Goal: Task Accomplishment & Management: Manage account settings

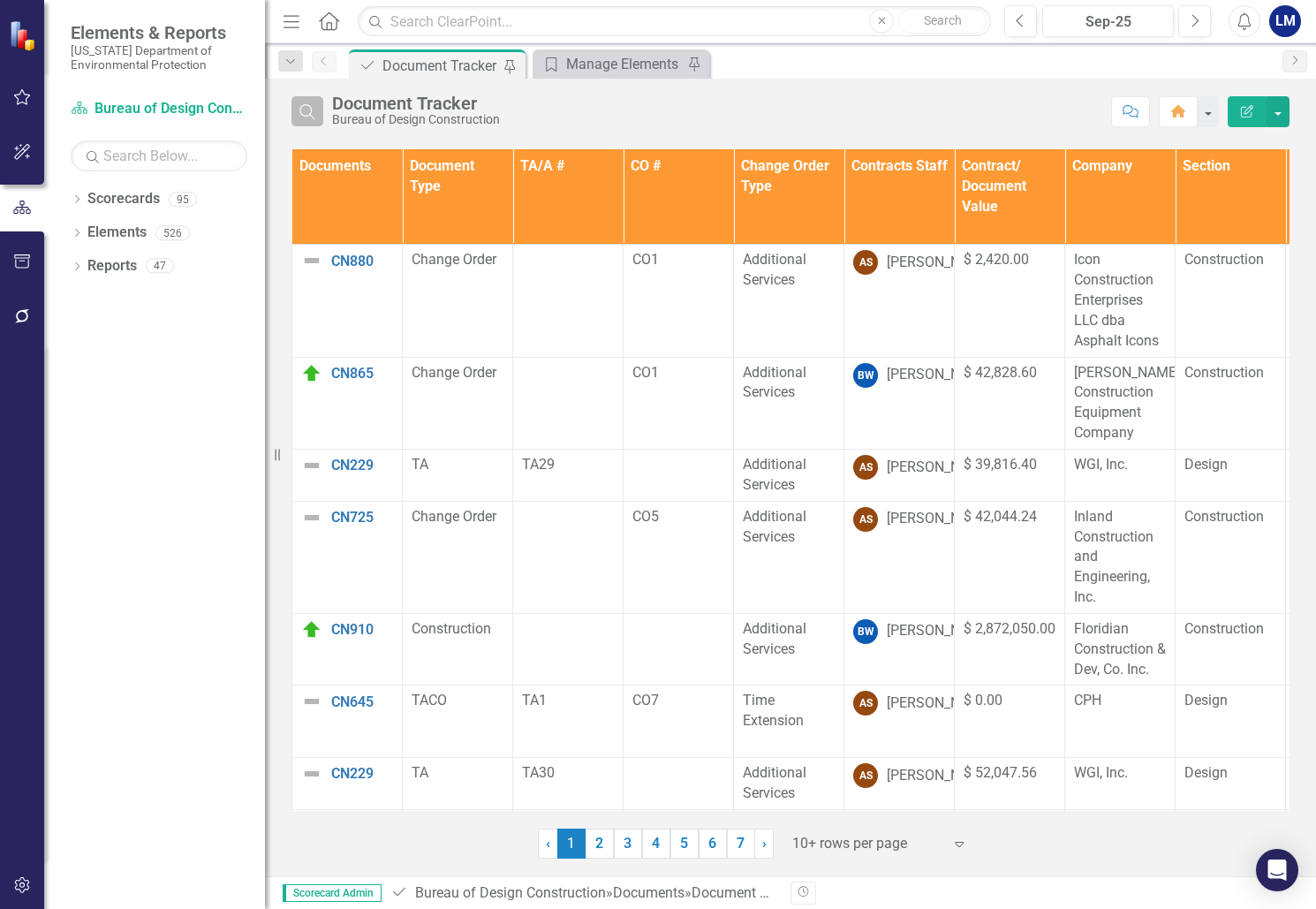
click at [318, 111] on button "Search" at bounding box center [307, 111] width 32 height 30
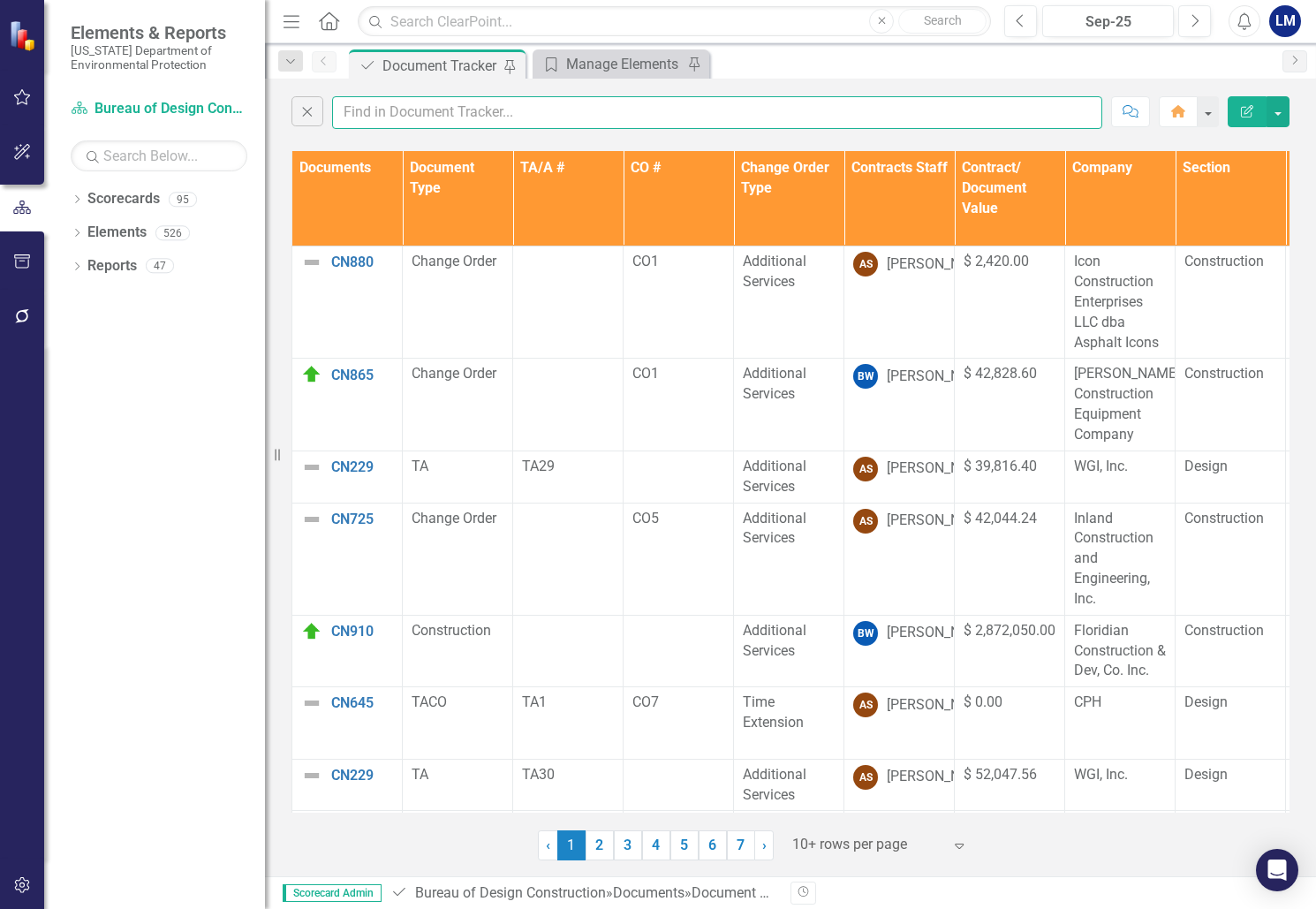
click at [396, 114] on input "text" at bounding box center [716, 112] width 770 height 33
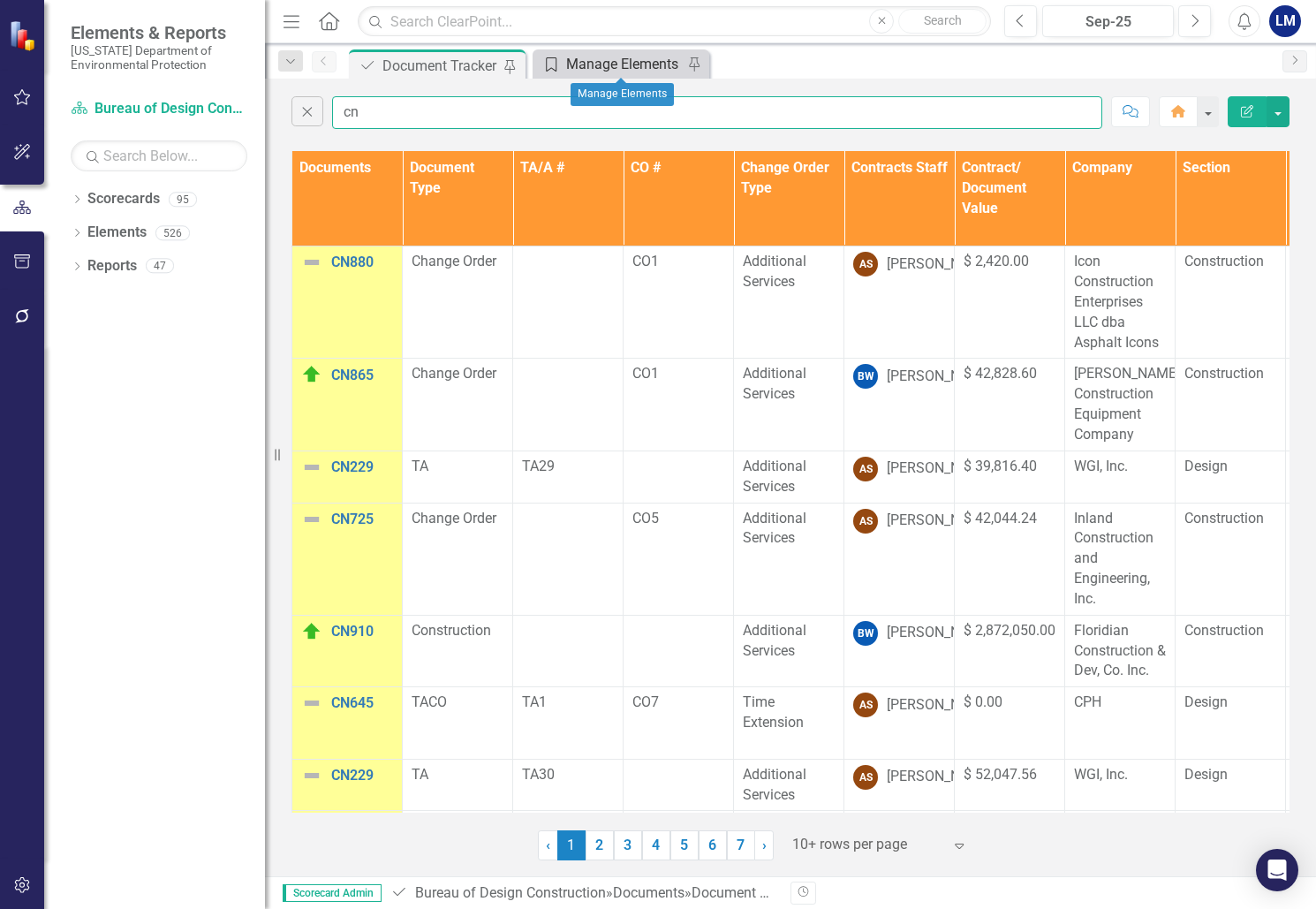
type input "cn"
click at [619, 60] on div "Manage Elements" at bounding box center [625, 64] width 117 height 22
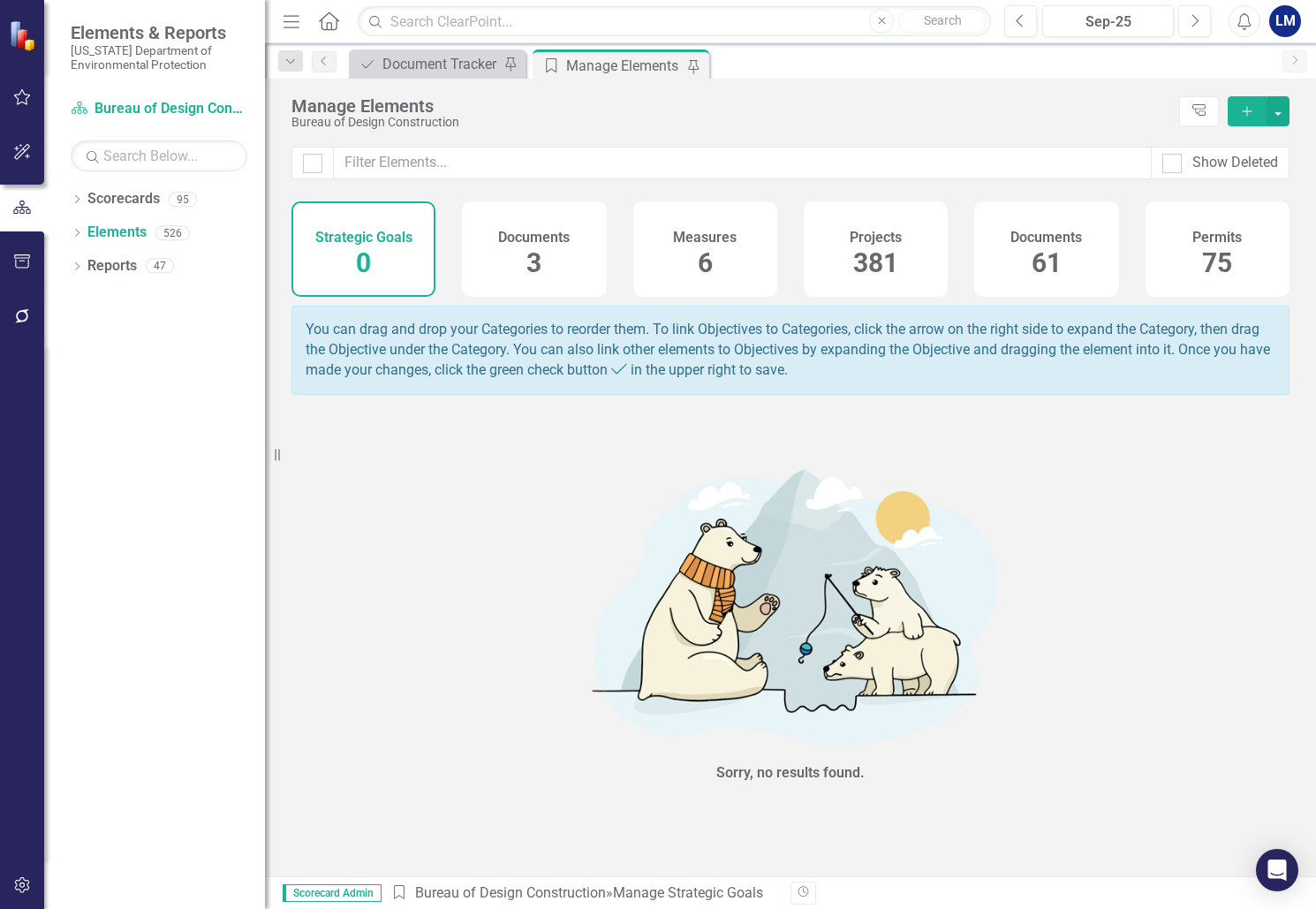
click at [1045, 264] on span "61" at bounding box center [1046, 263] width 30 height 31
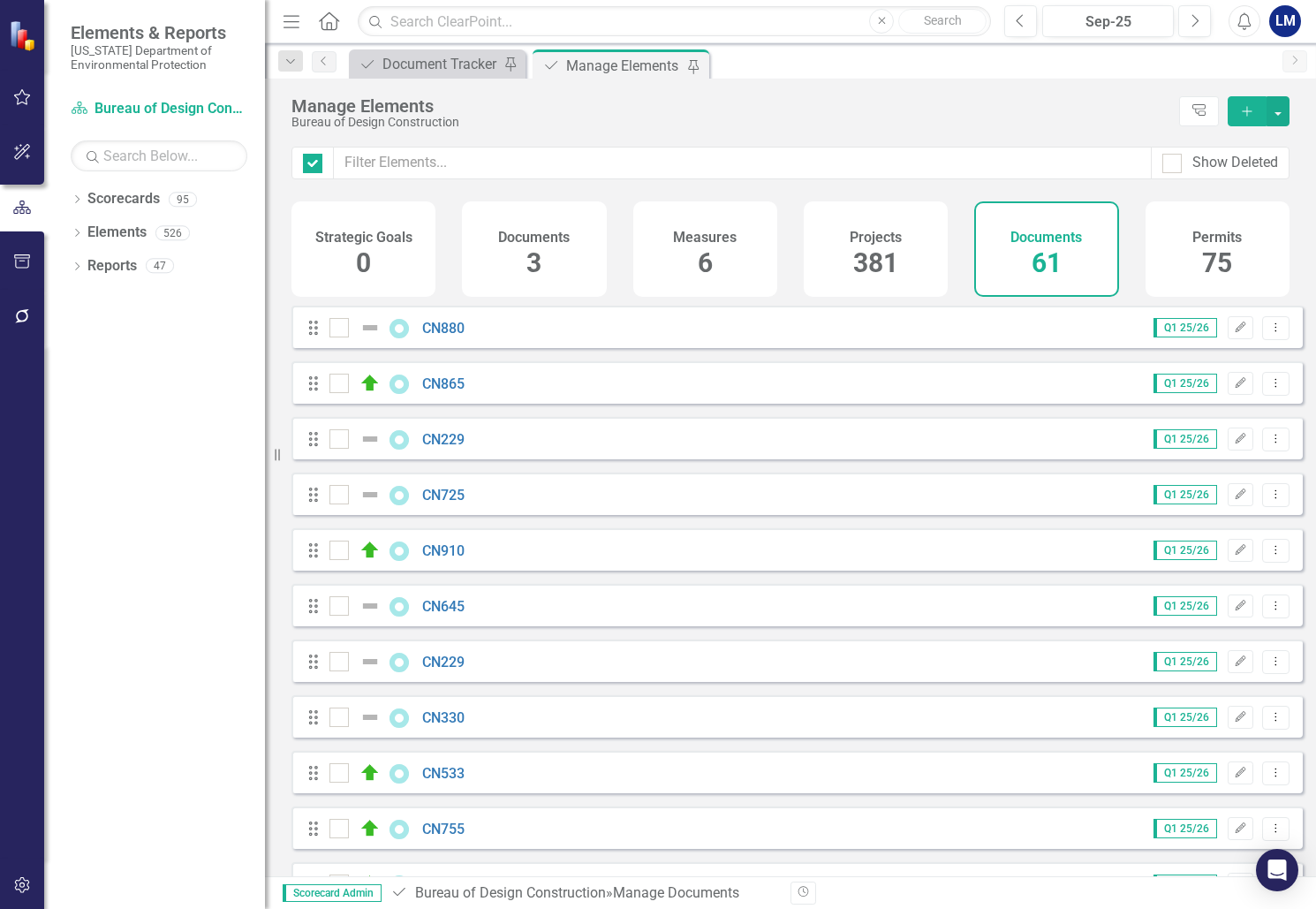
checkbox input "false"
click at [1247, 116] on icon "button" at bounding box center [1247, 111] width 10 height 10
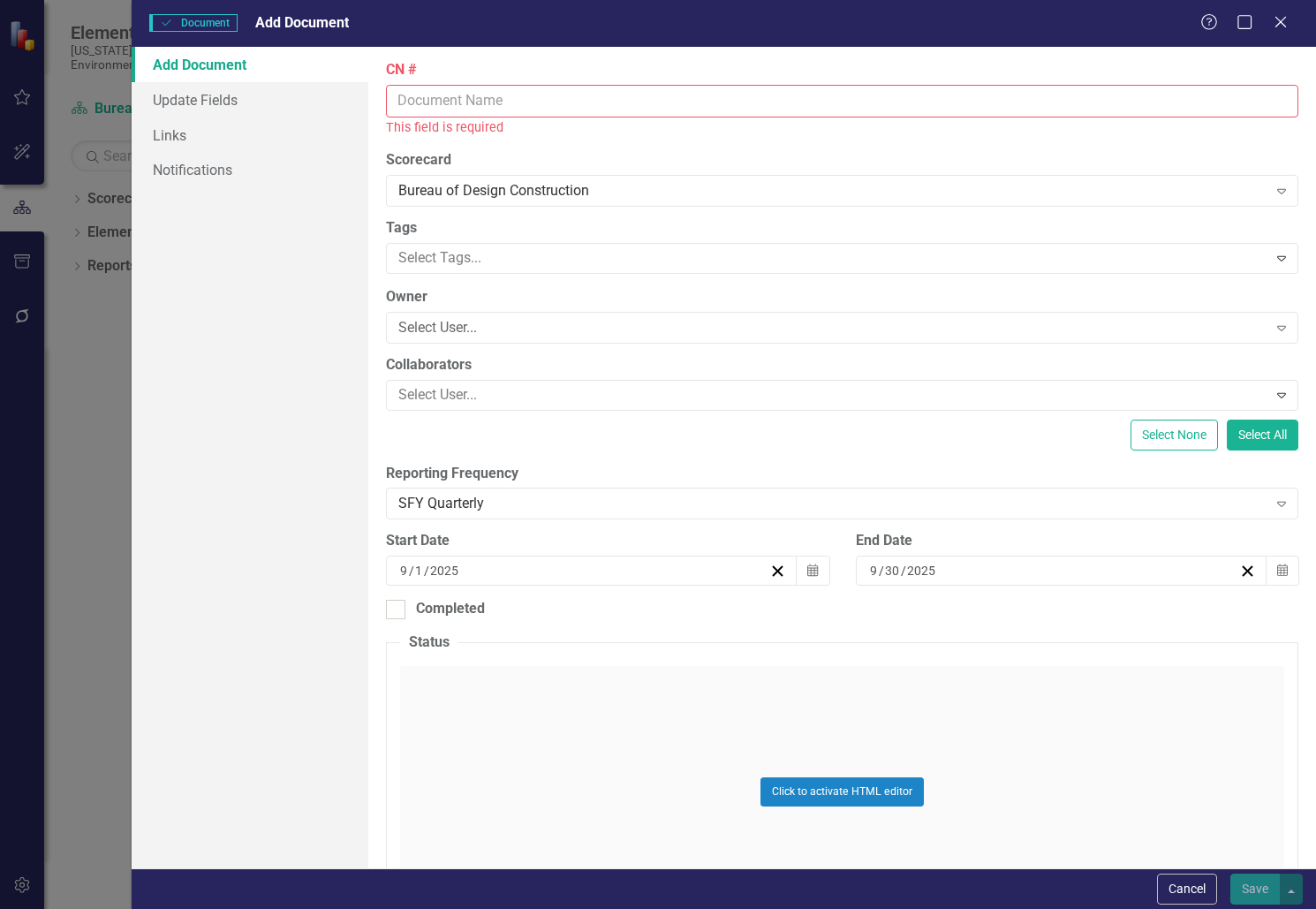
click at [454, 101] on input "CN #" at bounding box center [842, 101] width 912 height 33
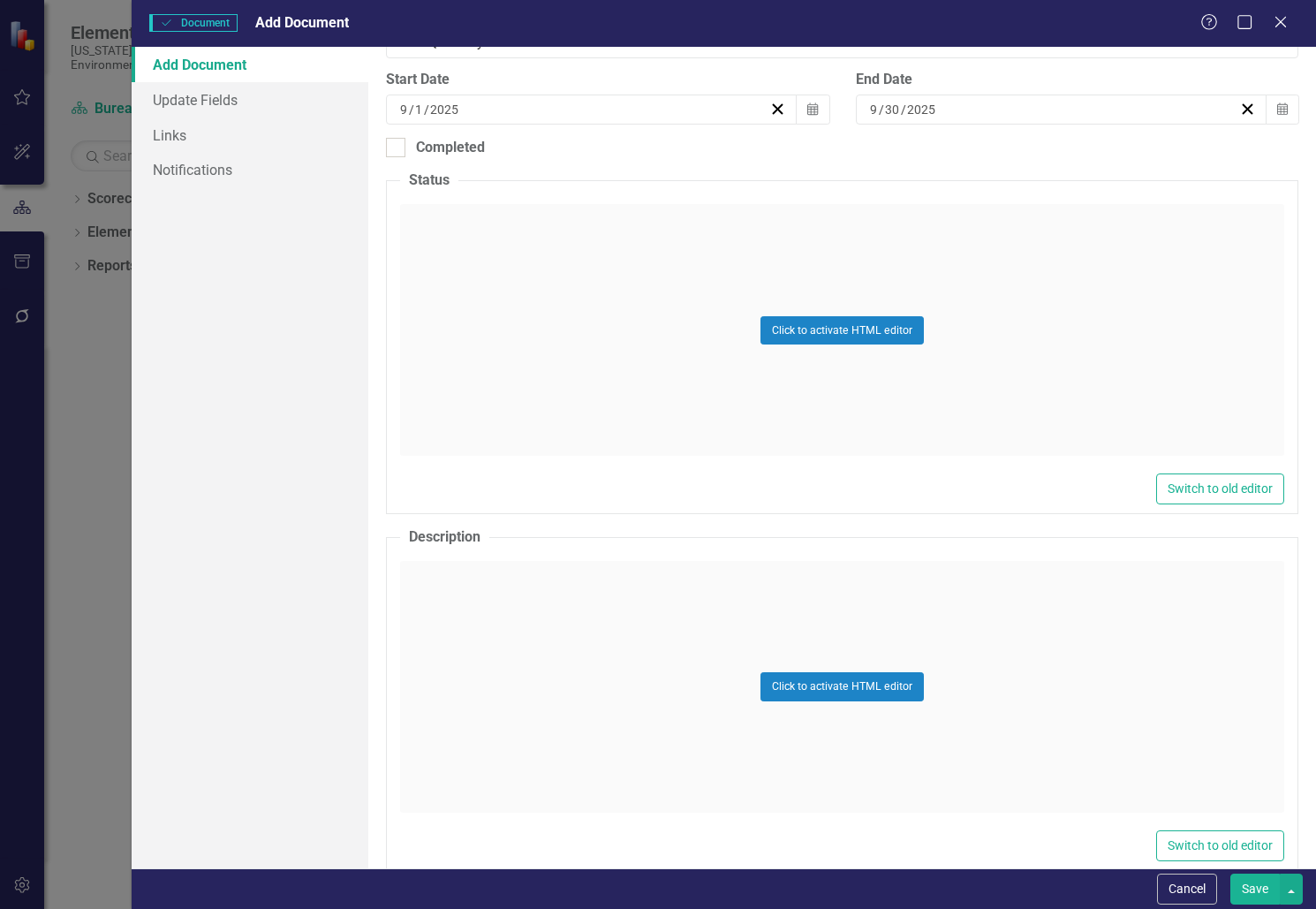
scroll to position [530, 0]
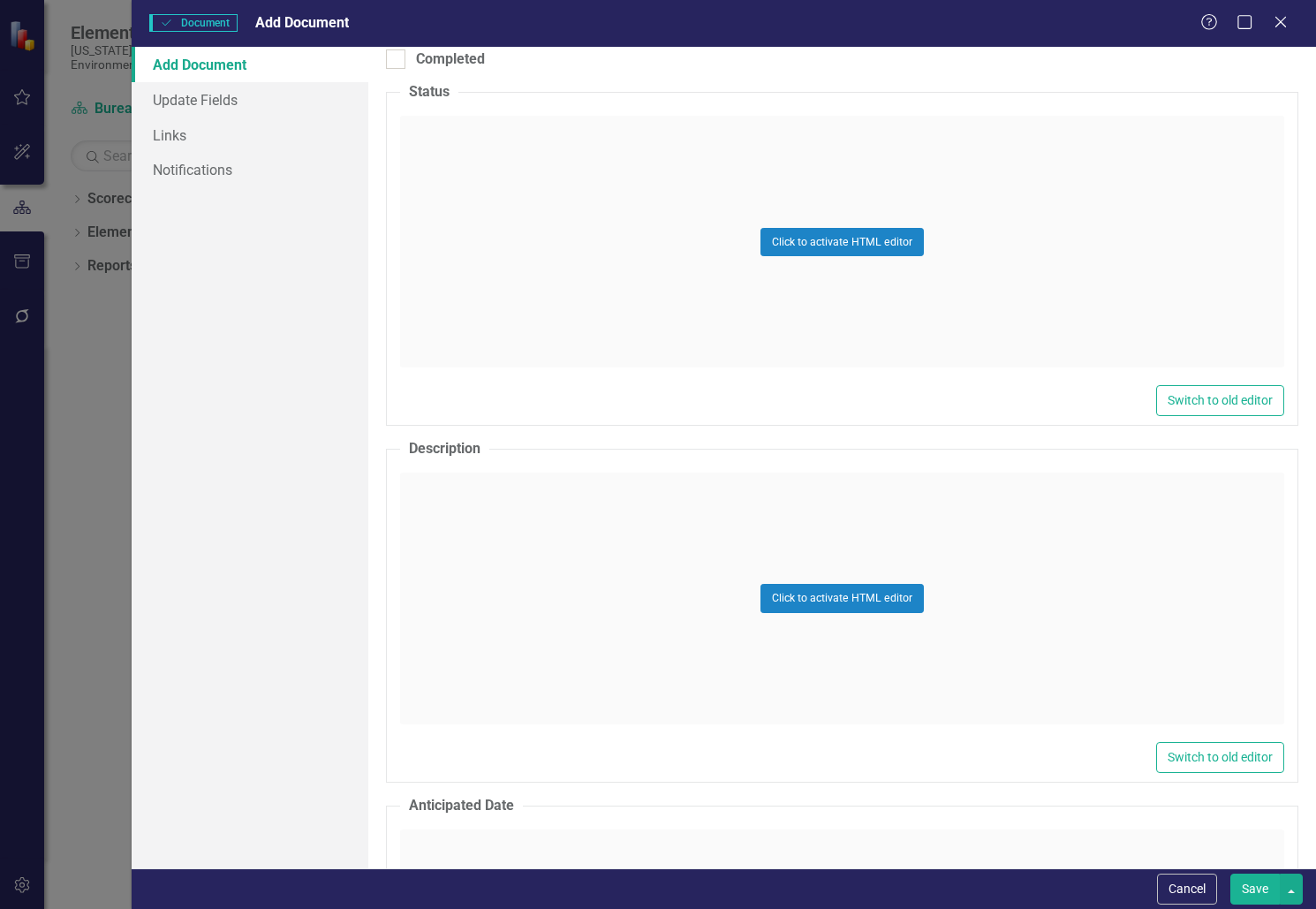
type input "CN857"
click at [438, 497] on div "Click to activate HTML editor" at bounding box center [843, 597] width 885 height 251
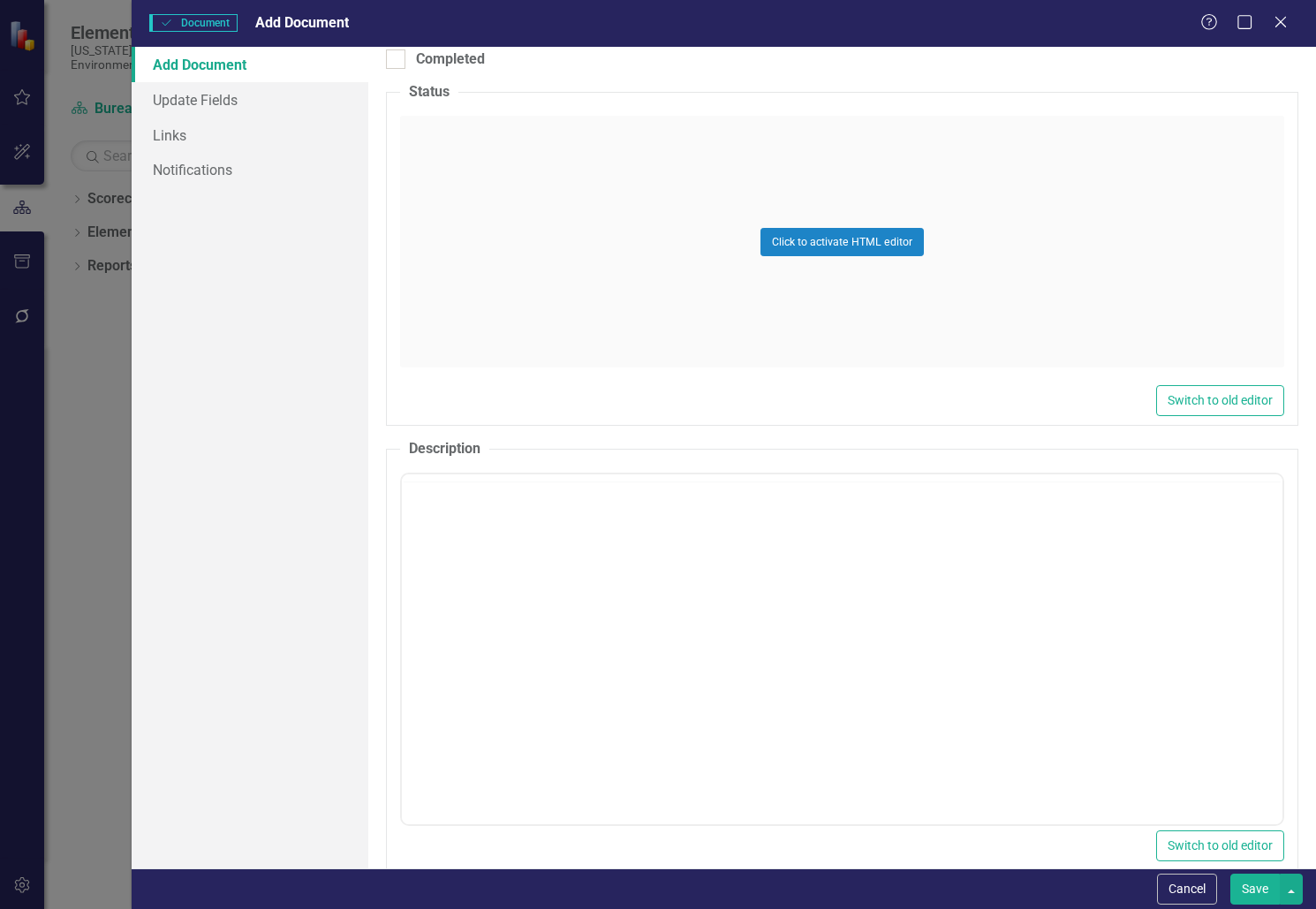
click at [453, 481] on div at bounding box center [843, 478] width 881 height 7
click at [444, 509] on div "Loading..." at bounding box center [843, 649] width 881 height 350
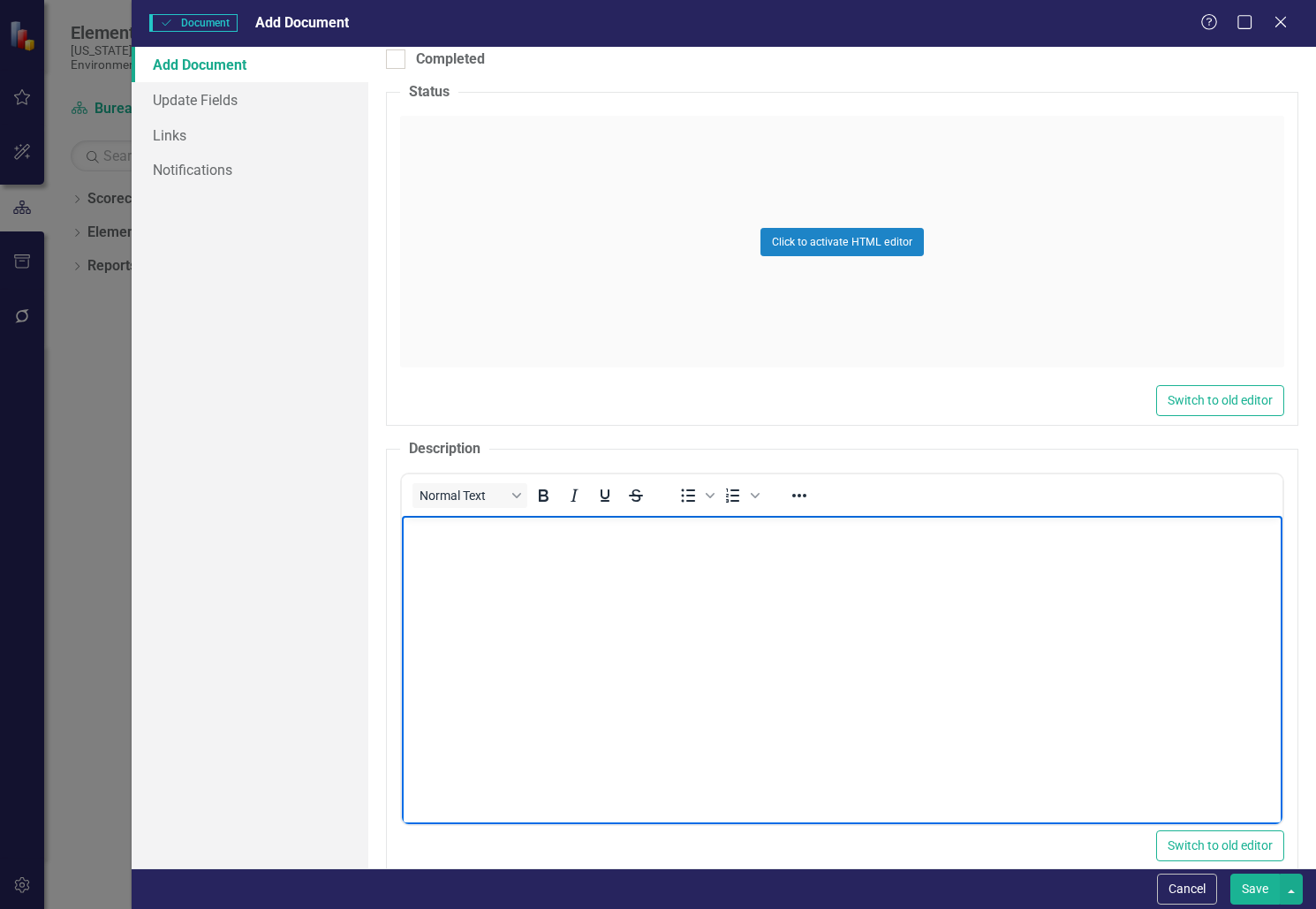
drag, startPoint x: 846, startPoint y: 1024, endPoint x: 433, endPoint y: 537, distance: 638.5
click at [433, 537] on p "Rich Text Area. Press ALT-0 for help." at bounding box center [843, 530] width 872 height 21
paste body "Rich Text Area. Press ALT-0 for help."
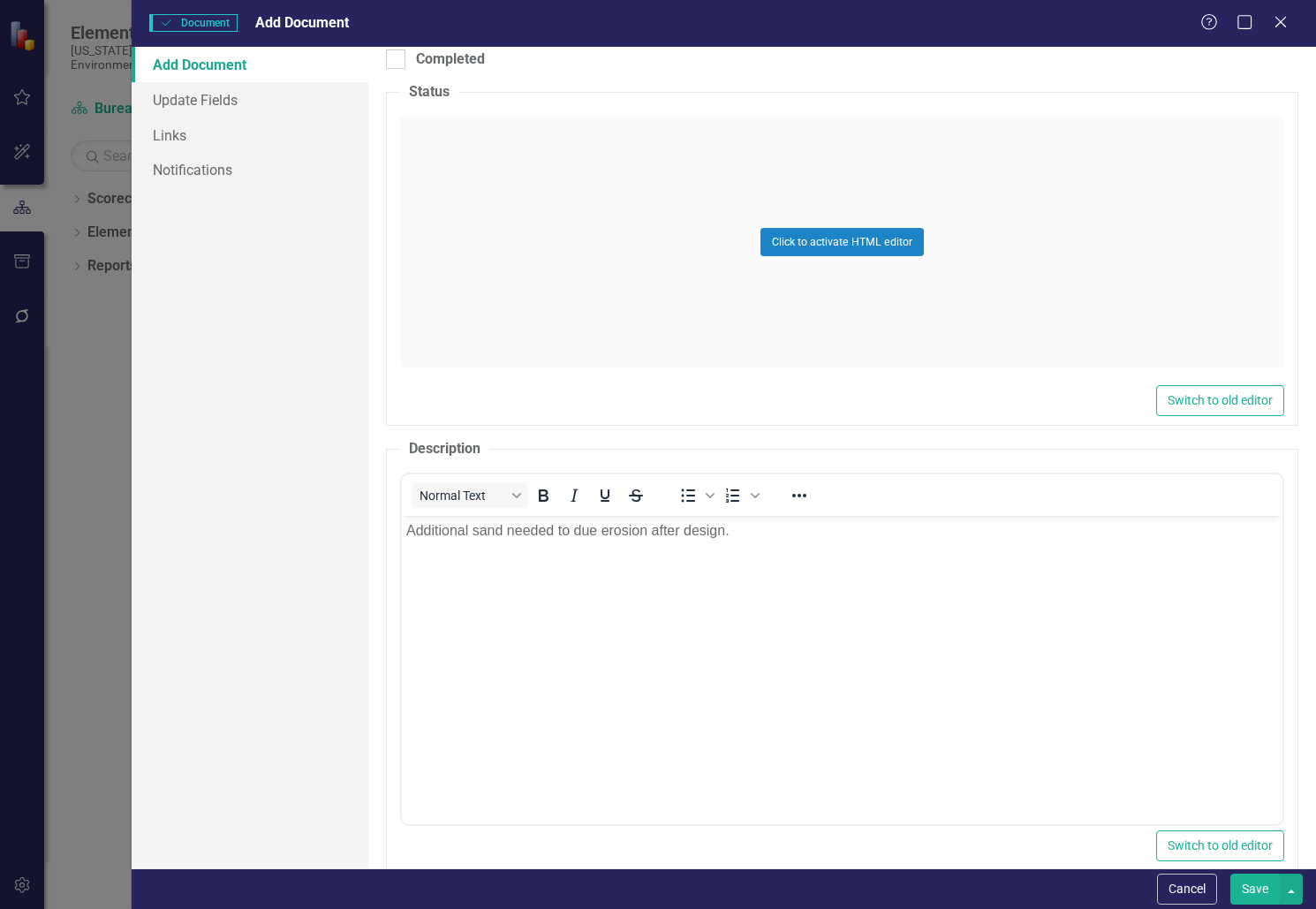
click at [462, 157] on div "Click to activate HTML editor" at bounding box center [843, 241] width 885 height 251
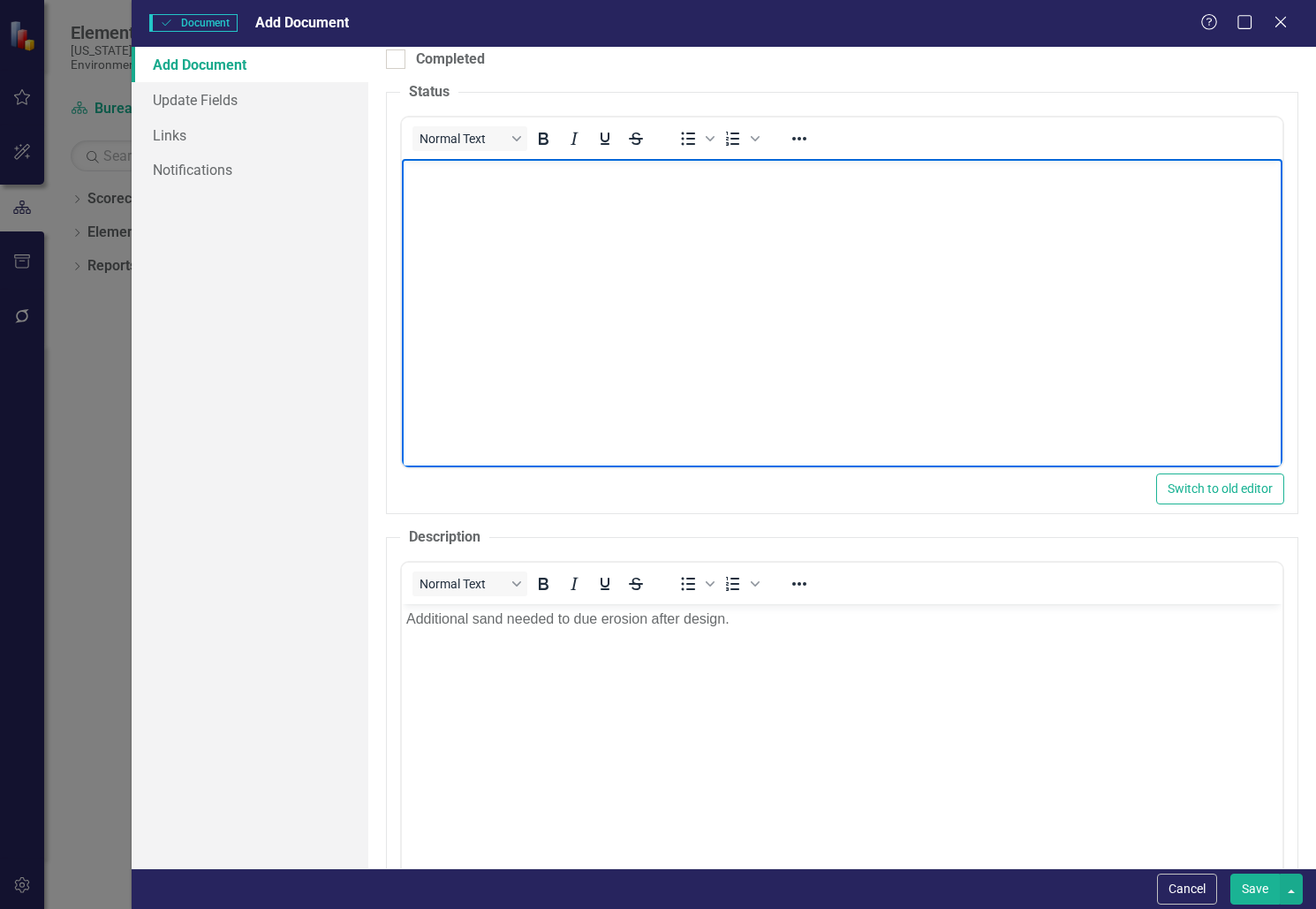
click at [465, 180] on p "Rich Text Area. Press ALT-0 for help." at bounding box center [843, 174] width 872 height 21
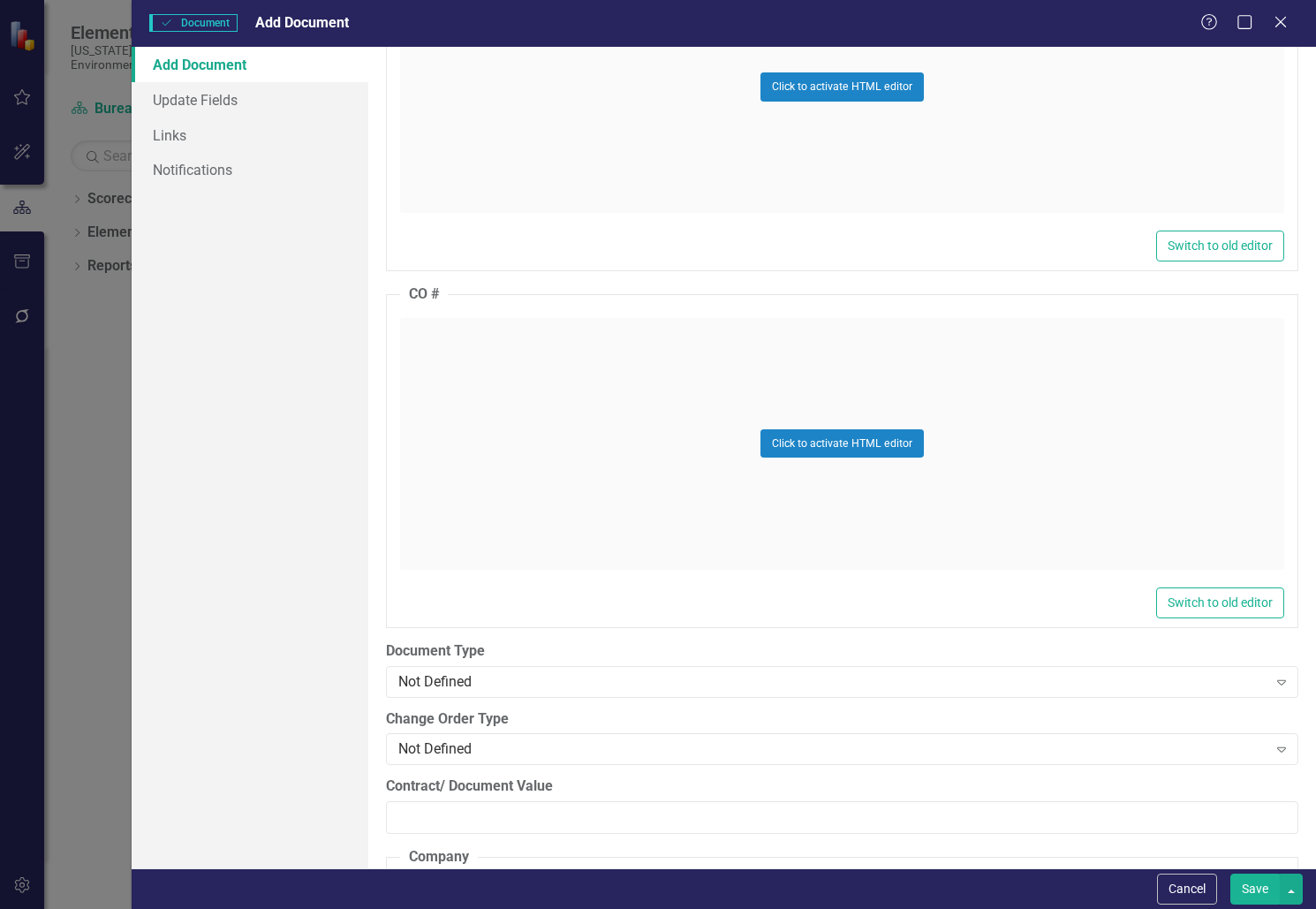
scroll to position [1942, 0]
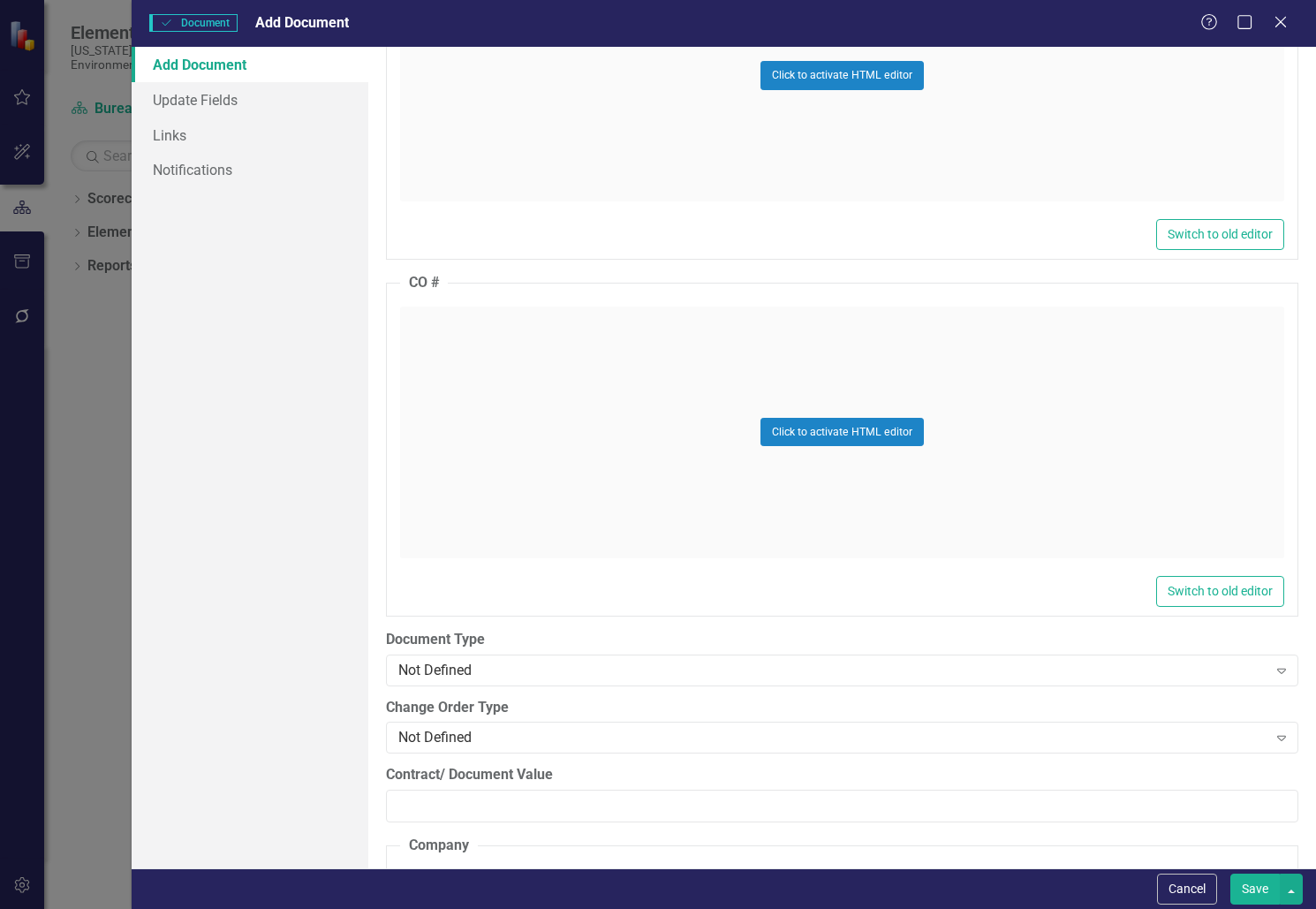
click at [467, 347] on div "Click to activate HTML editor" at bounding box center [843, 431] width 885 height 251
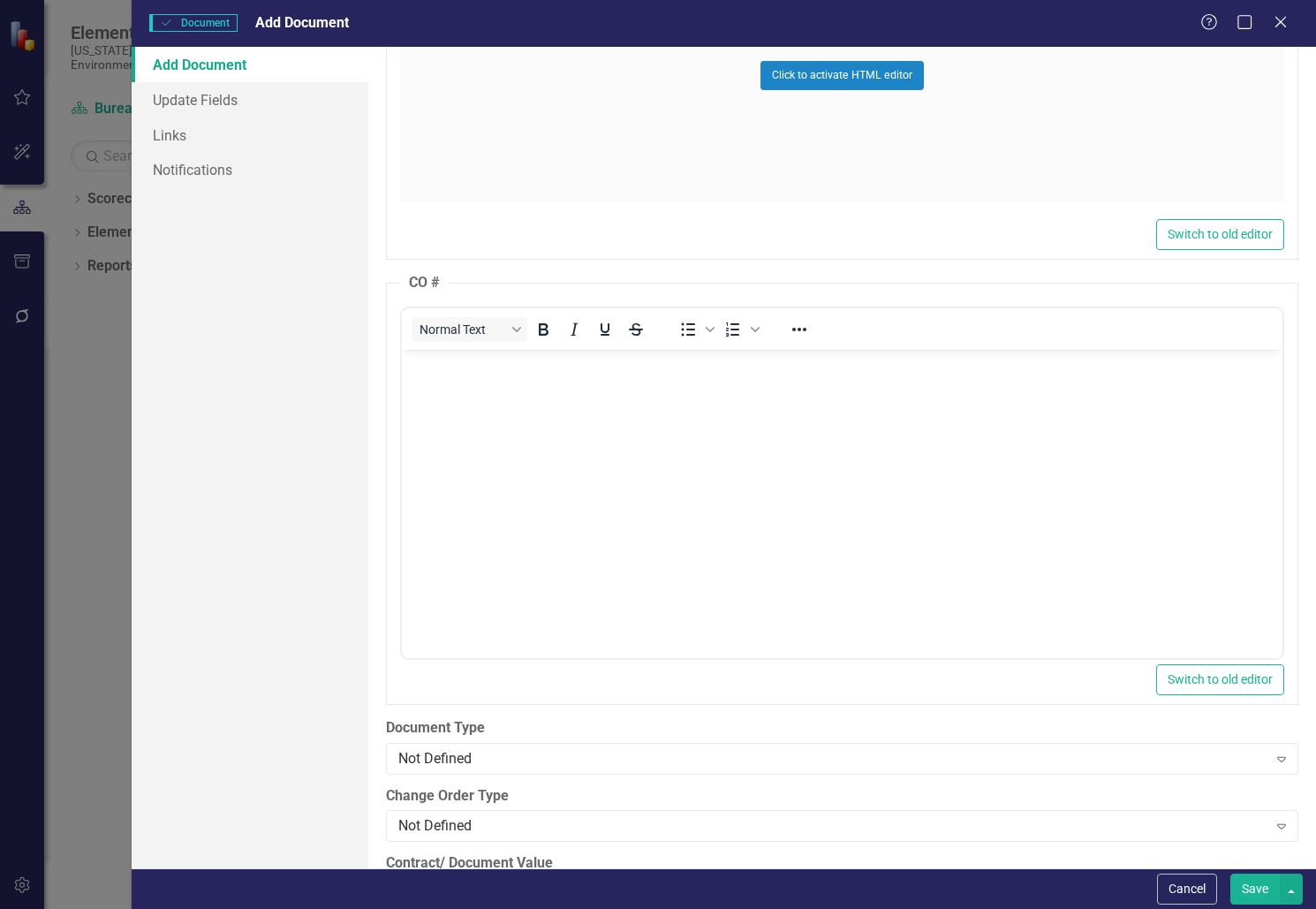
scroll to position [0, 0]
click at [465, 375] on body "Rich Text Area. Press ALT-0 for help." at bounding box center [843, 481] width 881 height 265
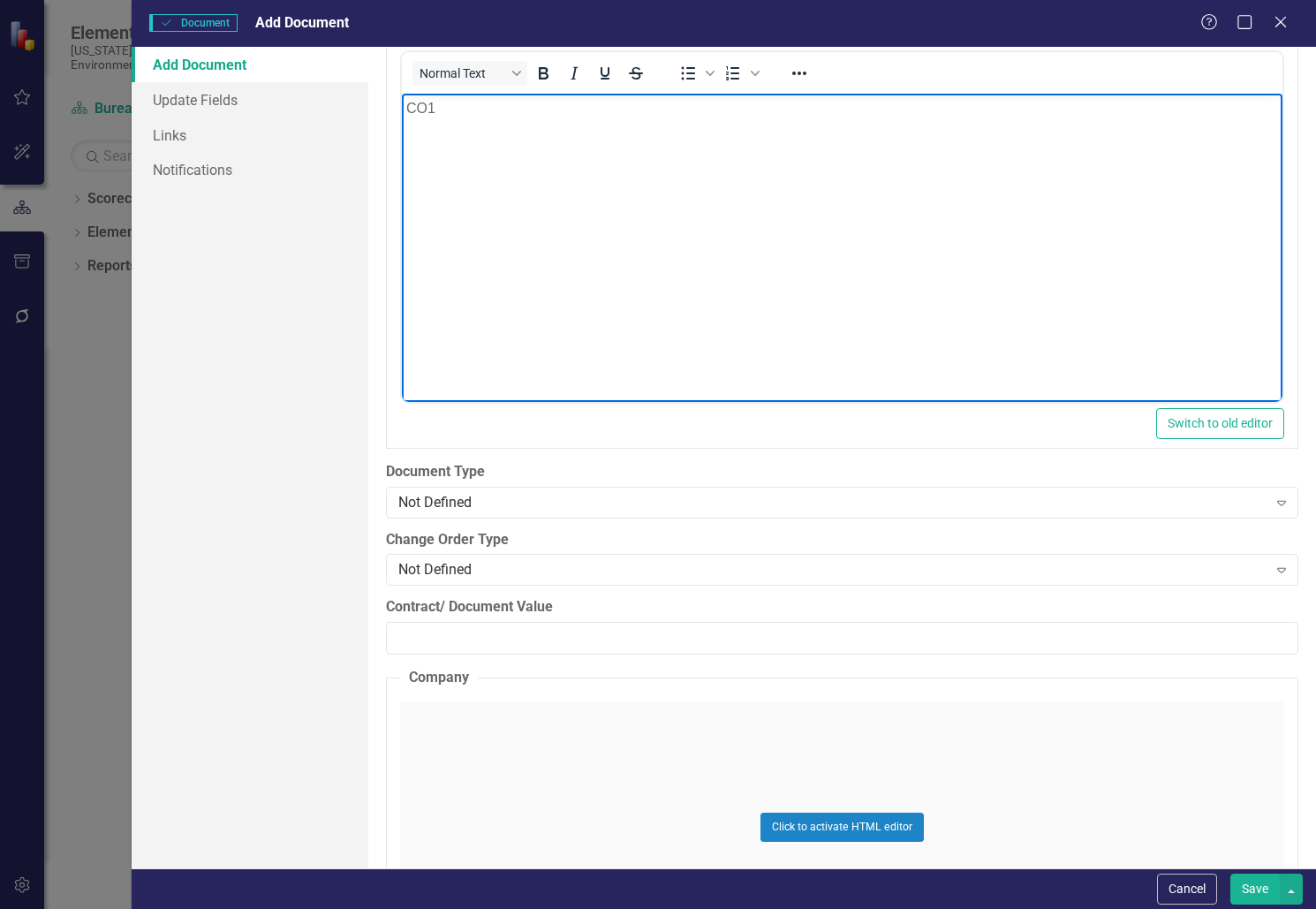
scroll to position [2207, 0]
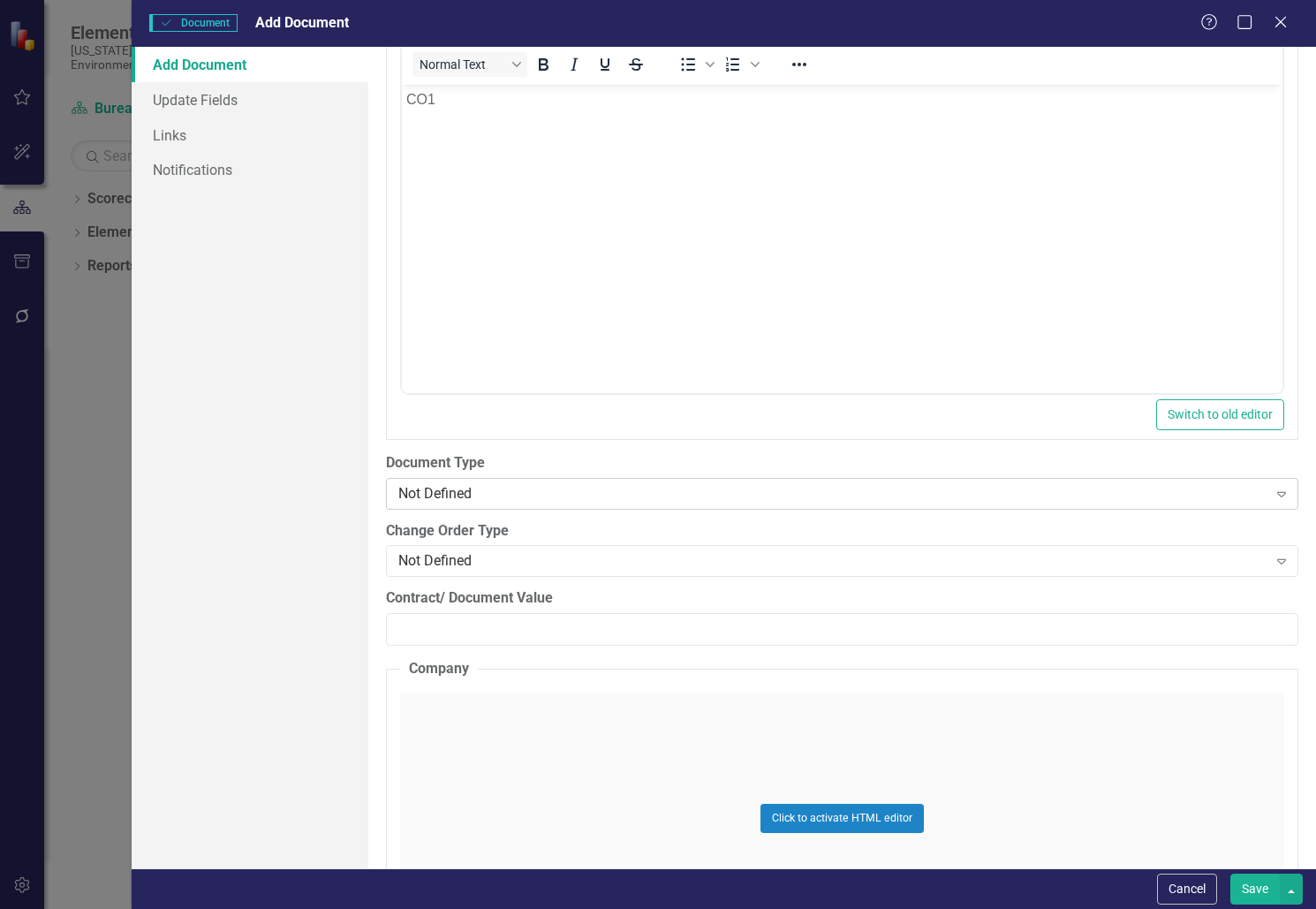
click at [552, 488] on div "Not Defined" at bounding box center [833, 493] width 868 height 20
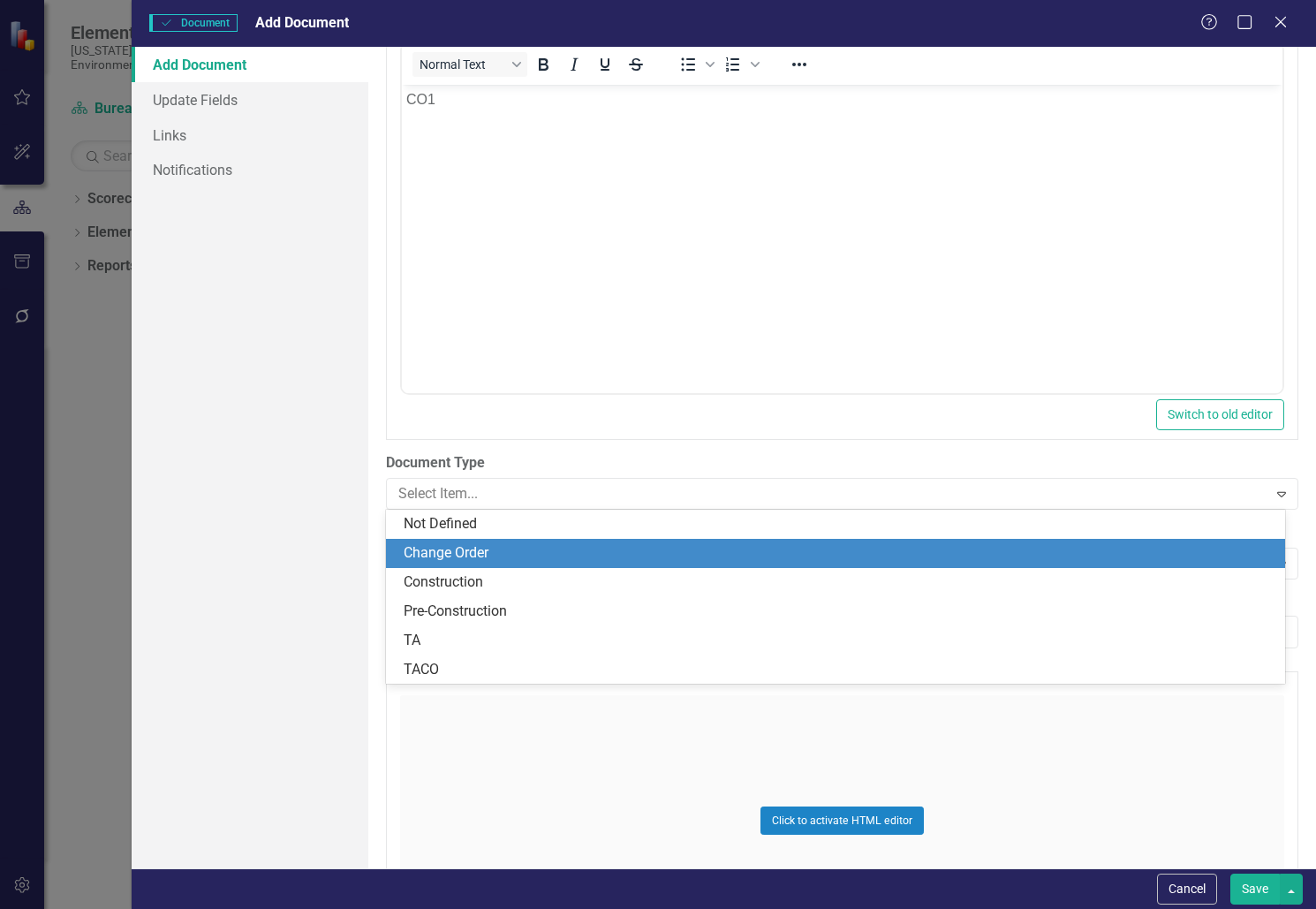
click at [522, 541] on div "Change Order" at bounding box center [835, 554] width 899 height 29
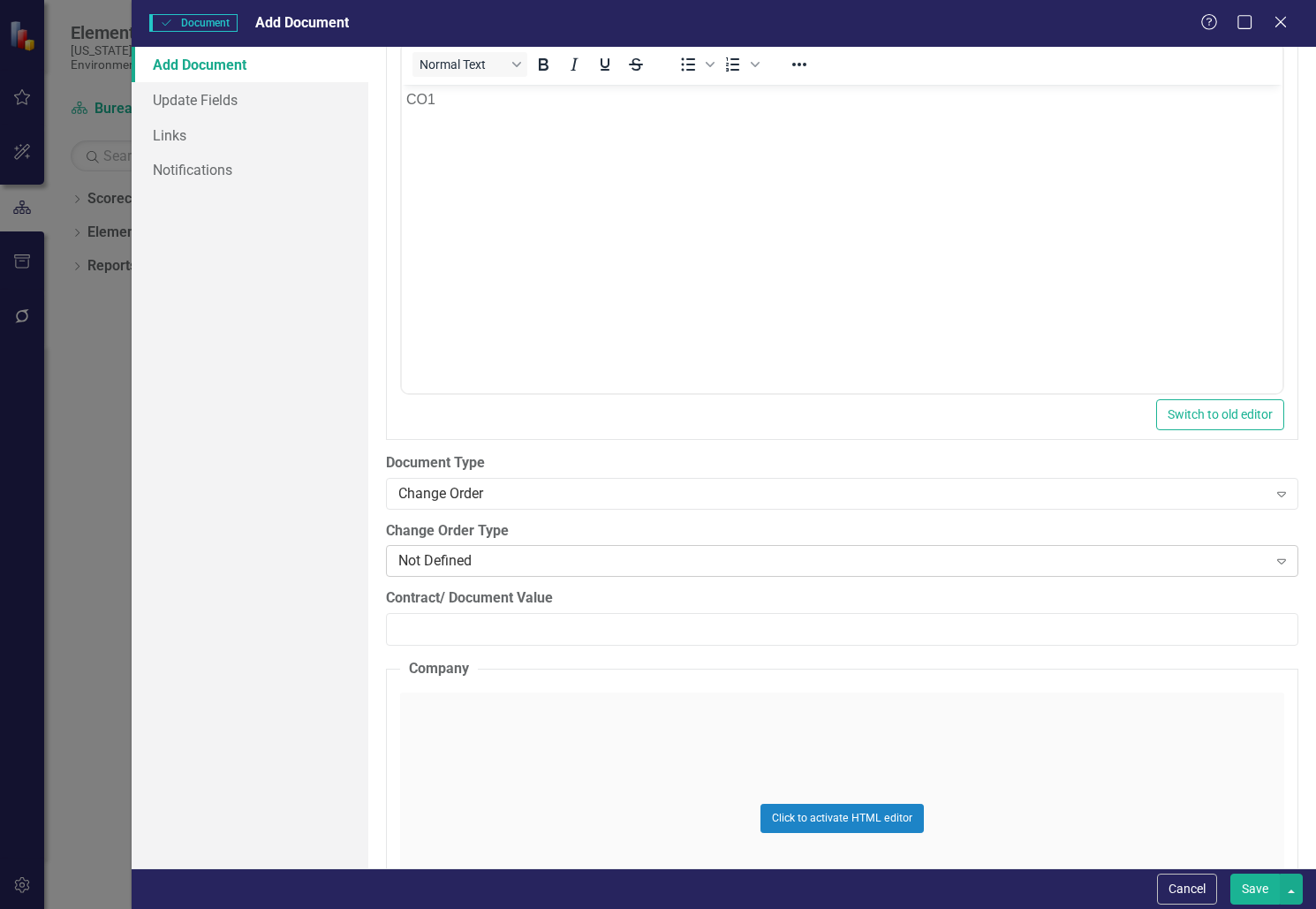
click at [522, 560] on div "Not Defined" at bounding box center [833, 561] width 868 height 20
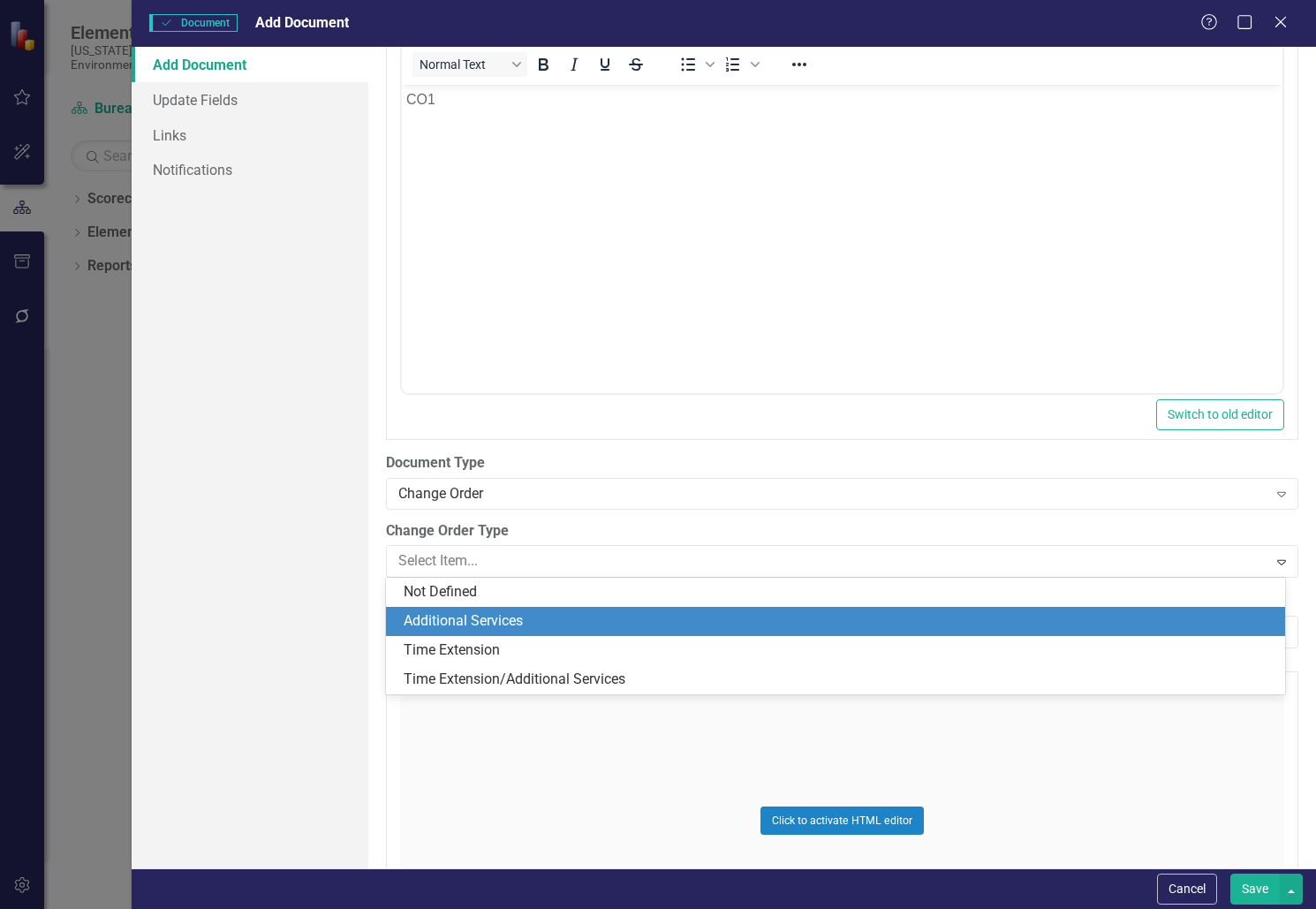
click at [504, 628] on div "Additional Services" at bounding box center [839, 621] width 871 height 20
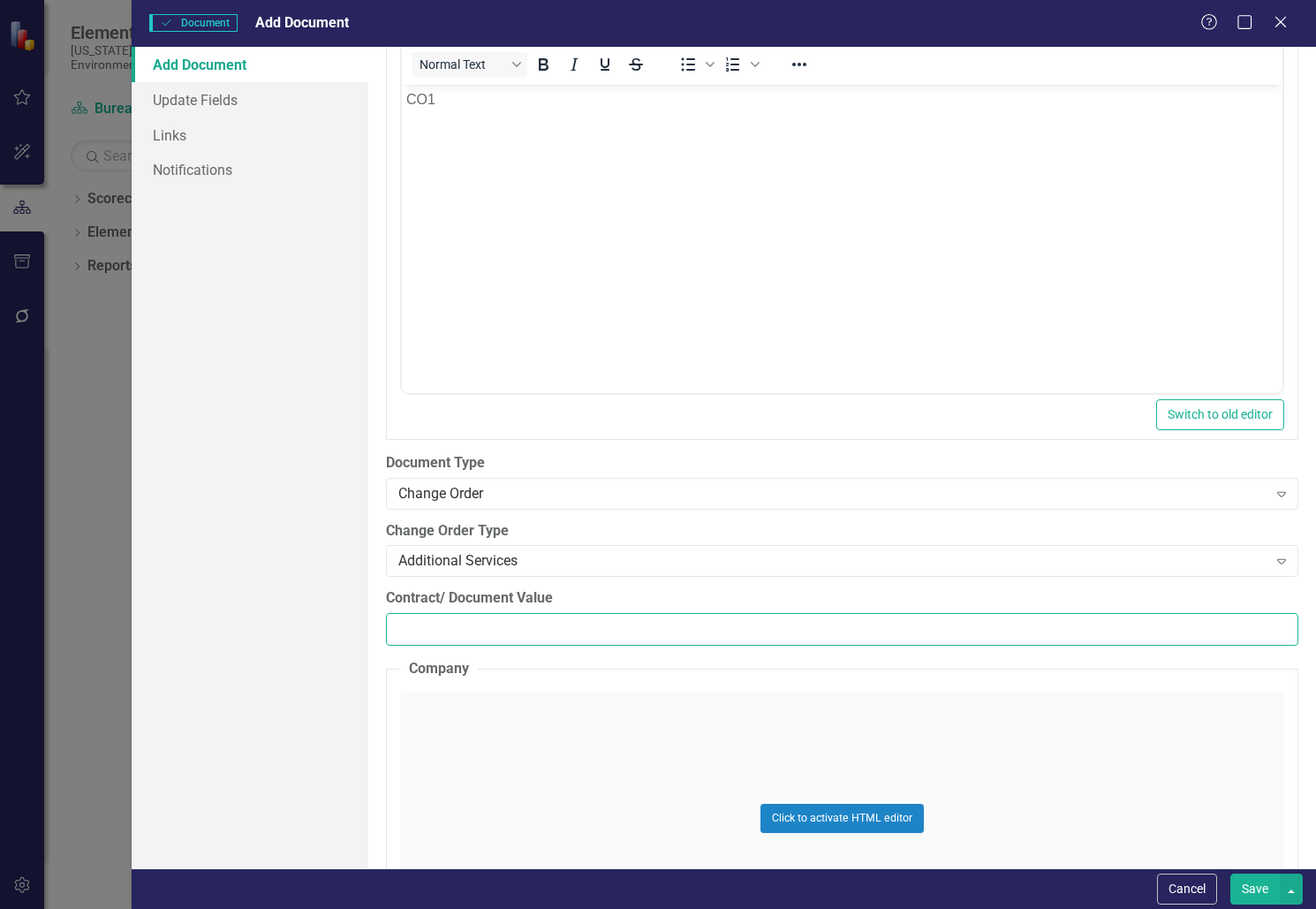
click at [476, 633] on input "Contract/ Document Value" at bounding box center [842, 629] width 912 height 33
paste input "140470.00"
type input "140470.00"
click at [483, 709] on div "Click to activate HTML editor" at bounding box center [843, 818] width 885 height 251
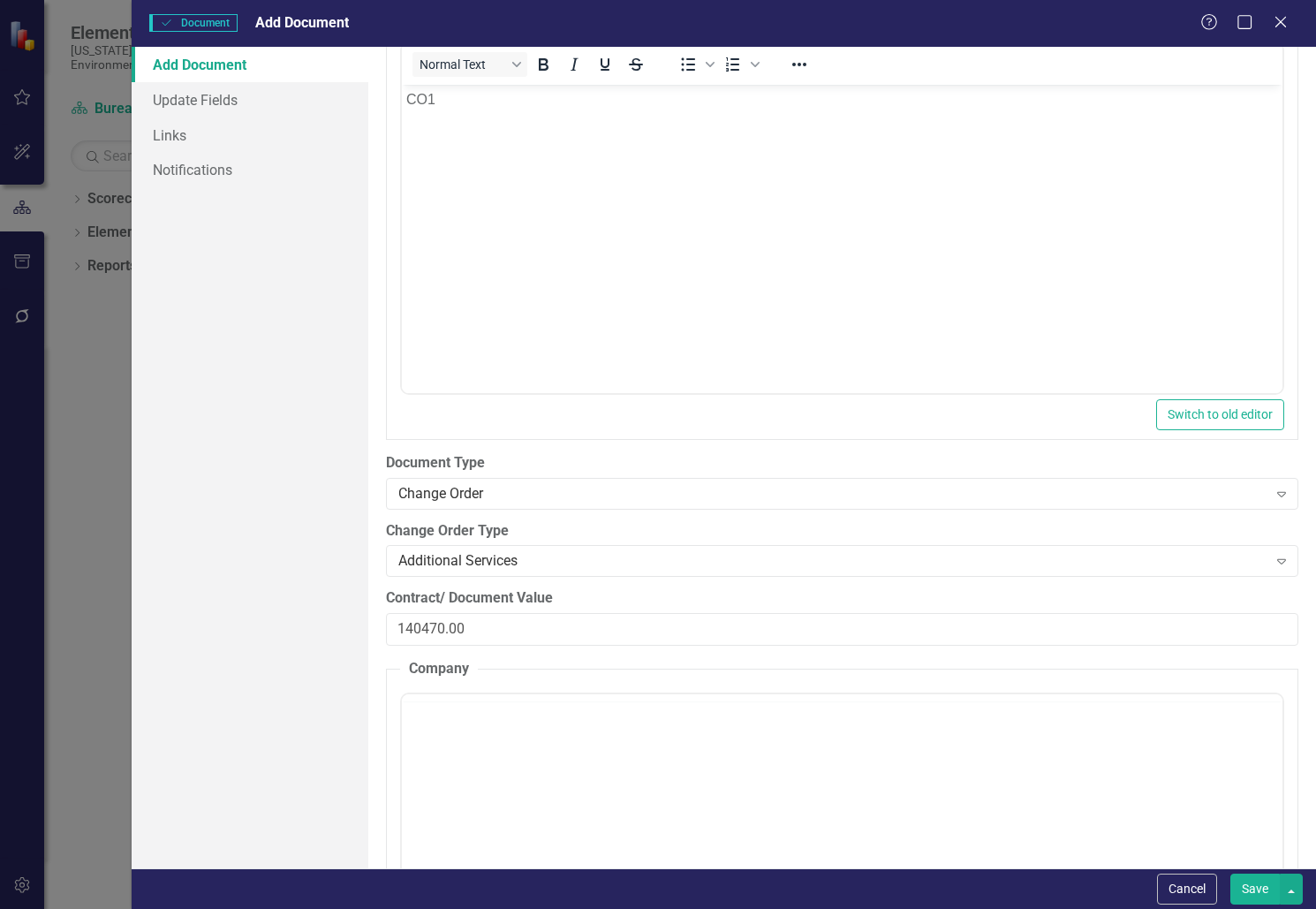
scroll to position [0, 0]
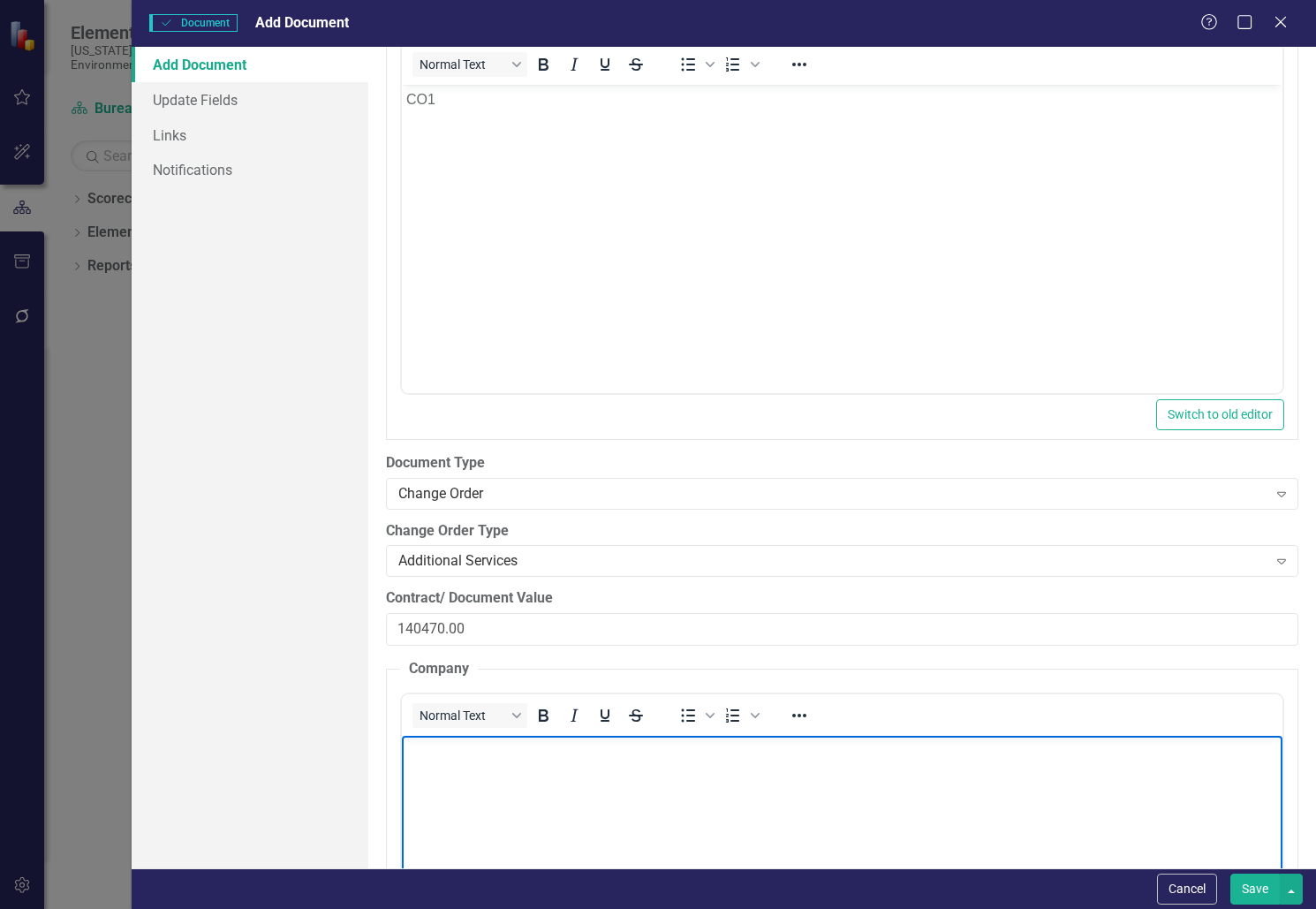
click at [471, 754] on p "Rich Text Area. Press ALT-0 for help." at bounding box center [843, 749] width 872 height 21
paste body "Rich Text Area. Press ALT-0 for help."
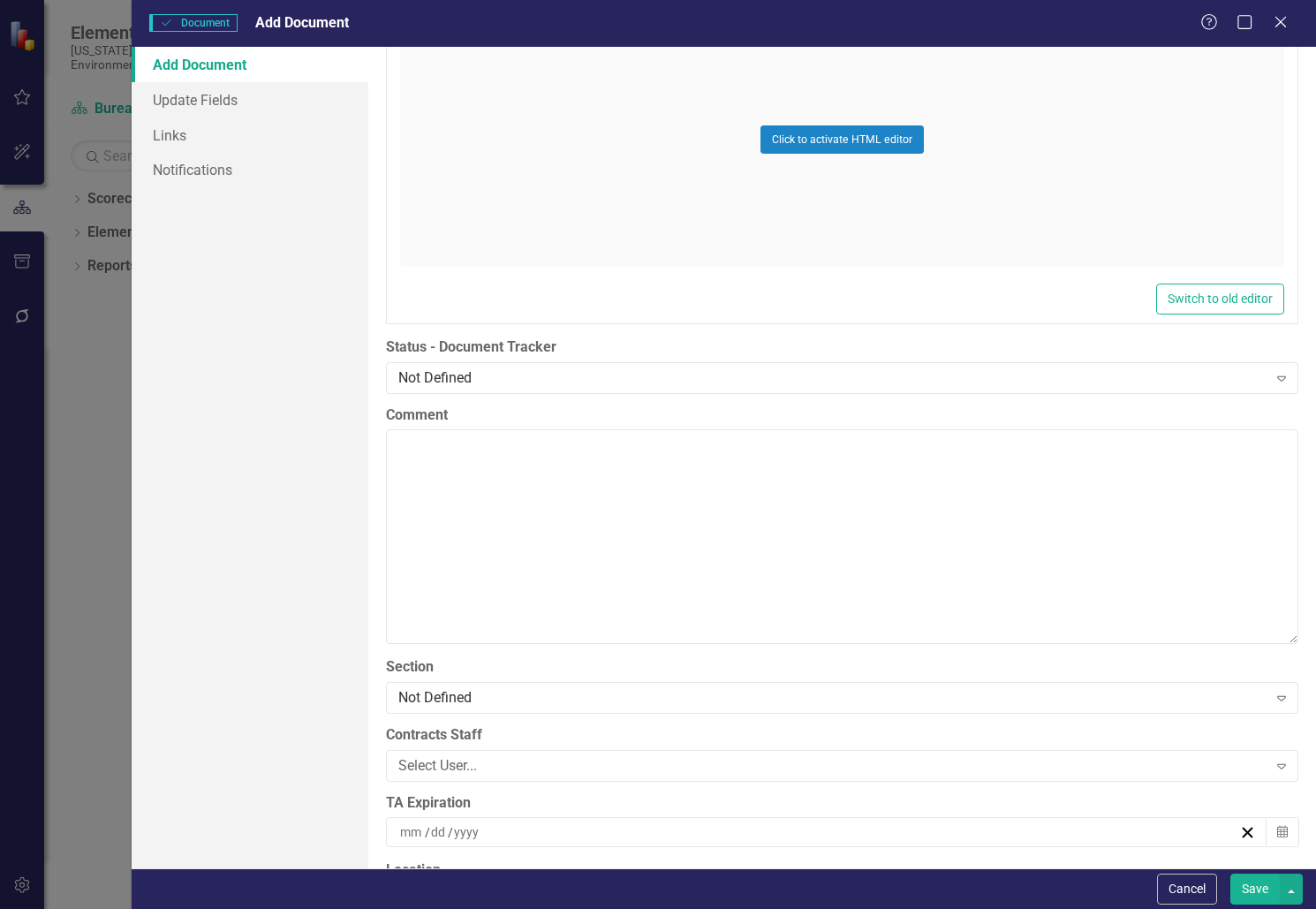
scroll to position [3356, 0]
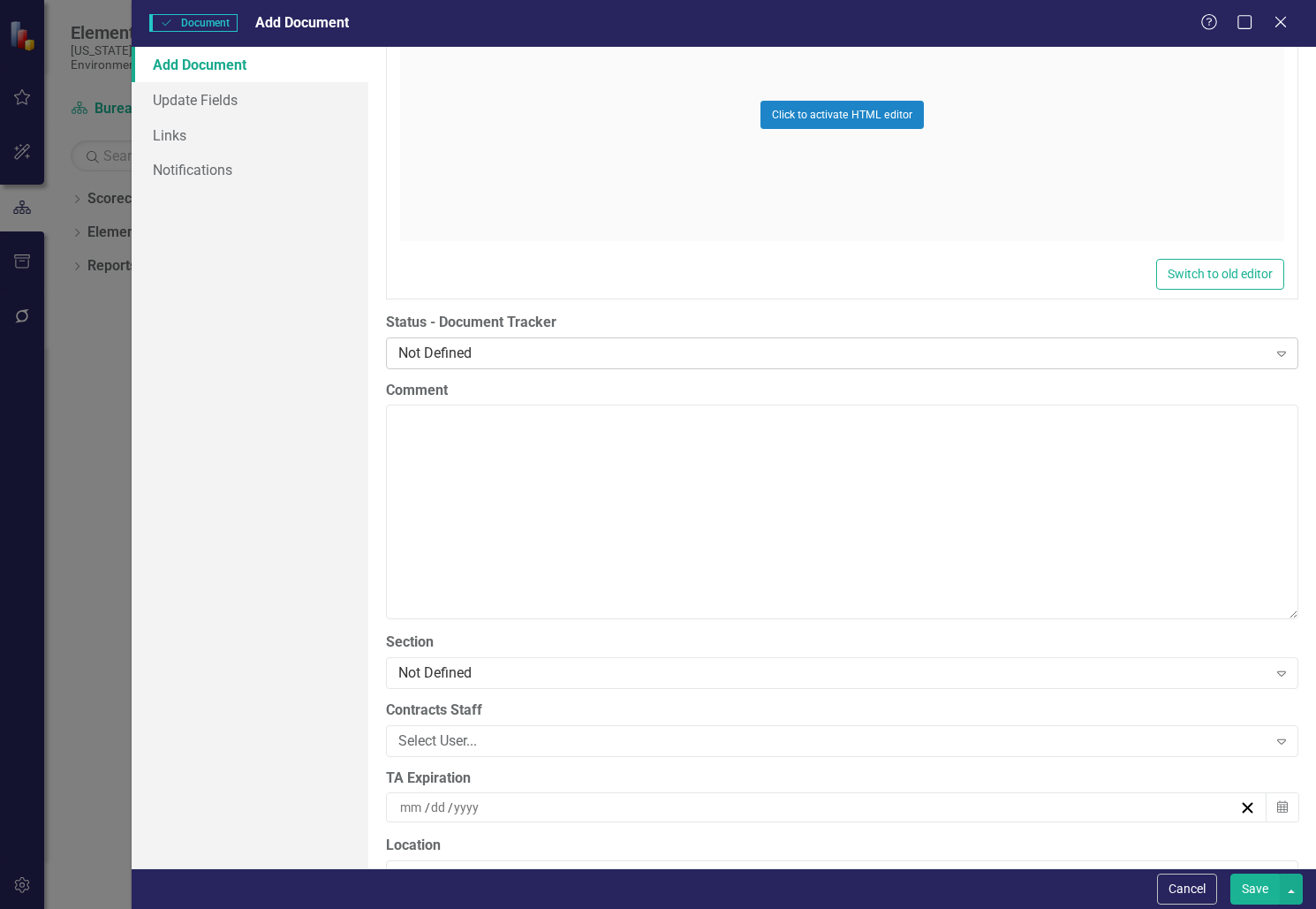
click at [605, 342] on div "Not Defined Expand" at bounding box center [842, 353] width 912 height 32
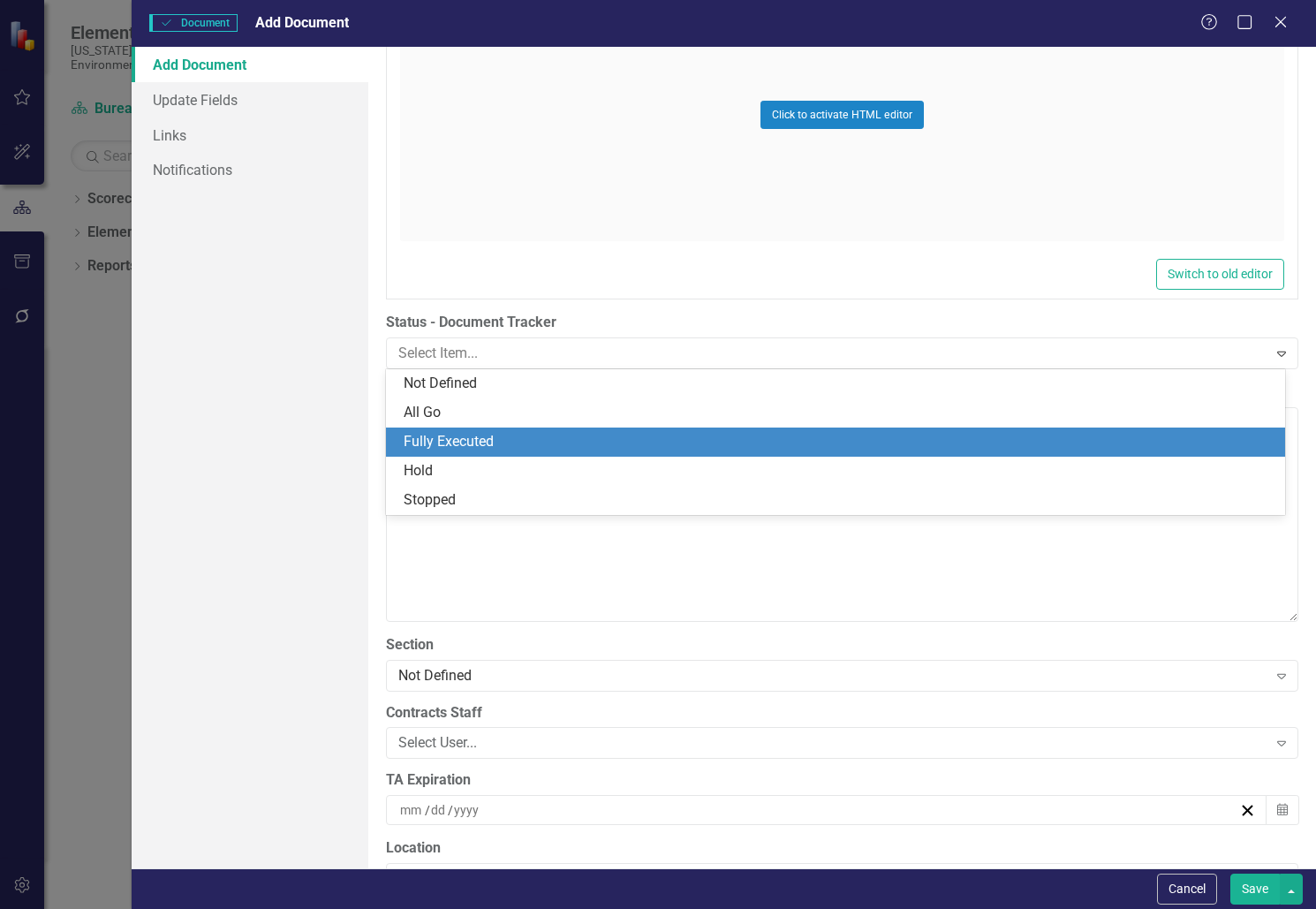
click at [556, 439] on div "Fully Executed" at bounding box center [839, 442] width 871 height 20
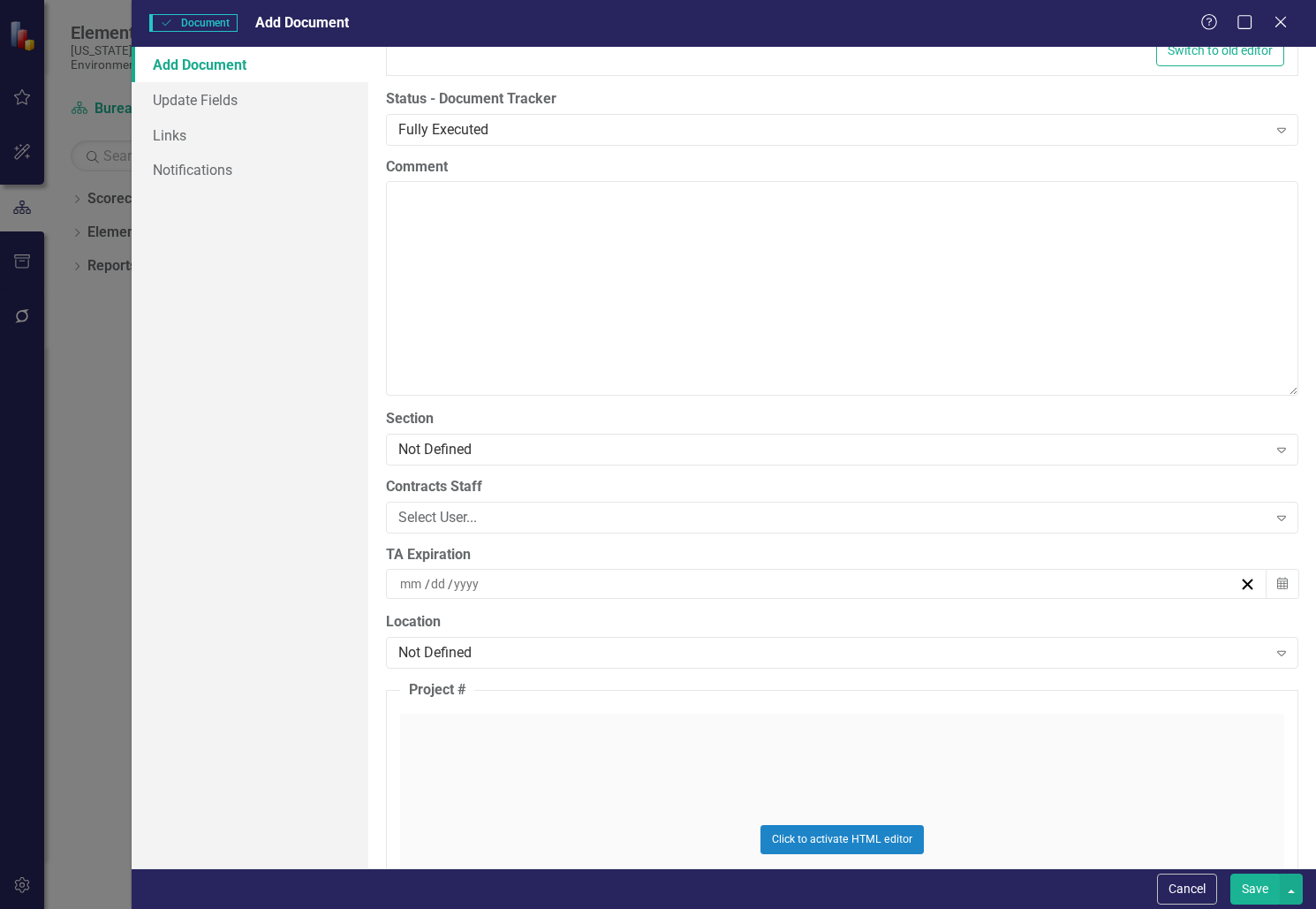
scroll to position [3620, 0]
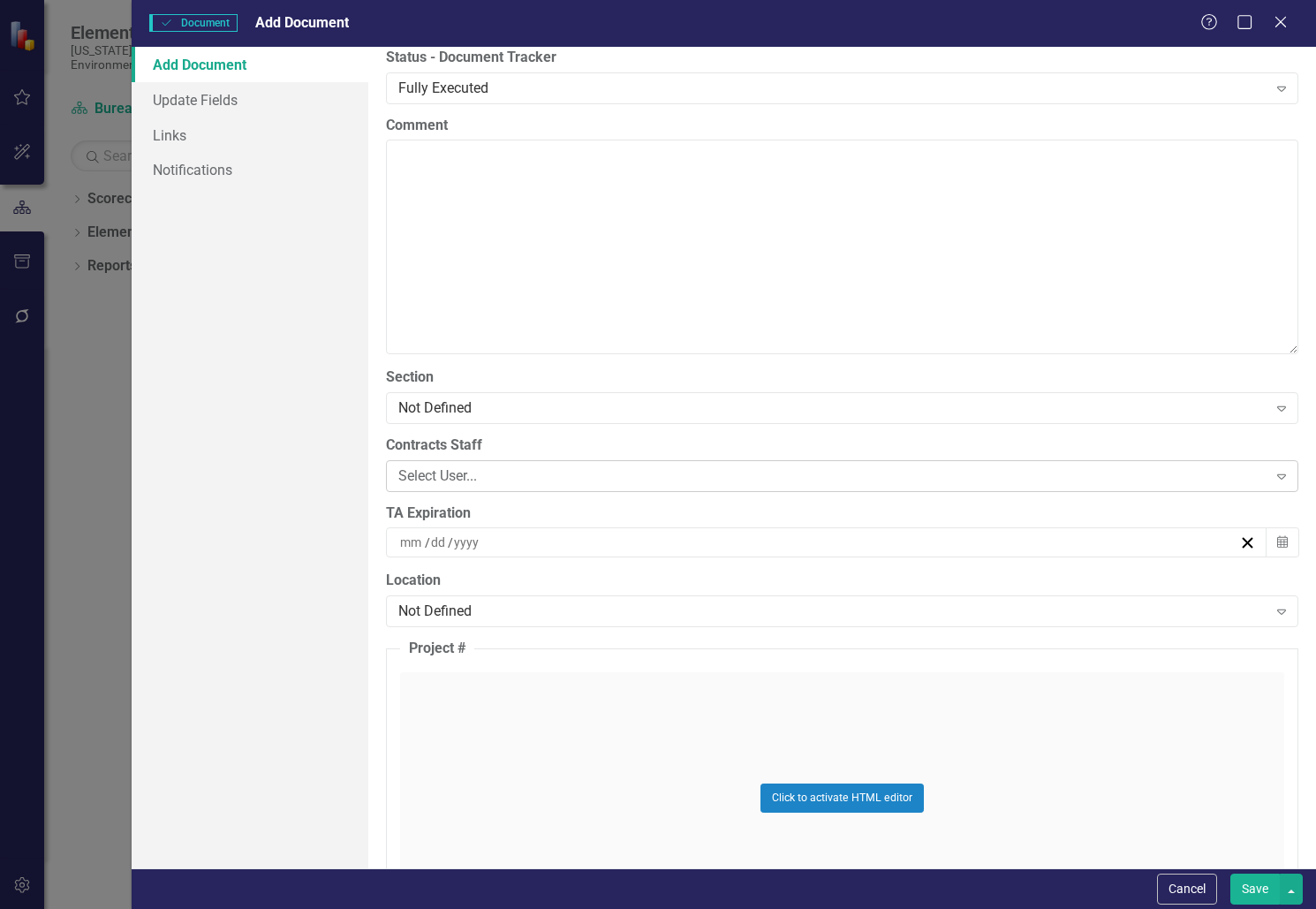
click at [472, 469] on div "Select User..." at bounding box center [833, 475] width 868 height 20
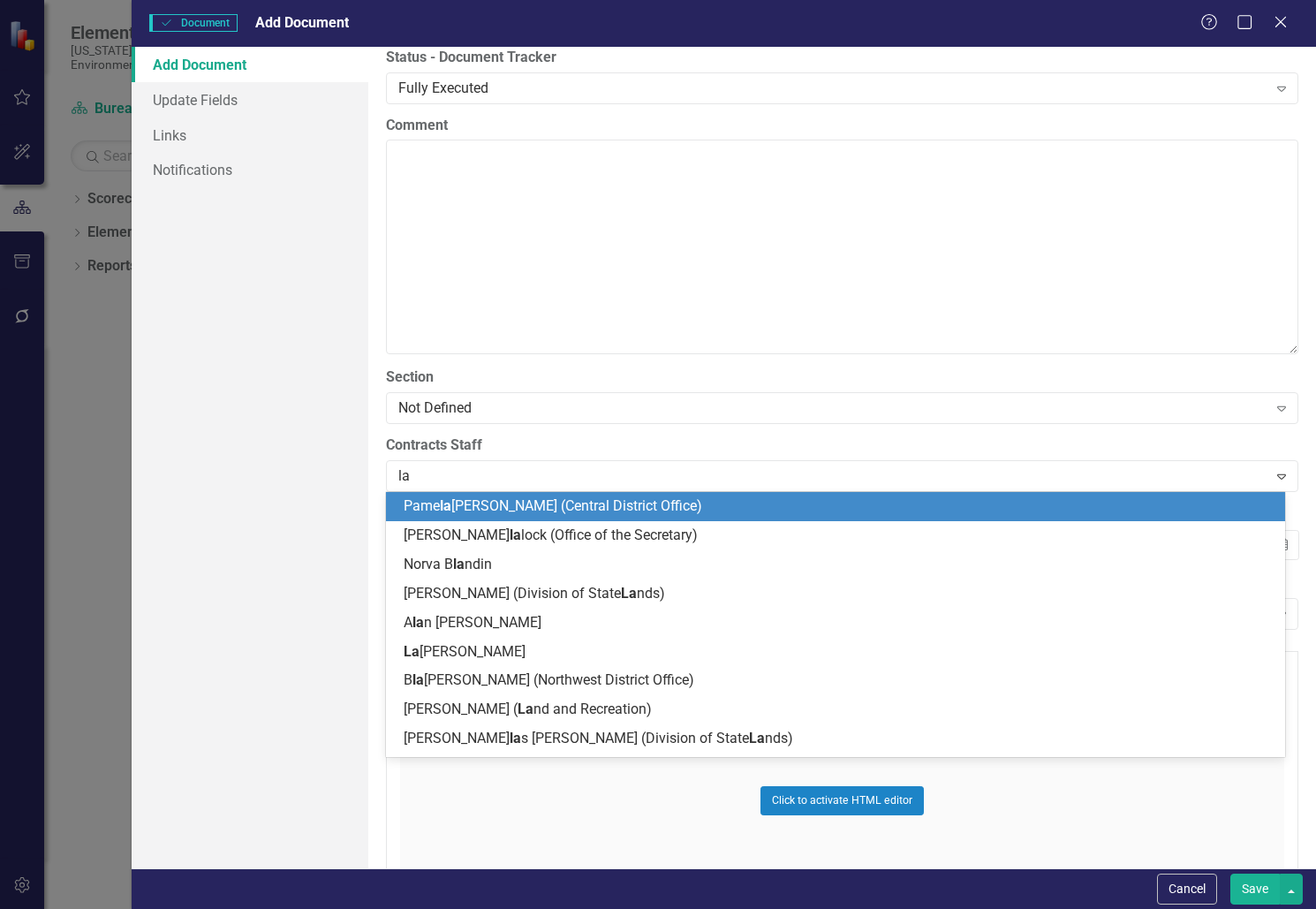
type input "[PERSON_NAME]"
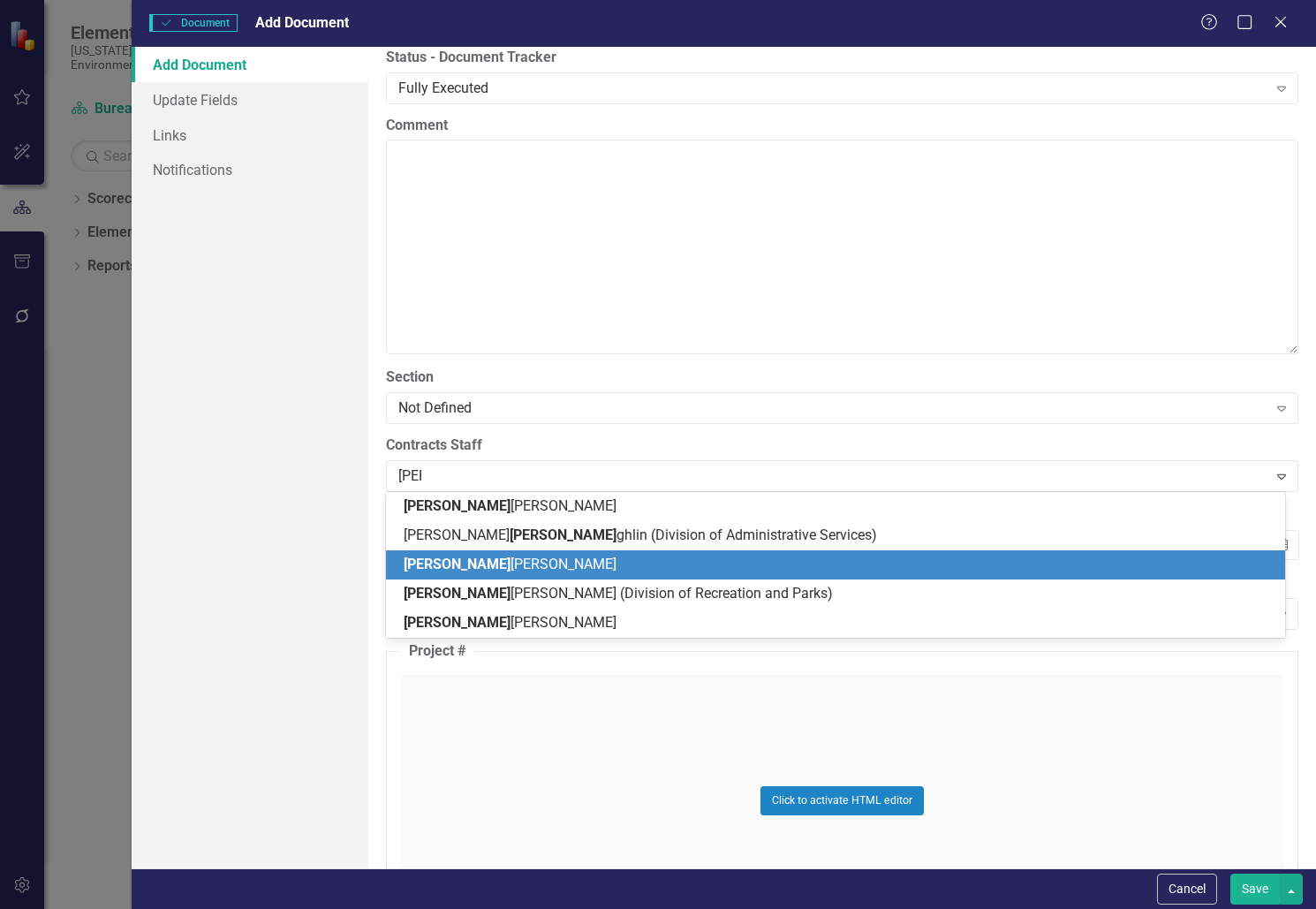
click at [512, 557] on span "[PERSON_NAME] [PERSON_NAME]" at bounding box center [510, 564] width 213 height 16
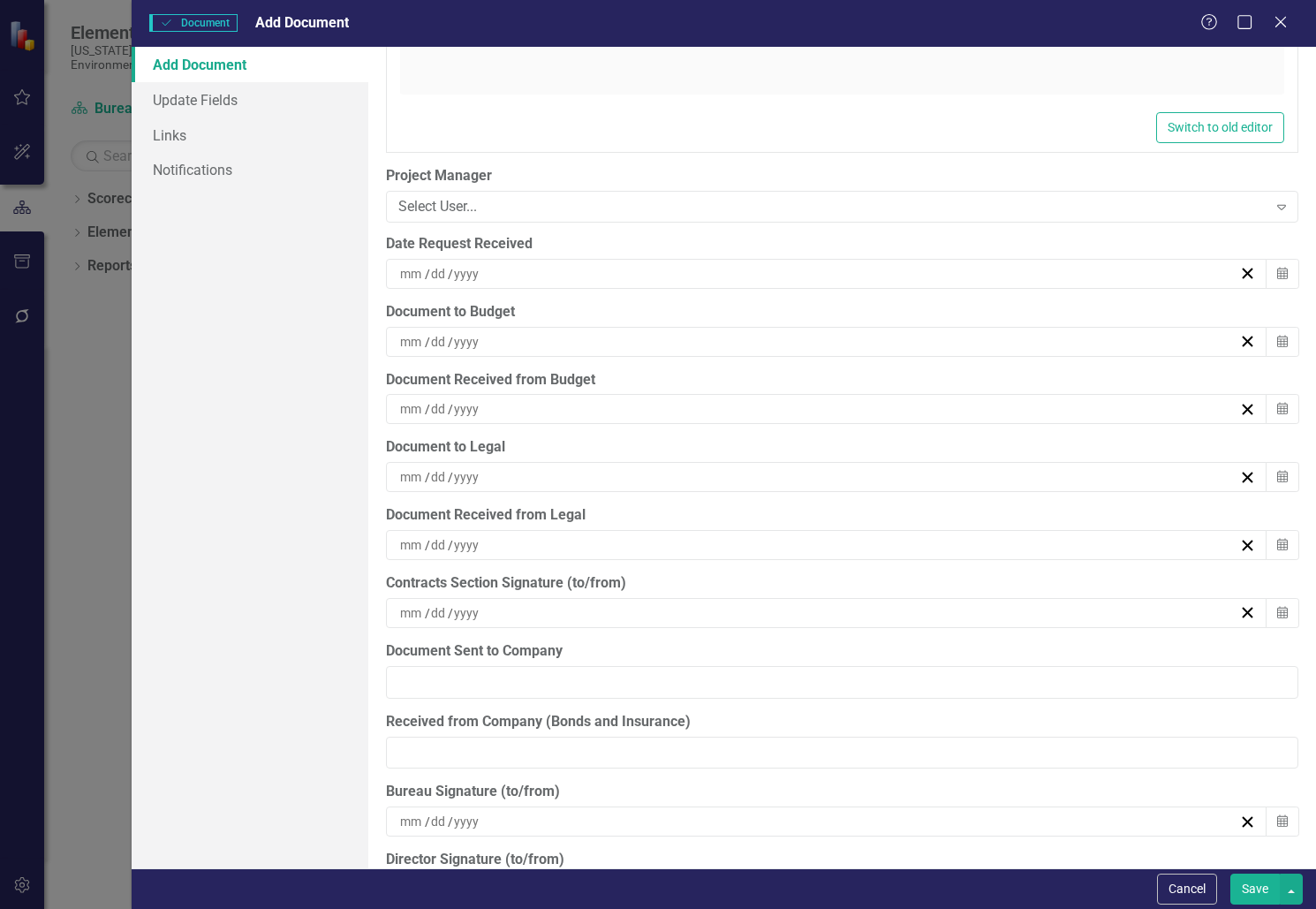
scroll to position [4503, 0]
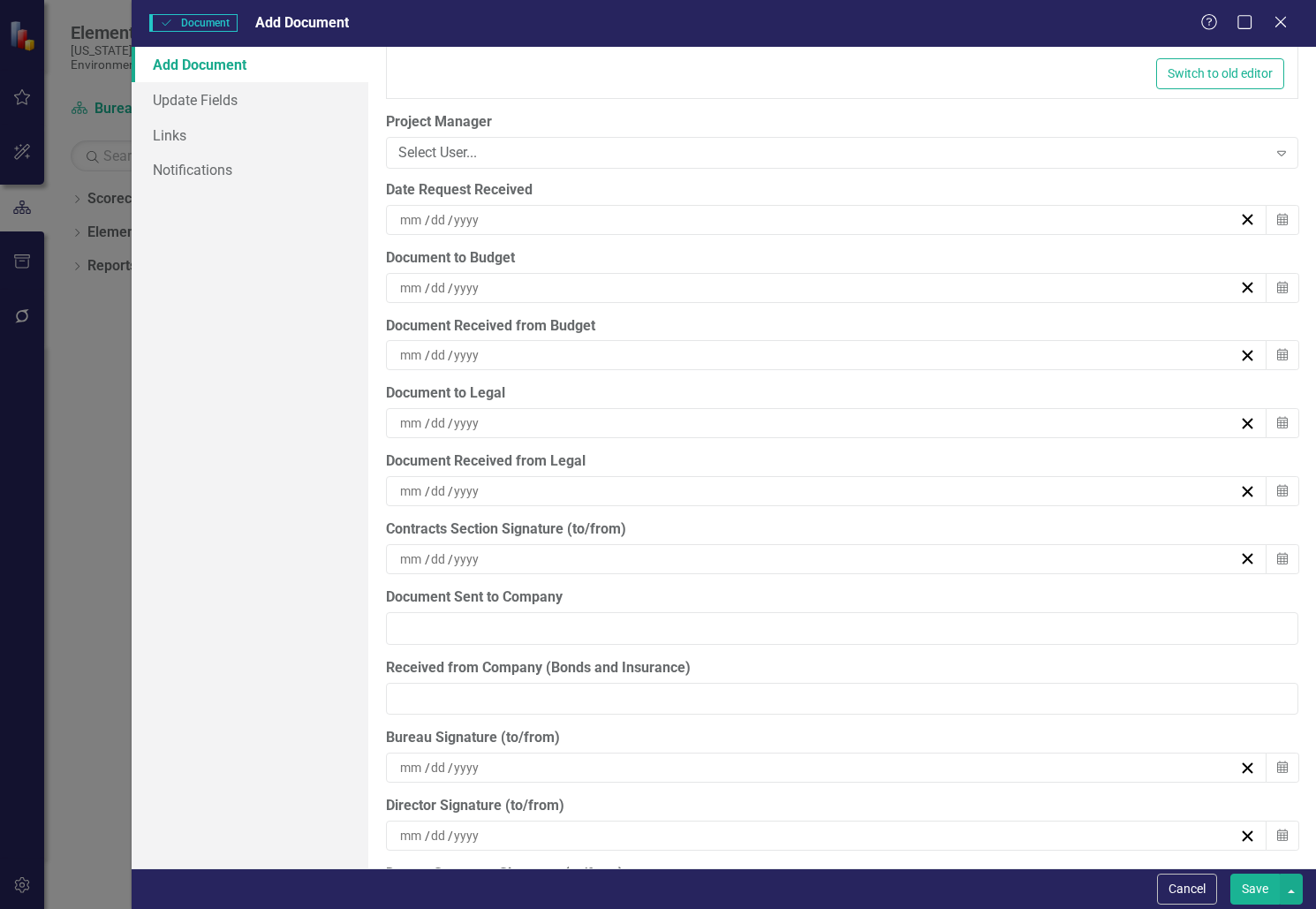
click at [475, 220] on input at bounding box center [467, 219] width 27 height 17
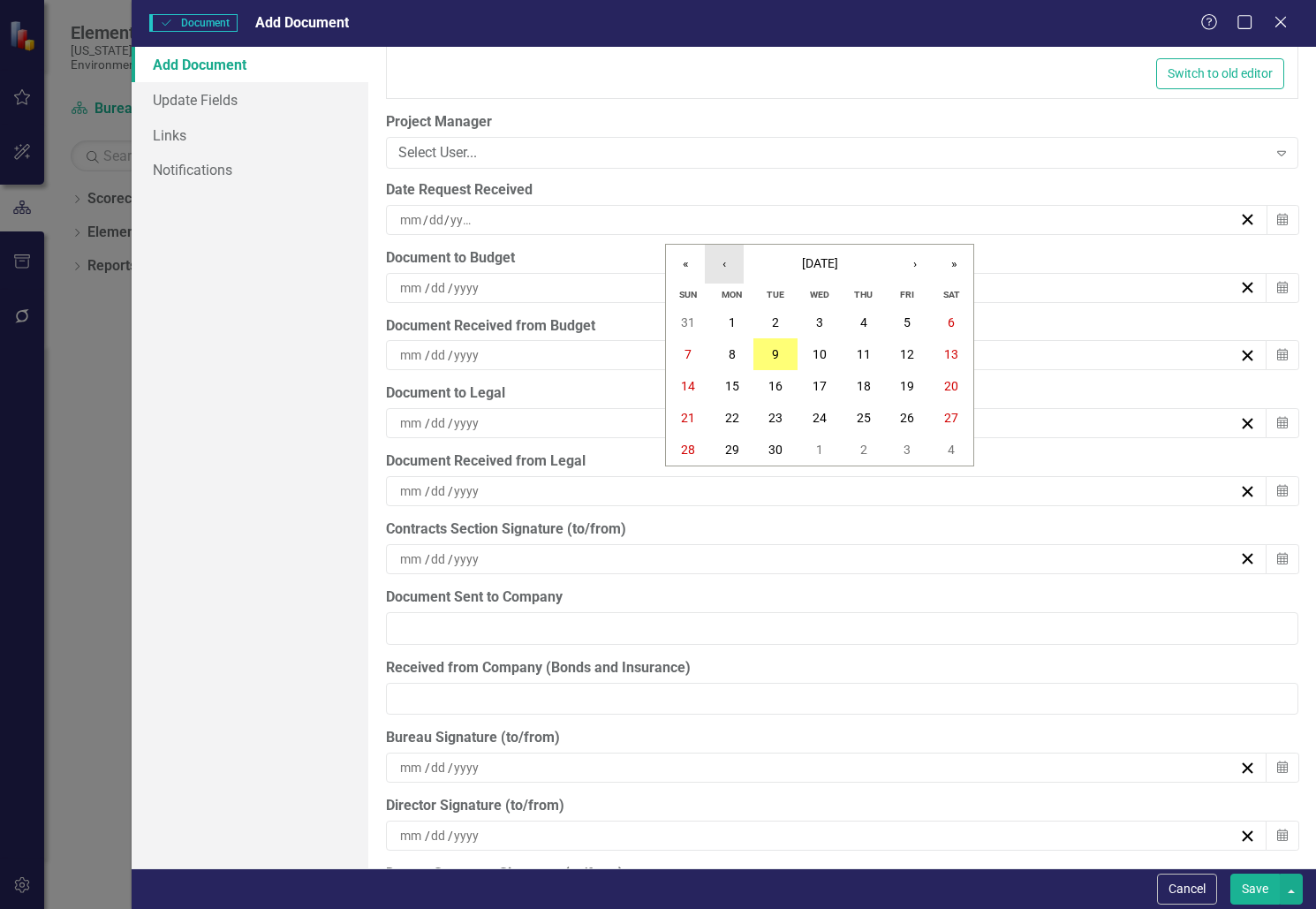
click at [732, 257] on button "‹" at bounding box center [724, 264] width 39 height 39
click at [769, 354] on abbr "10" at bounding box center [775, 354] width 14 height 14
click at [485, 221] on div "[DATE]" at bounding box center [818, 219] width 842 height 17
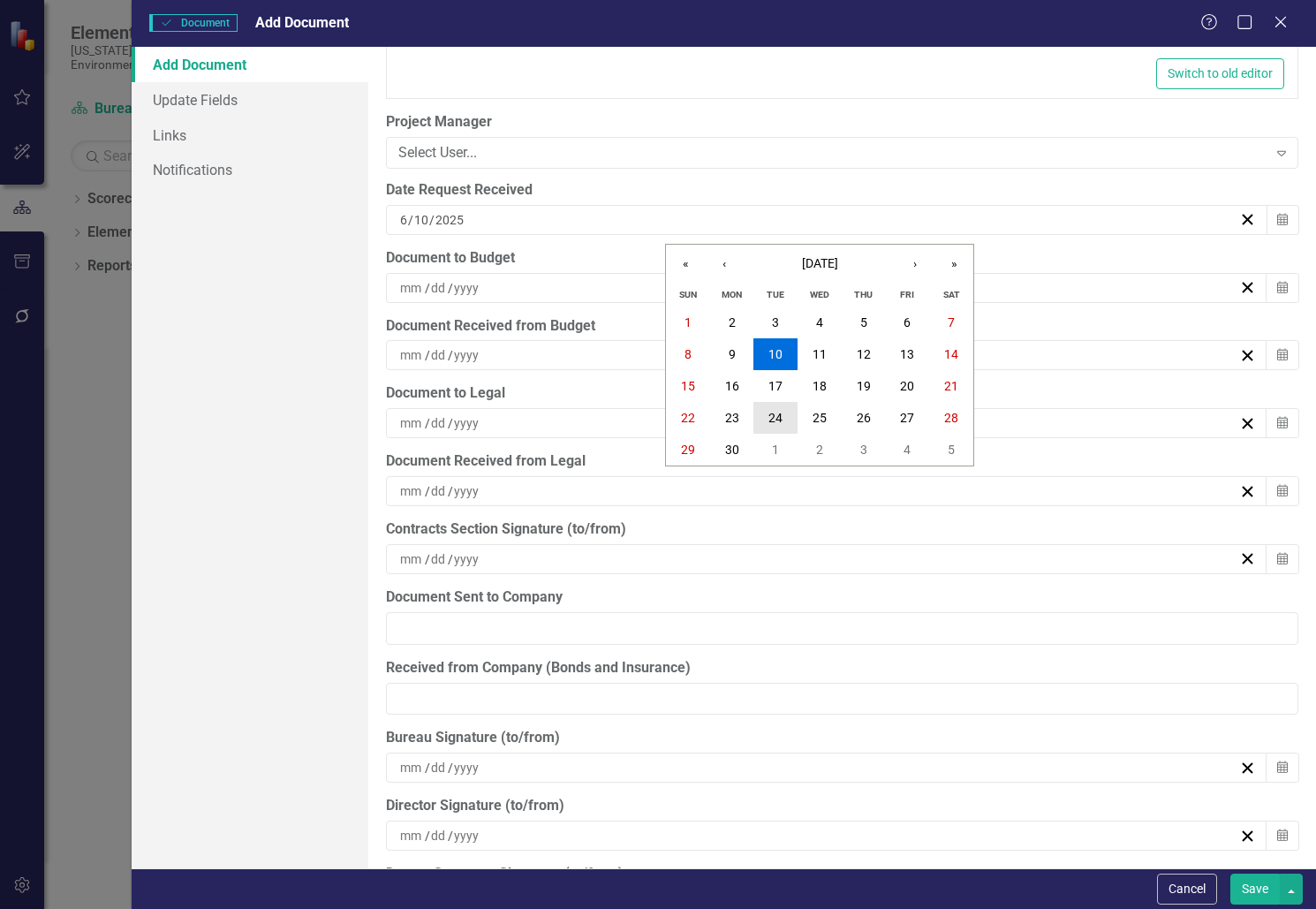
click at [780, 409] on button "24" at bounding box center [775, 418] width 44 height 32
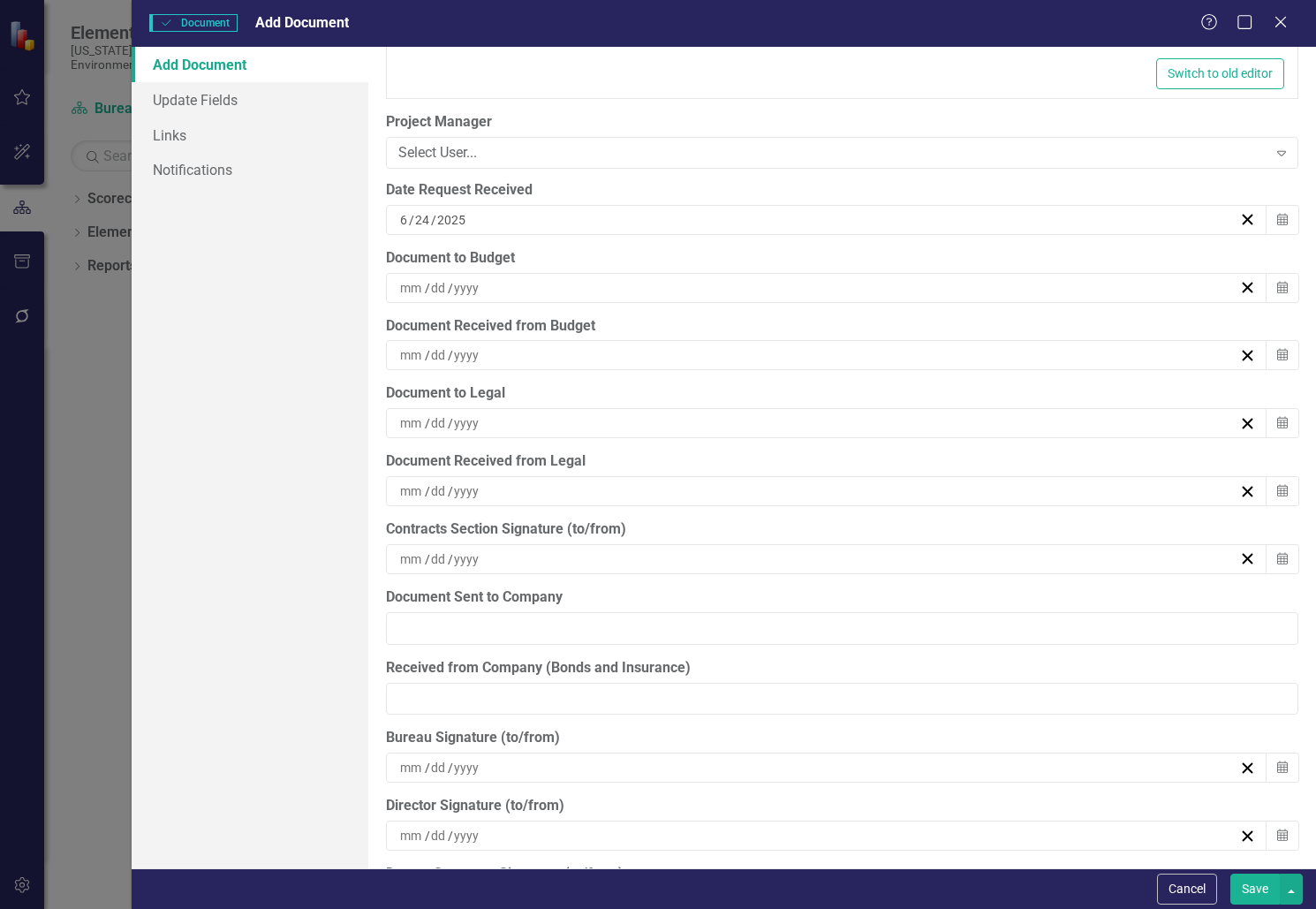
click at [519, 287] on div "/ /" at bounding box center [818, 287] width 842 height 17
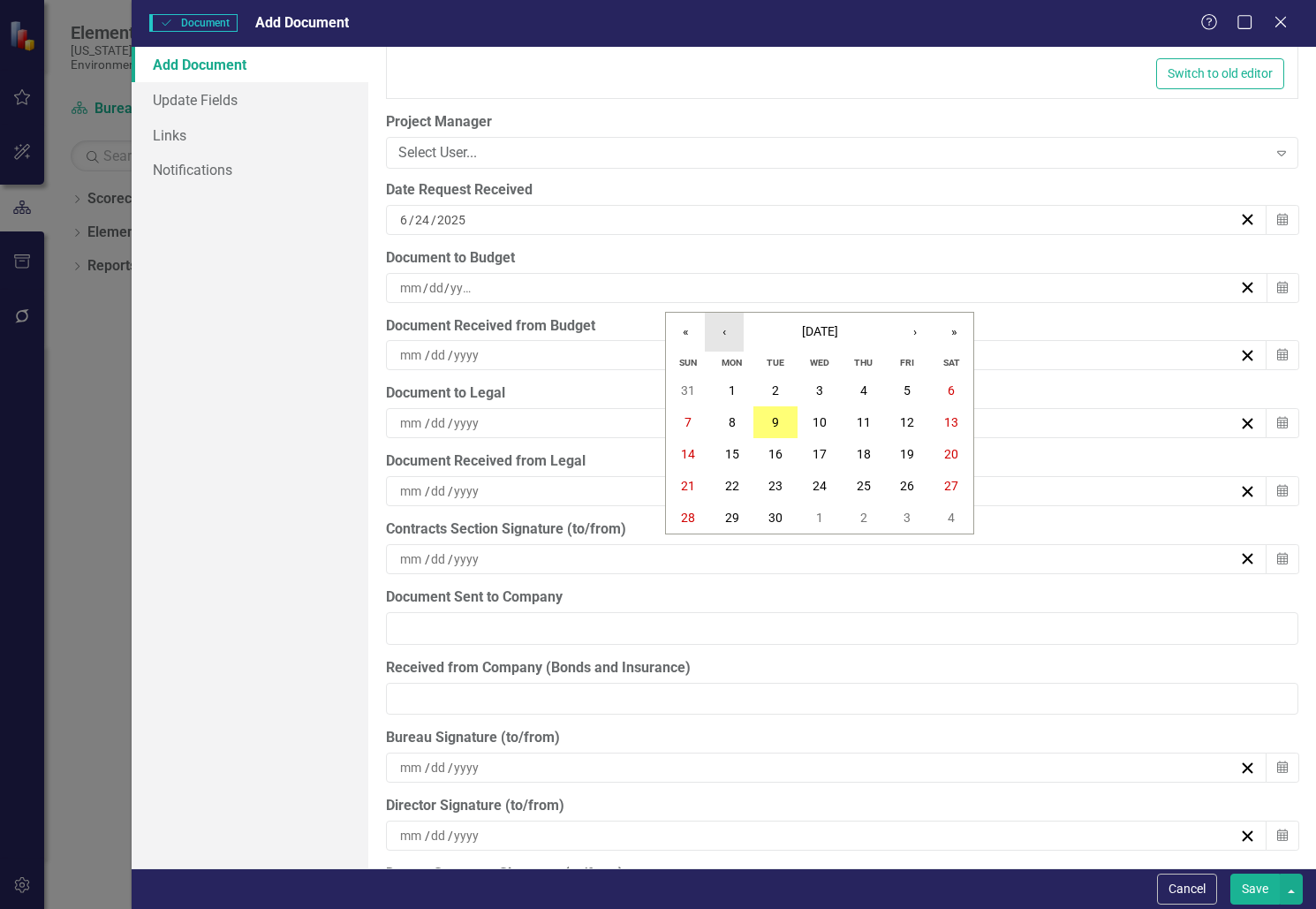
click at [724, 327] on button "‹" at bounding box center [724, 332] width 39 height 39
click at [865, 482] on abbr "26" at bounding box center [864, 485] width 14 height 14
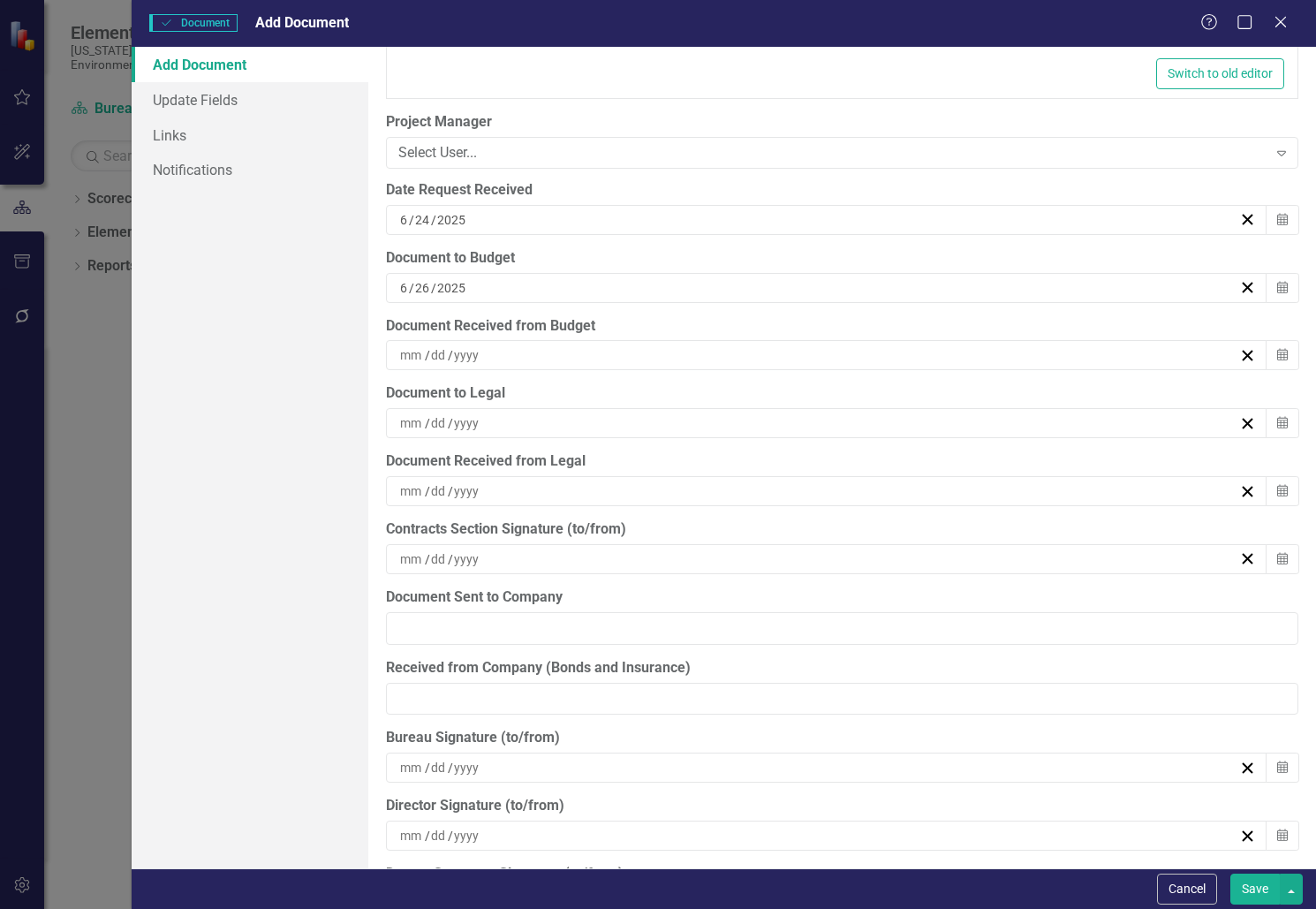
click at [533, 353] on div "/ /" at bounding box center [818, 354] width 842 height 17
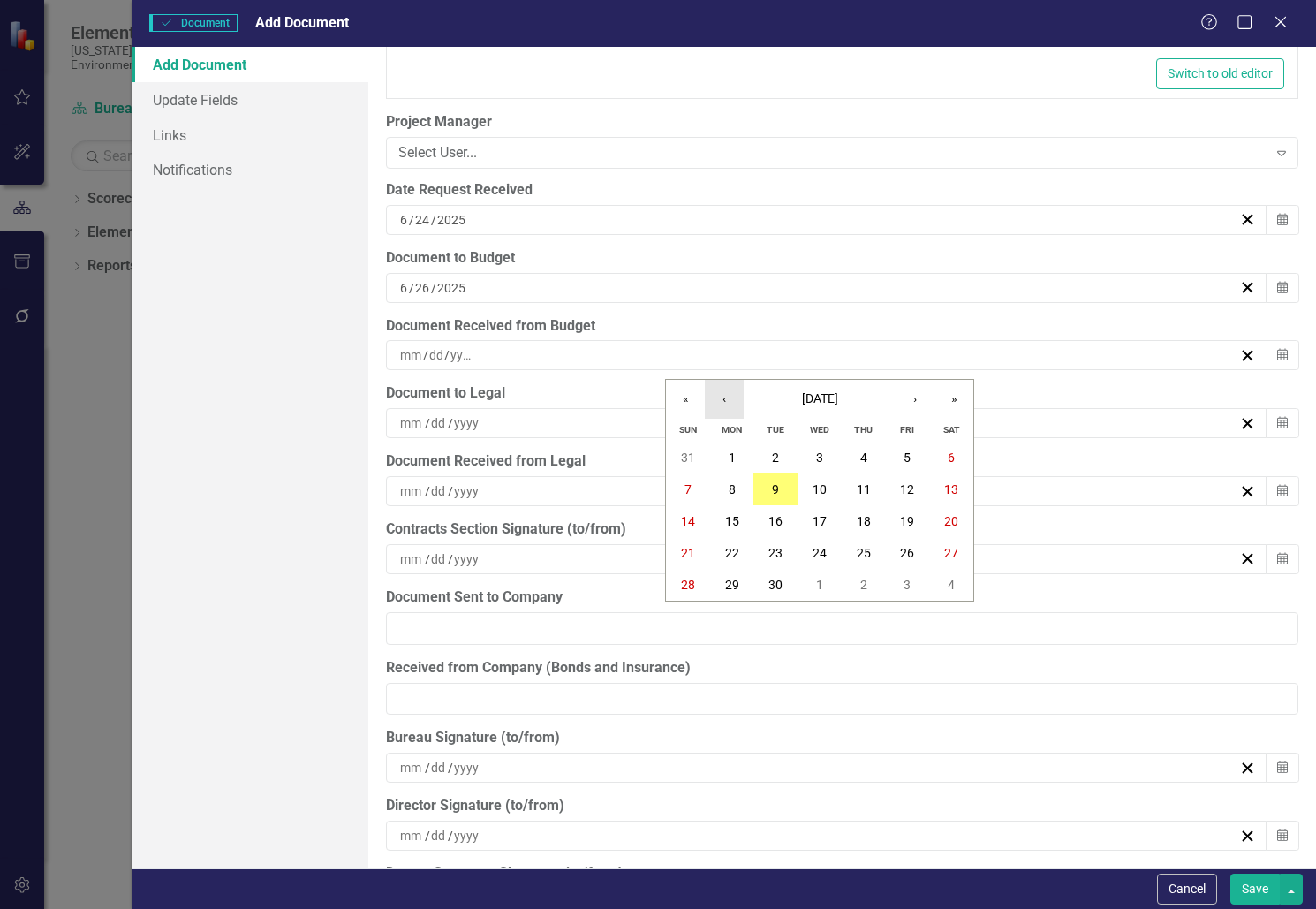
click at [733, 389] on button "‹" at bounding box center [724, 399] width 39 height 39
click at [869, 546] on abbr "26" at bounding box center [864, 552] width 14 height 14
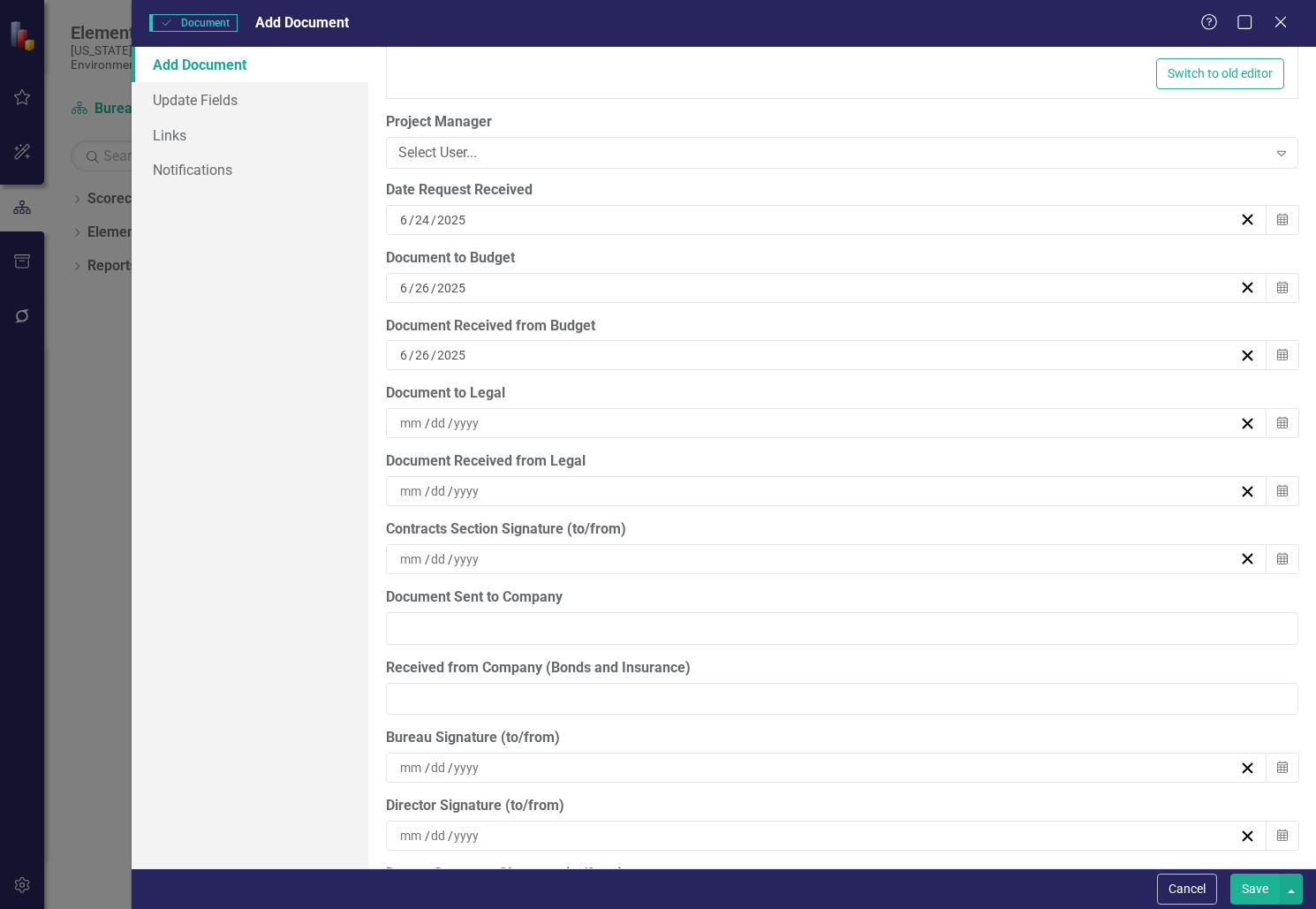
click at [486, 216] on div "[DATE]" at bounding box center [818, 219] width 842 height 17
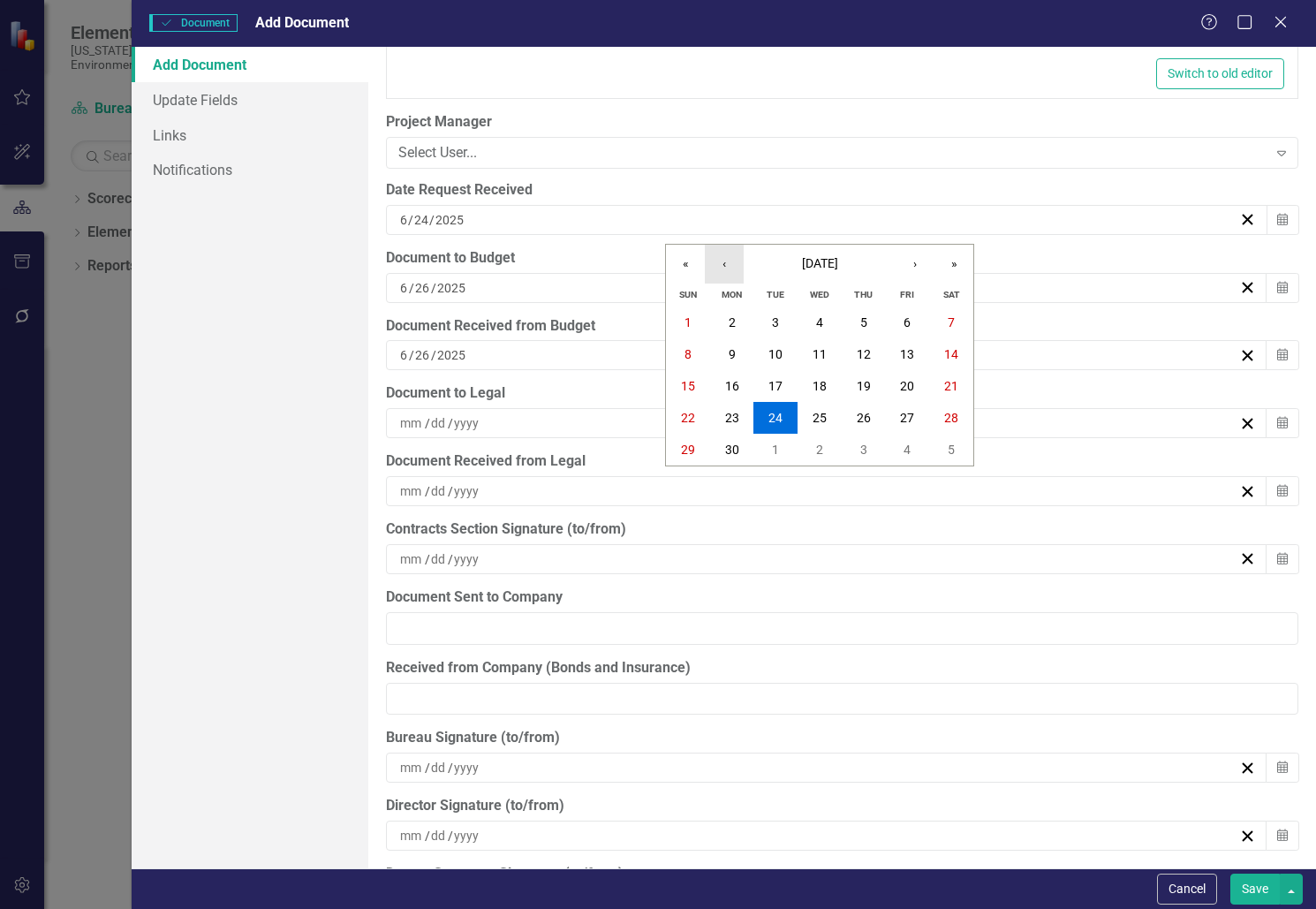
click at [737, 260] on button "‹" at bounding box center [724, 264] width 39 height 39
click at [914, 269] on button "›" at bounding box center [915, 264] width 39 height 39
click at [914, 268] on button "›" at bounding box center [915, 264] width 39 height 39
click at [780, 319] on button "1" at bounding box center [775, 322] width 44 height 32
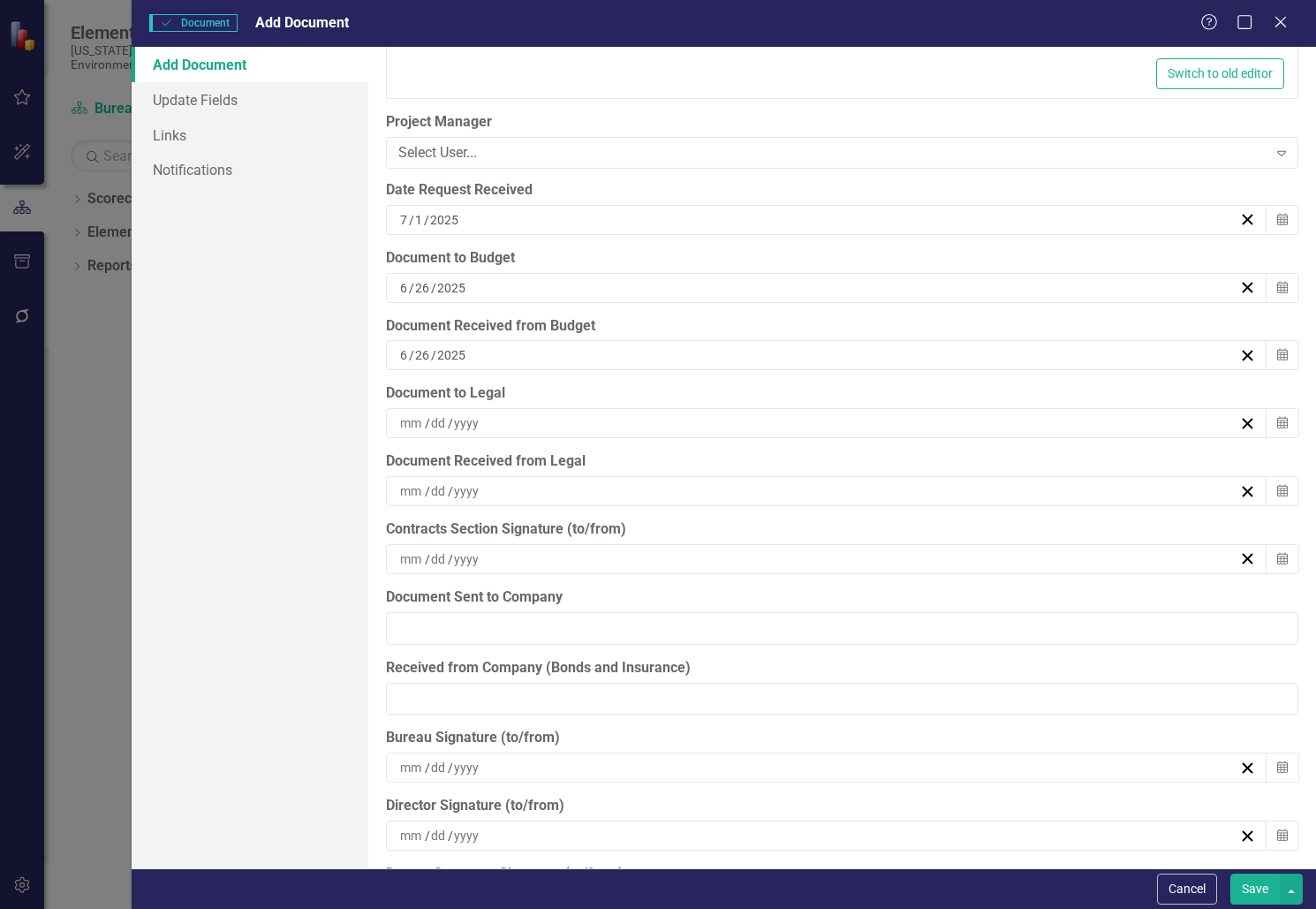
click at [513, 282] on div "[DATE]" at bounding box center [818, 287] width 842 height 17
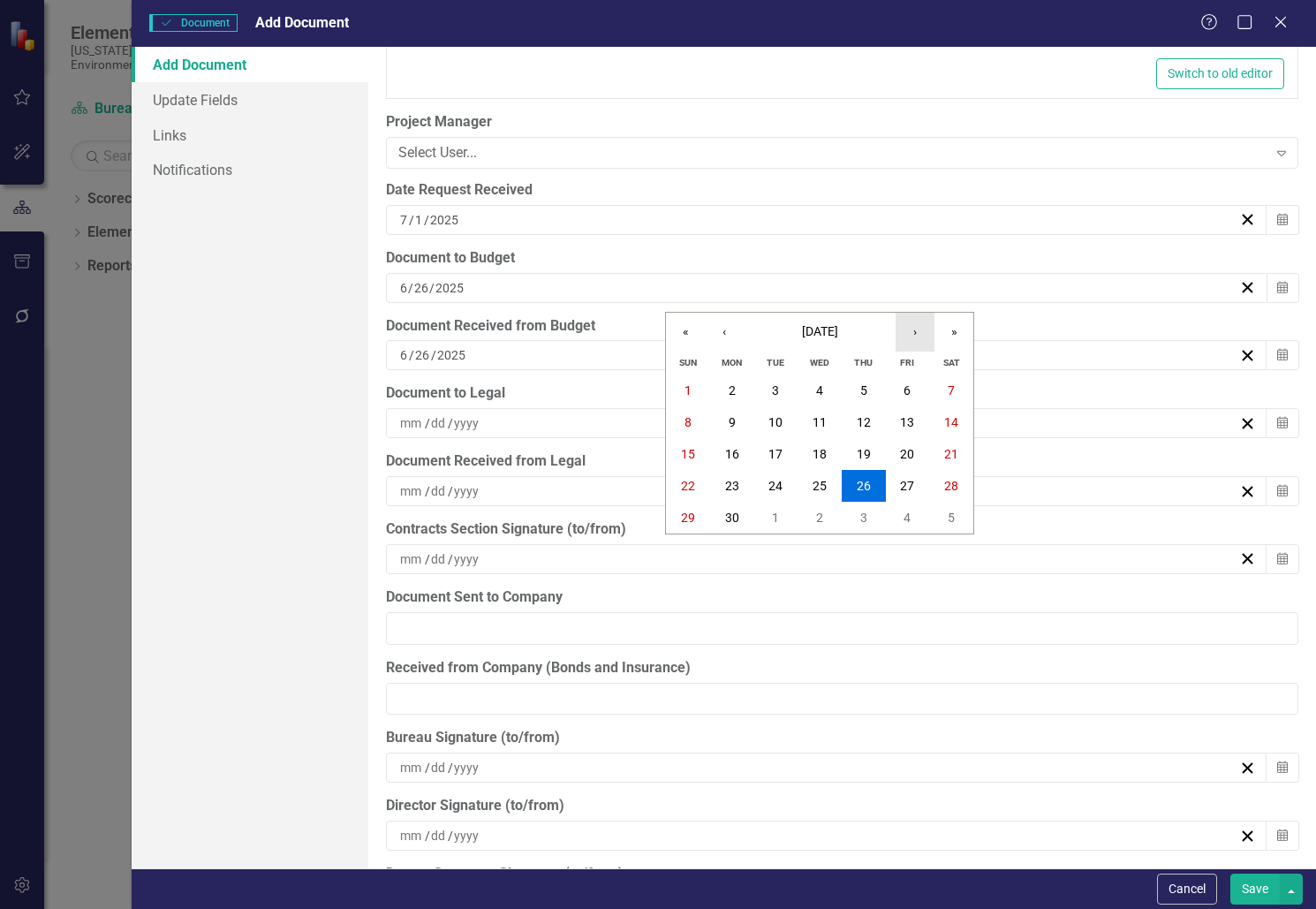
click at [910, 332] on button "›" at bounding box center [915, 332] width 39 height 39
click at [774, 380] on button "1" at bounding box center [775, 390] width 44 height 32
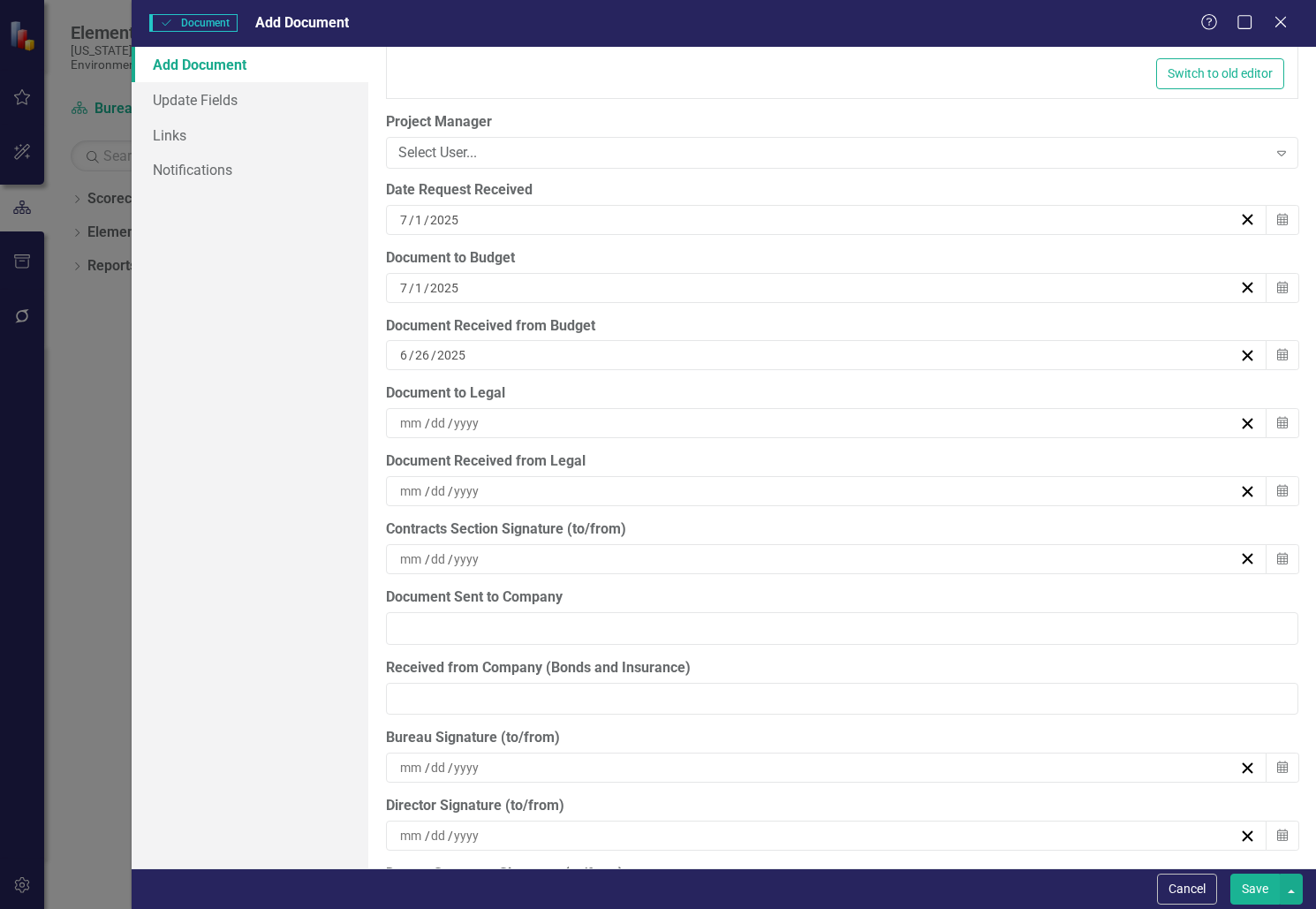
click at [548, 354] on div "[DATE]" at bounding box center [818, 354] width 842 height 17
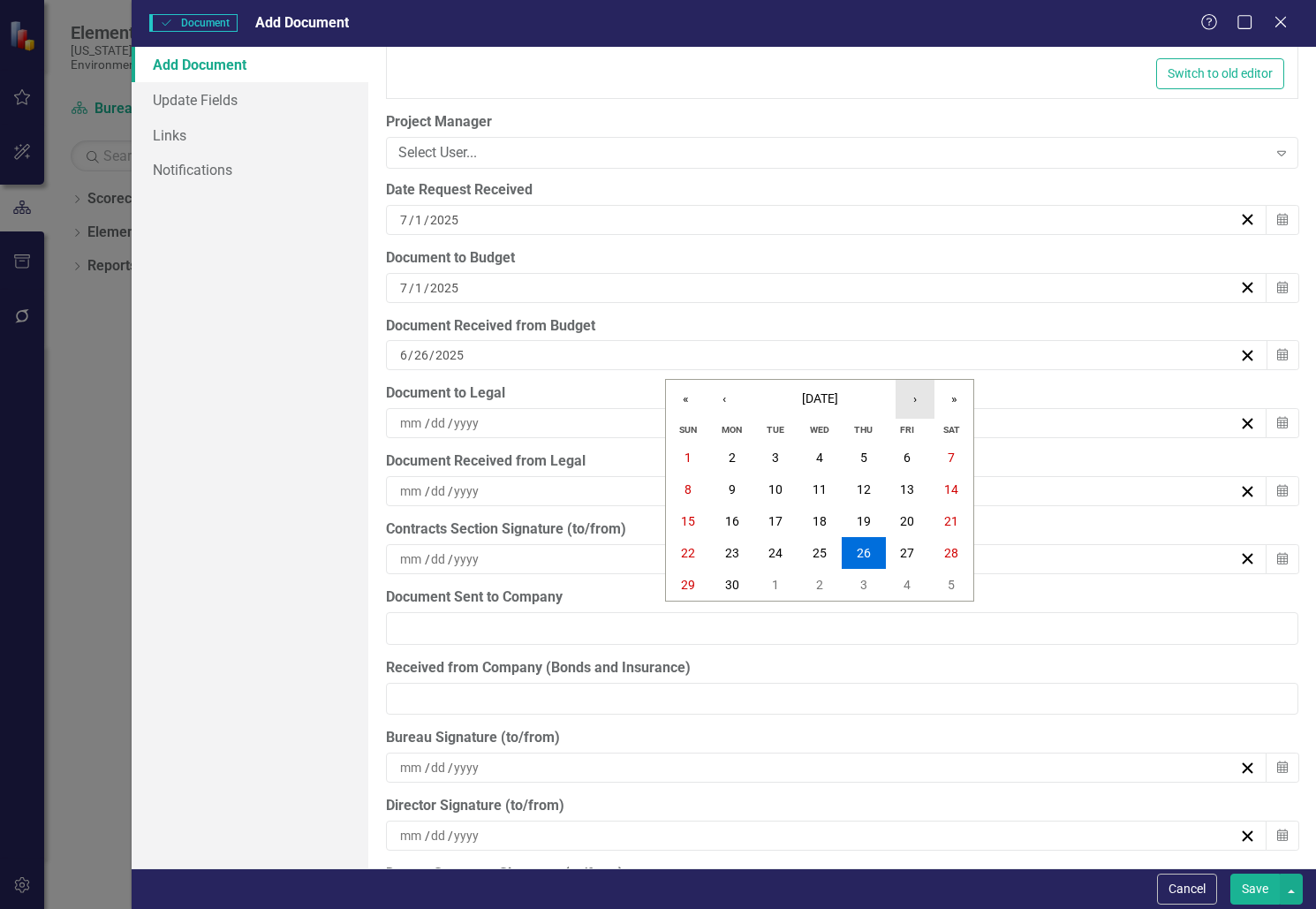
click at [920, 389] on button "›" at bounding box center [915, 399] width 39 height 39
click at [817, 450] on abbr "2" at bounding box center [820, 457] width 7 height 14
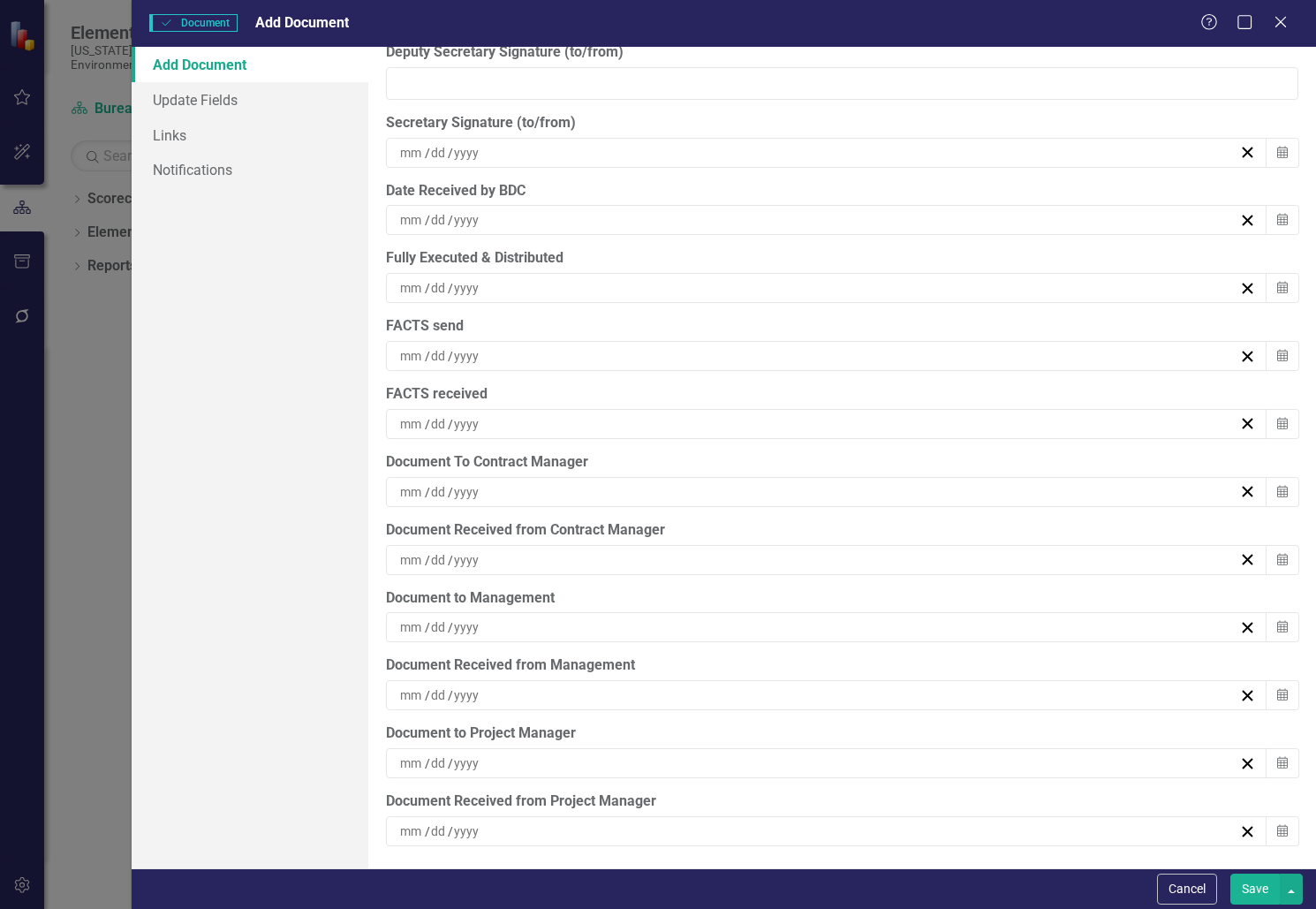
scroll to position [5329, 0]
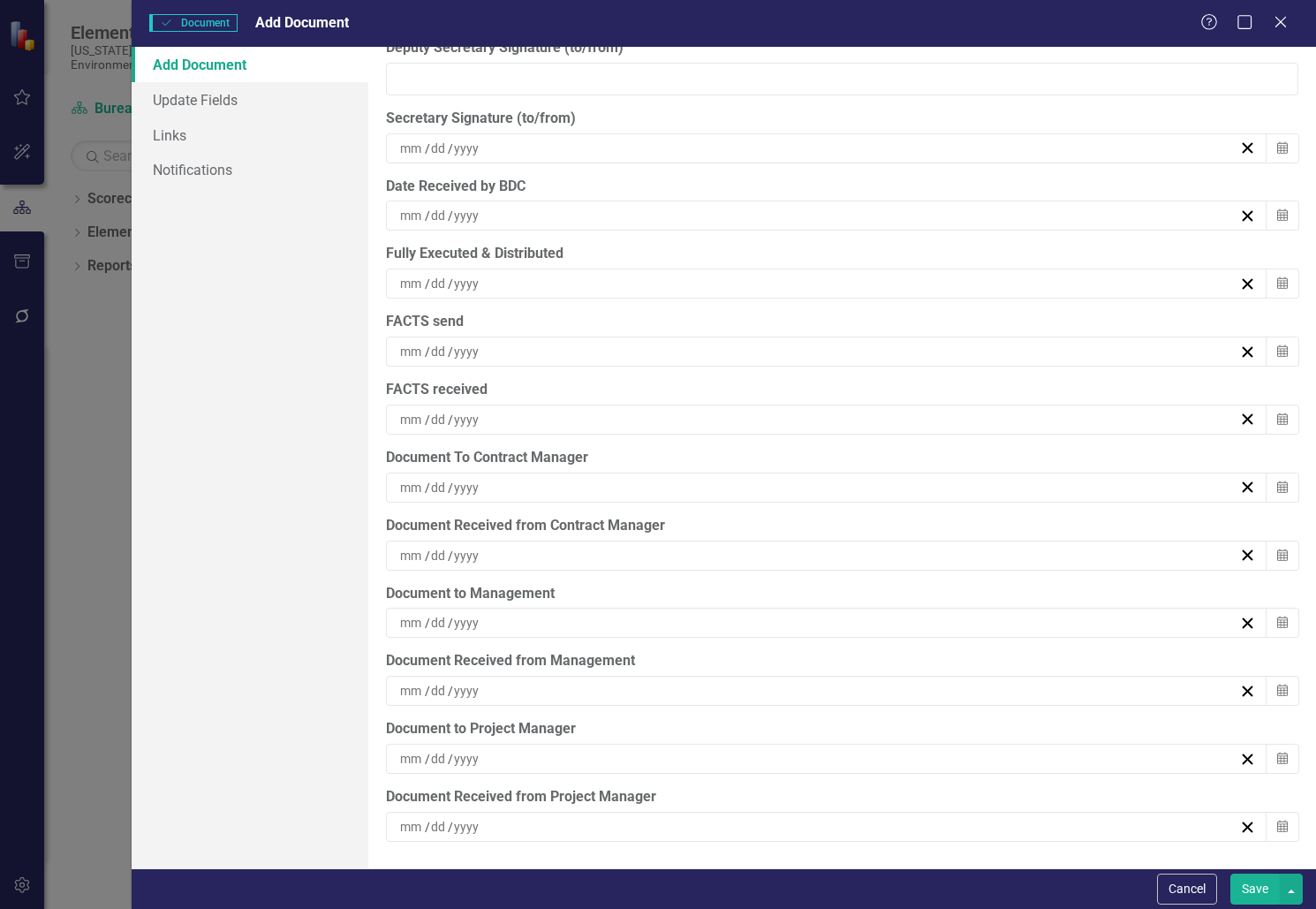
click at [531, 752] on div "/ /" at bounding box center [818, 758] width 842 height 17
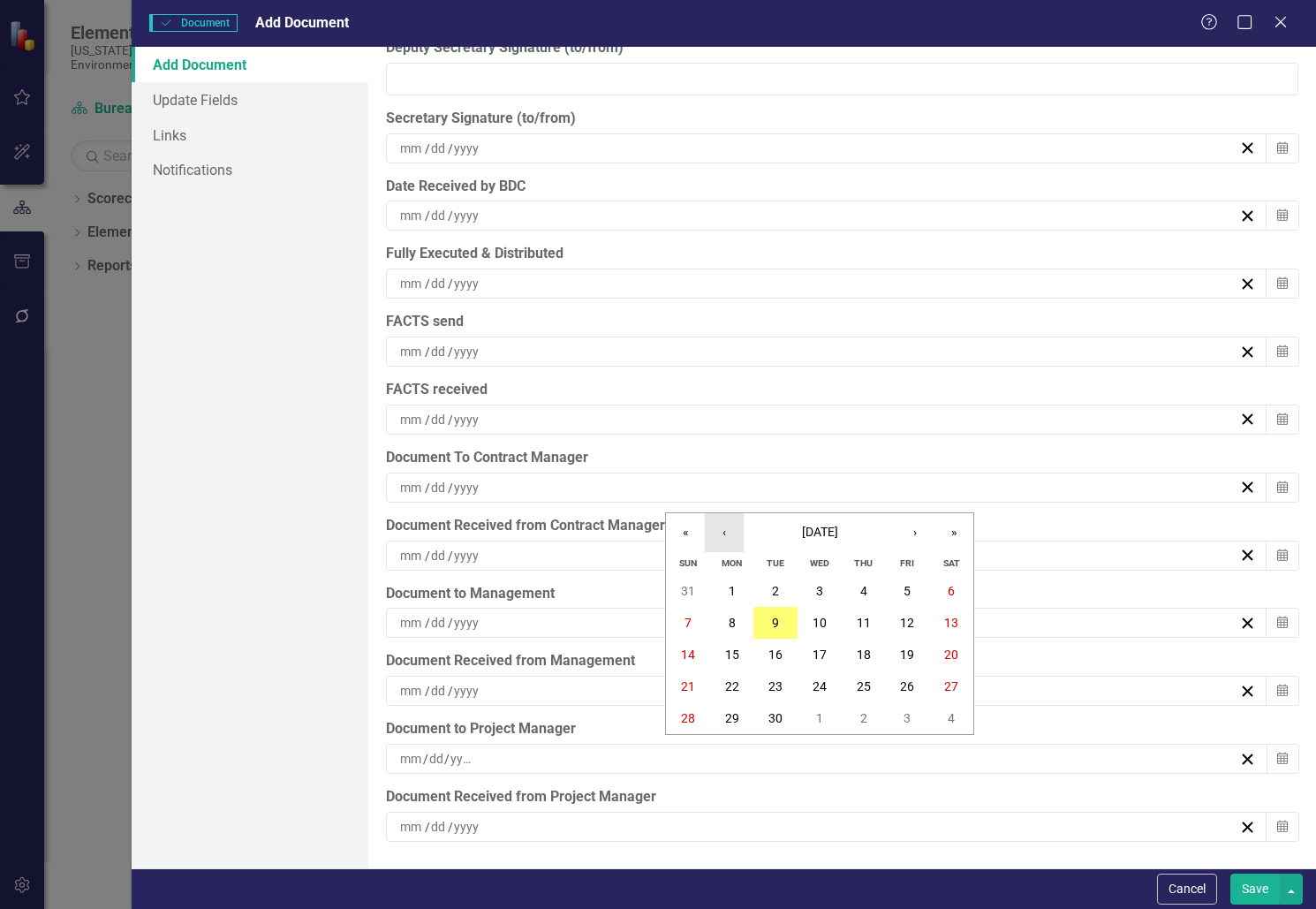
click at [725, 532] on button "‹" at bounding box center [724, 533] width 39 height 39
click at [736, 623] on button "7" at bounding box center [732, 622] width 44 height 32
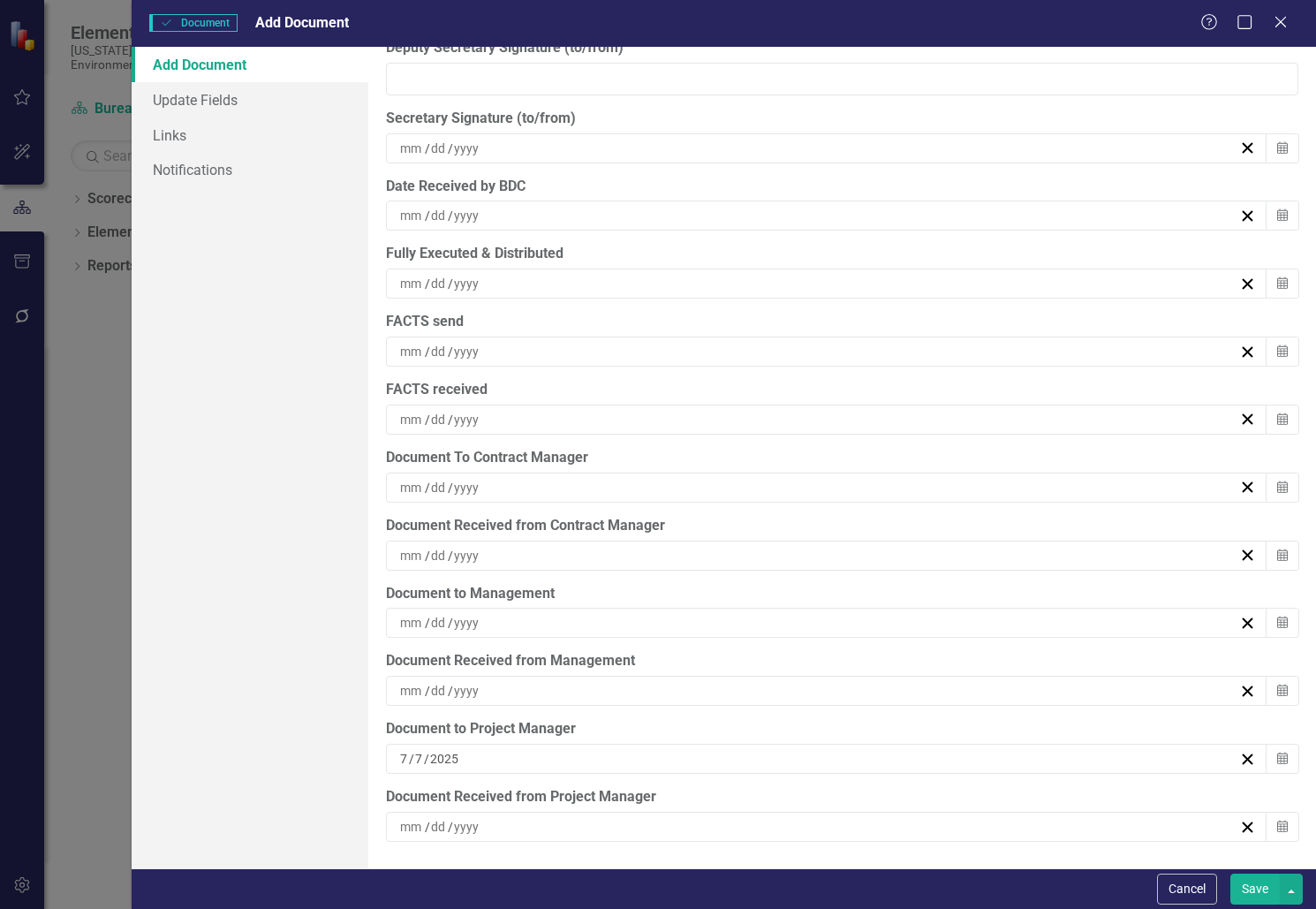
click at [592, 829] on div "/ /" at bounding box center [818, 826] width 842 height 17
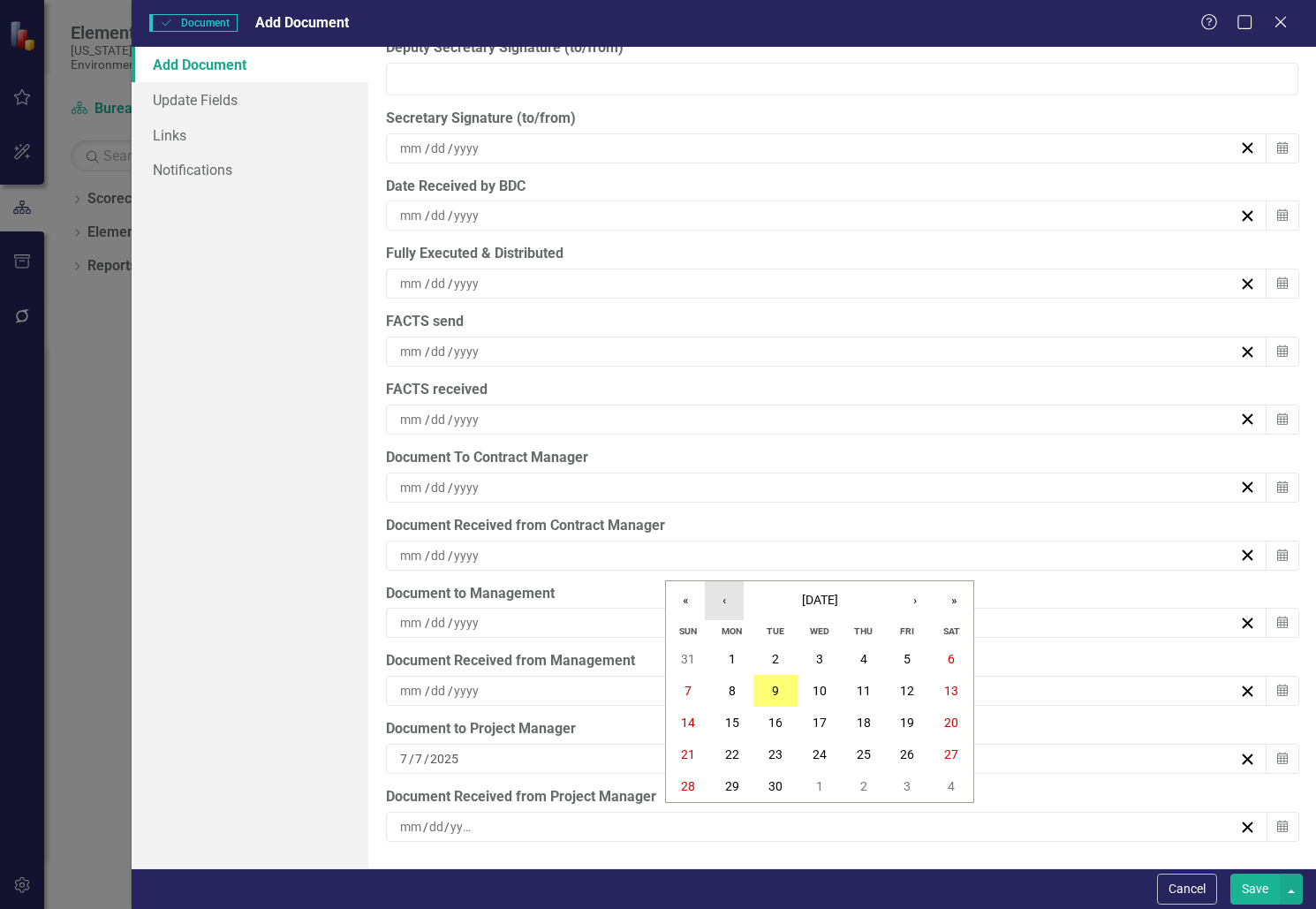
click at [729, 596] on button "‹" at bounding box center [724, 600] width 39 height 39
click at [732, 683] on abbr "7" at bounding box center [732, 690] width 7 height 14
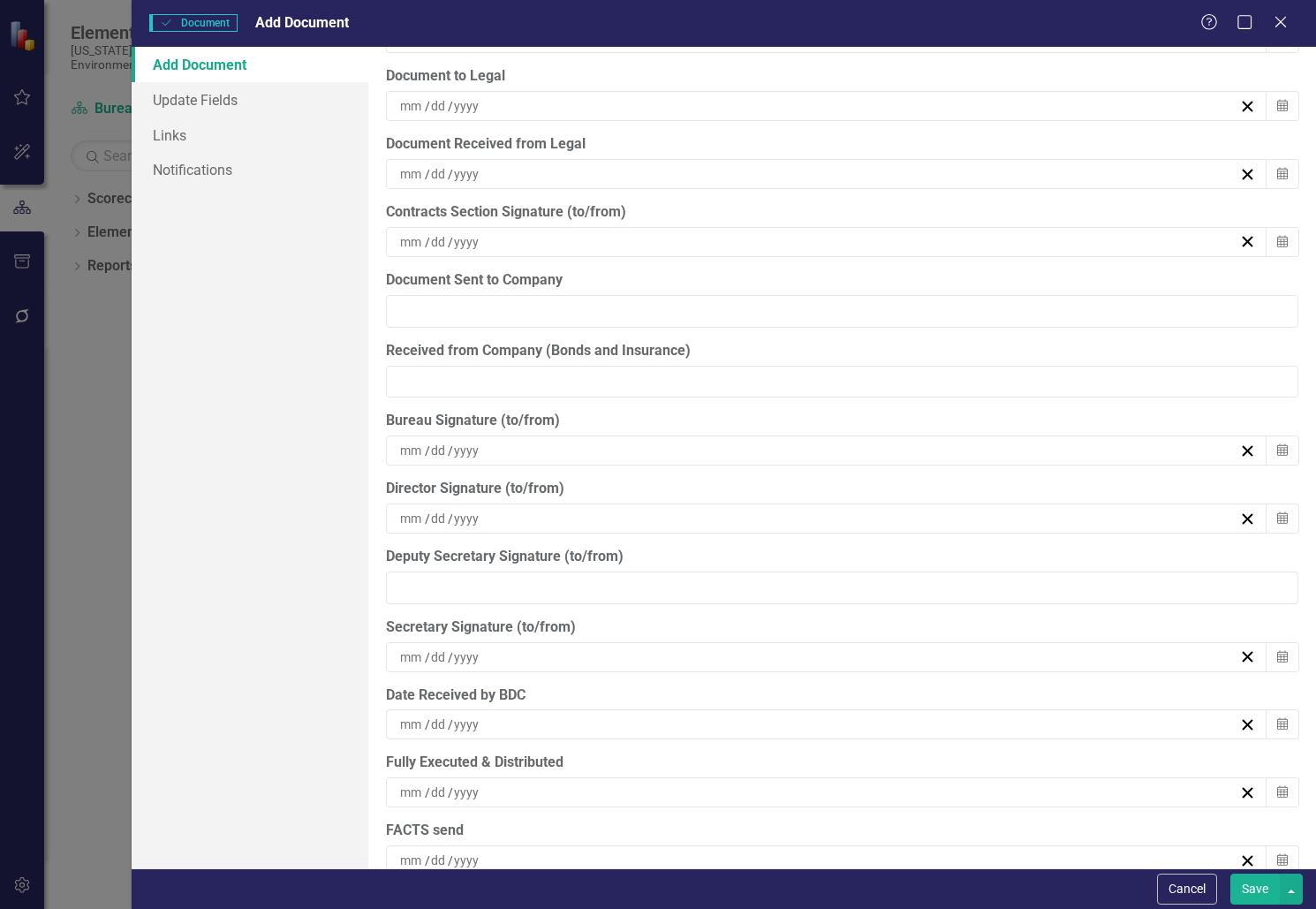
scroll to position [4799, 0]
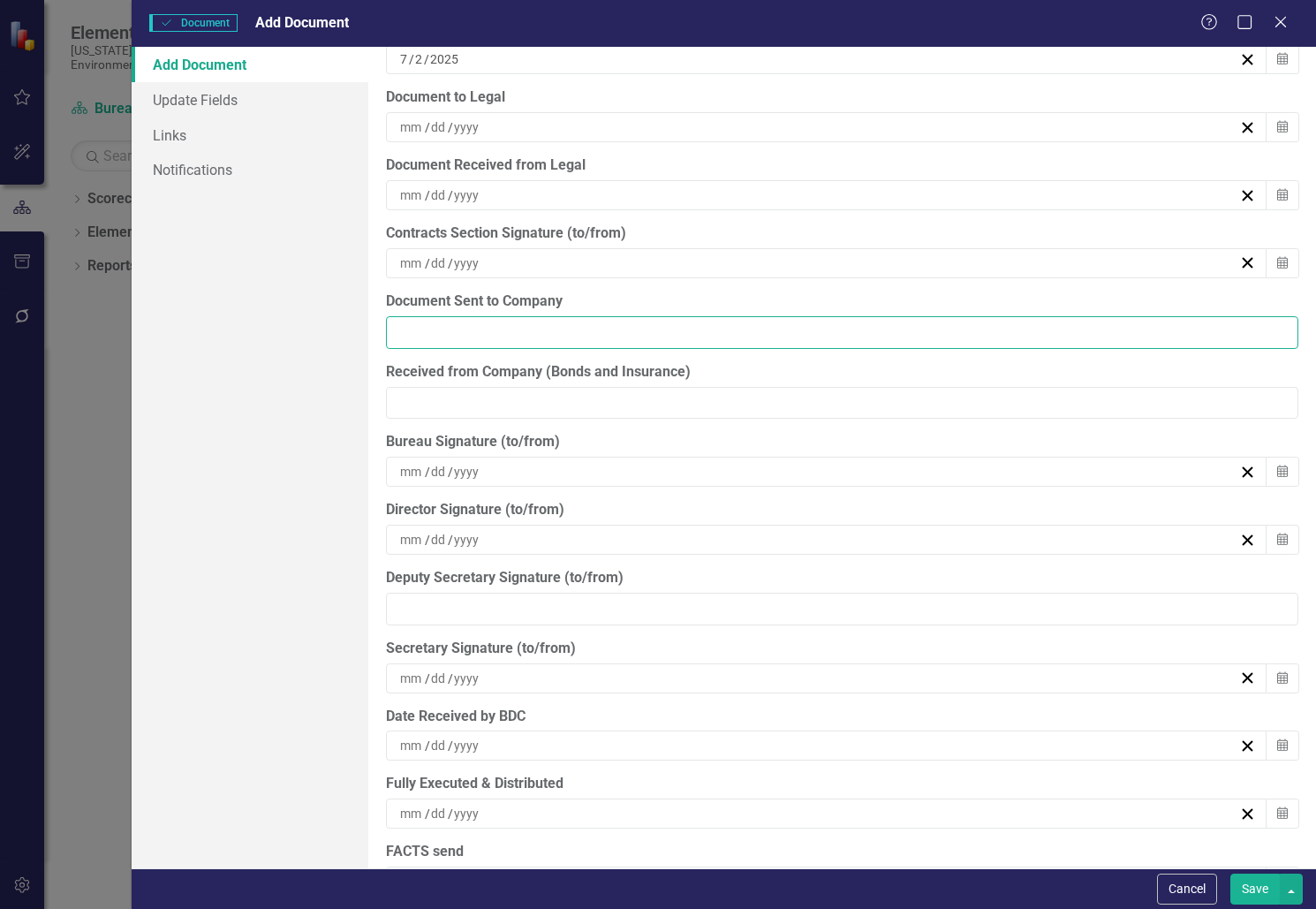
click at [533, 332] on input "Document Sent to Company" at bounding box center [842, 333] width 912 height 33
type input "[DATE]"
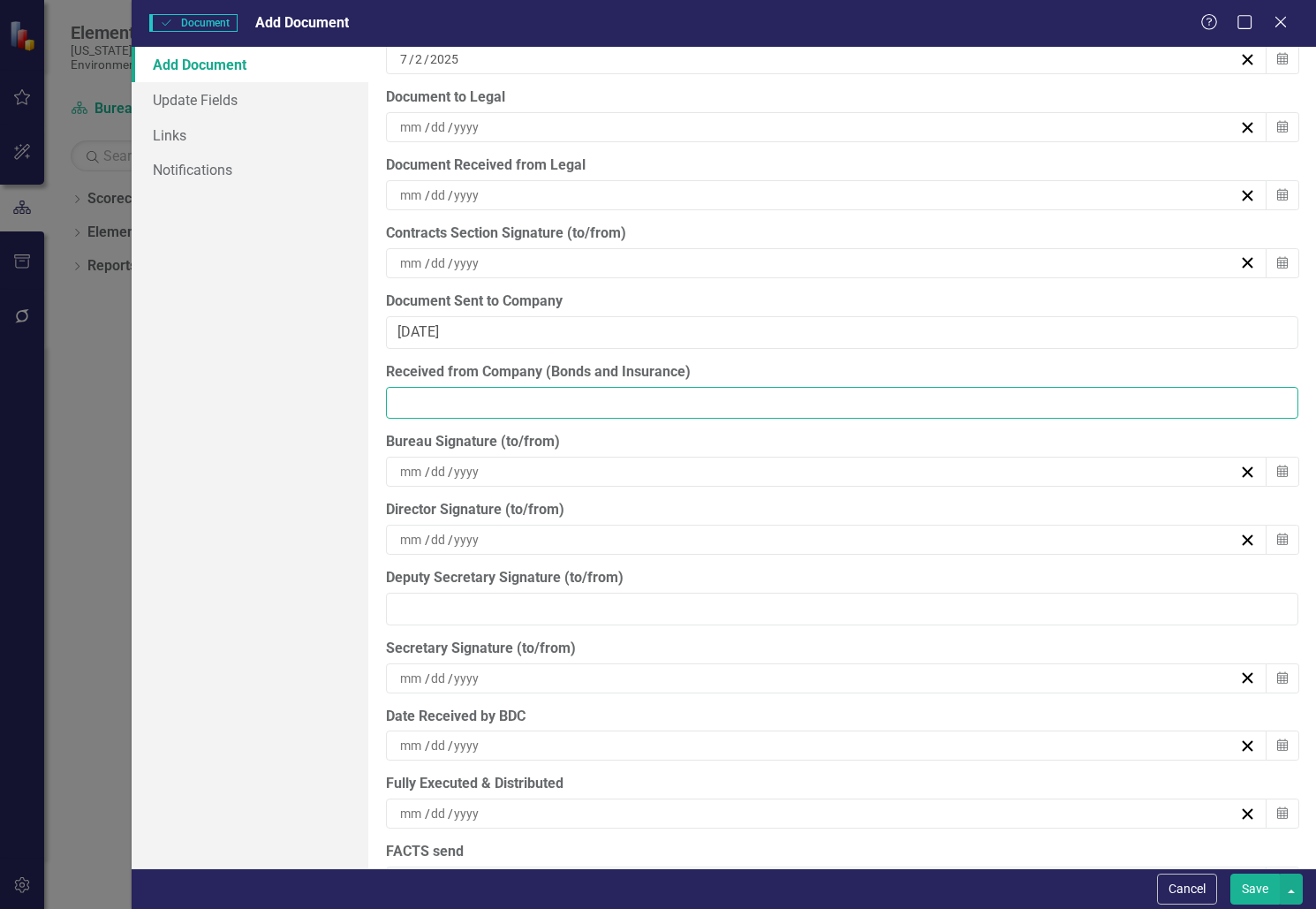
click at [631, 399] on input "Received from Company (Bonds and Insurance)" at bounding box center [842, 403] width 912 height 33
type input "[DATE]"
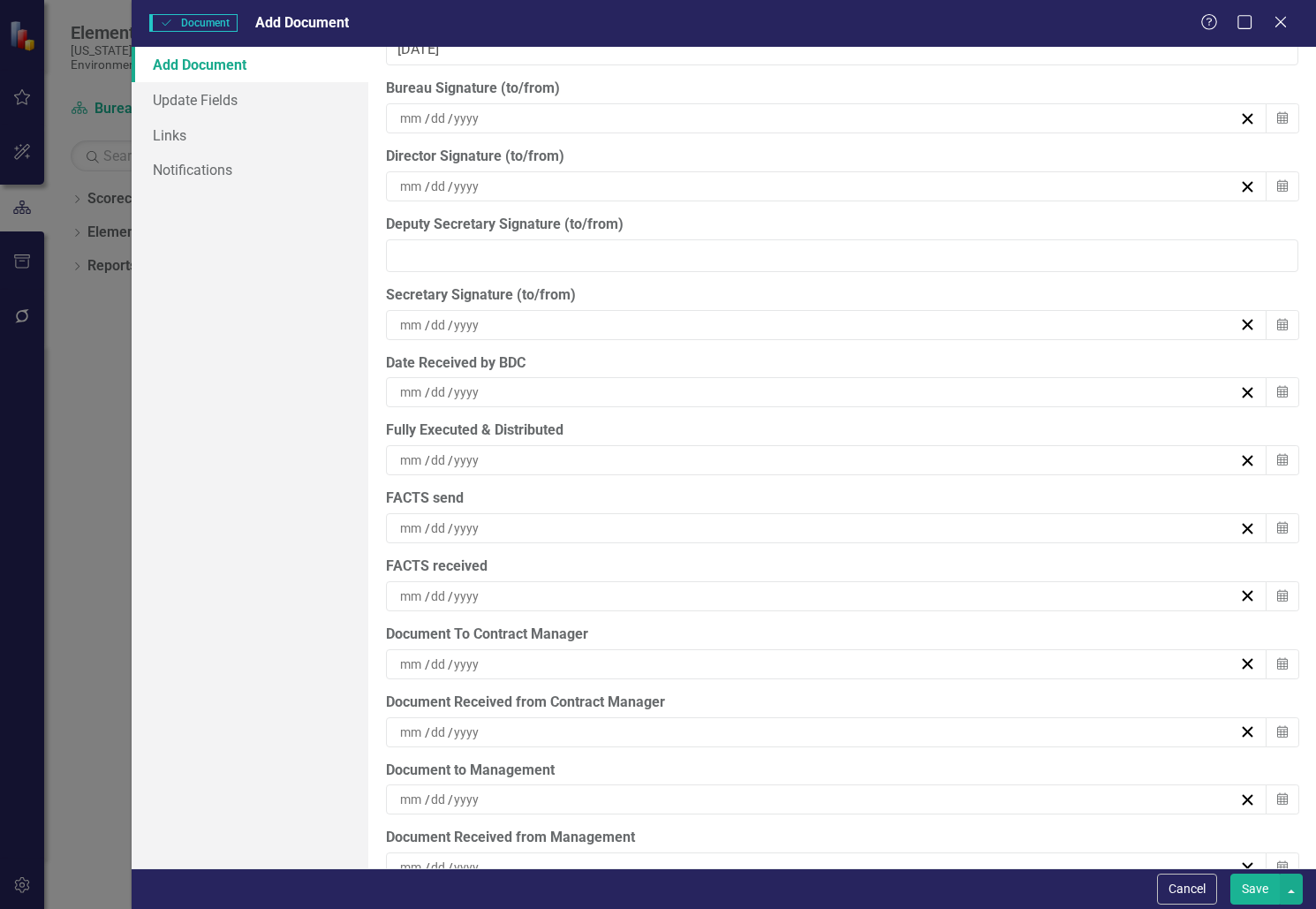
scroll to position [5329, 0]
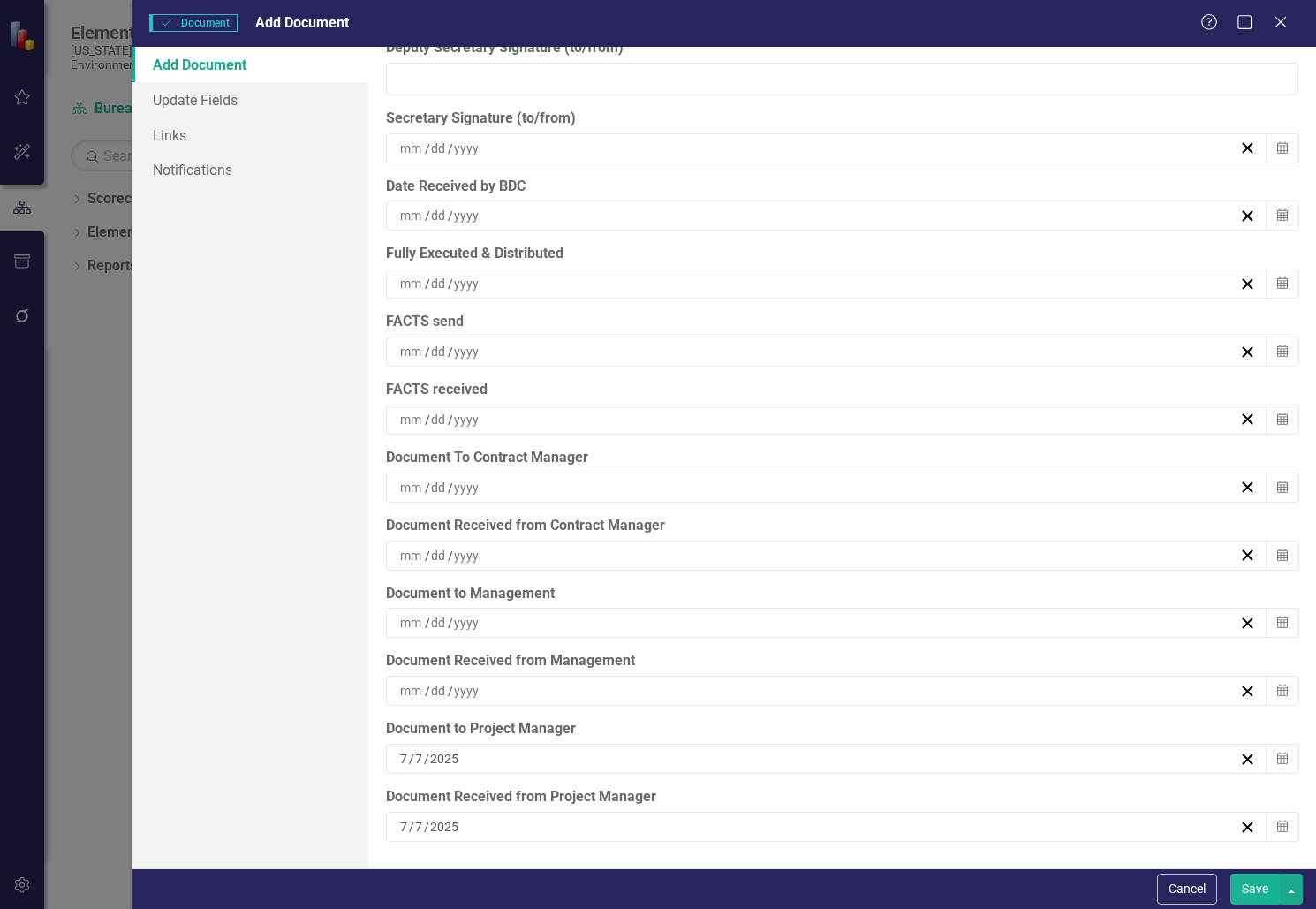
click at [551, 617] on div "/ /" at bounding box center [818, 622] width 842 height 17
click at [731, 660] on button "‹" at bounding box center [724, 666] width 39 height 39
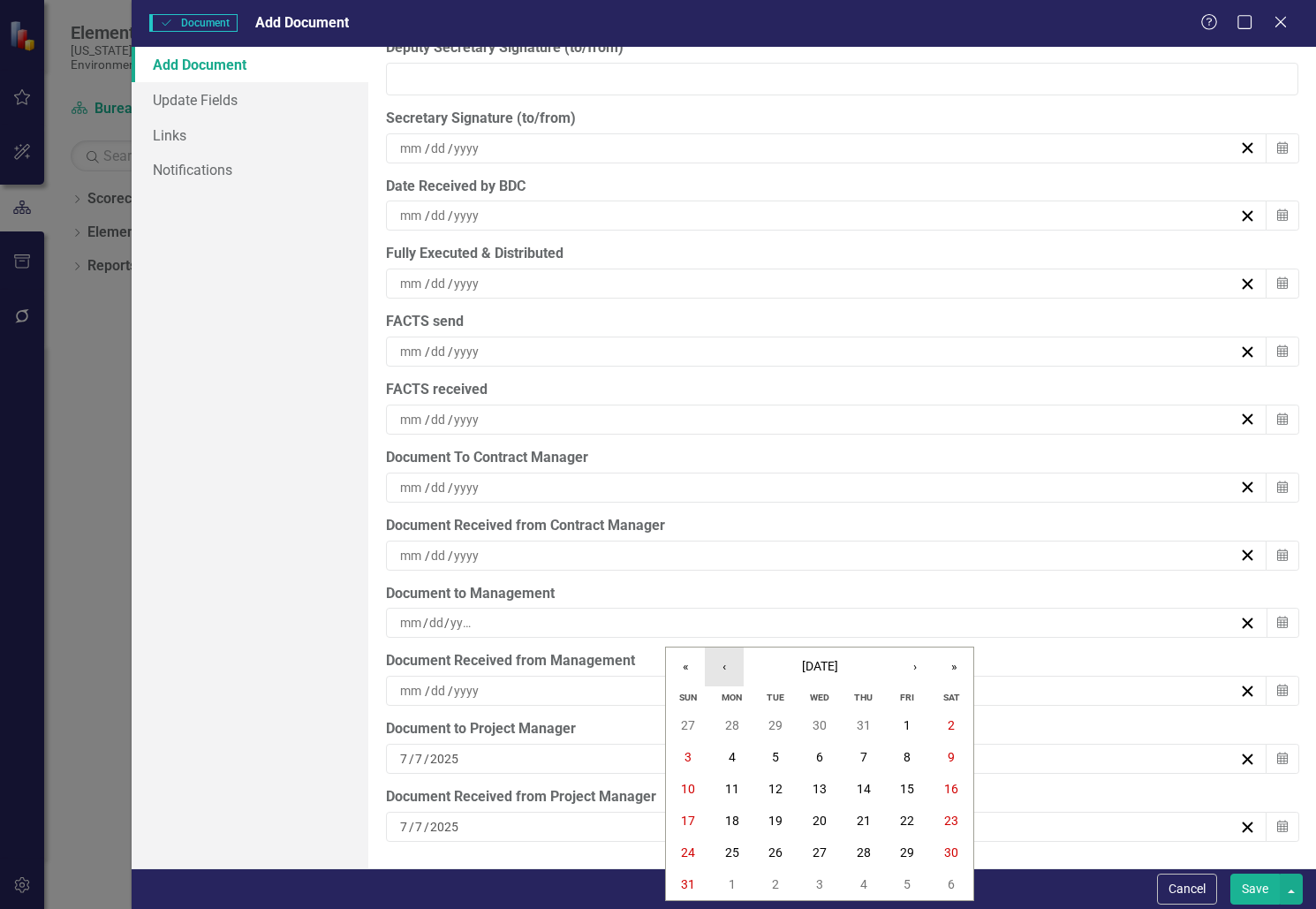
click at [731, 660] on button "‹" at bounding box center [724, 666] width 39 height 39
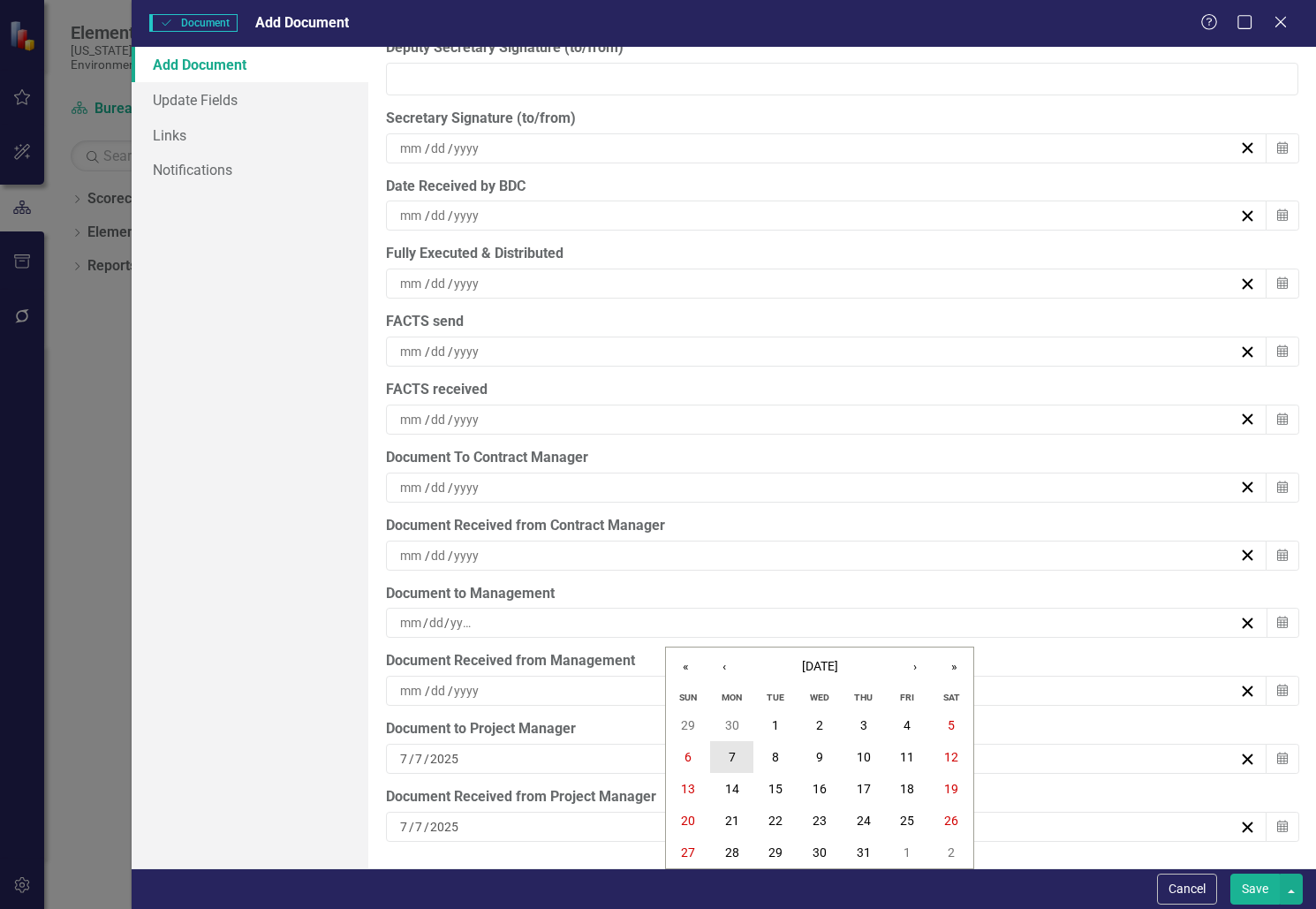
click at [735, 747] on button "7" at bounding box center [732, 756] width 44 height 32
click at [560, 693] on div "/ /" at bounding box center [818, 690] width 842 height 17
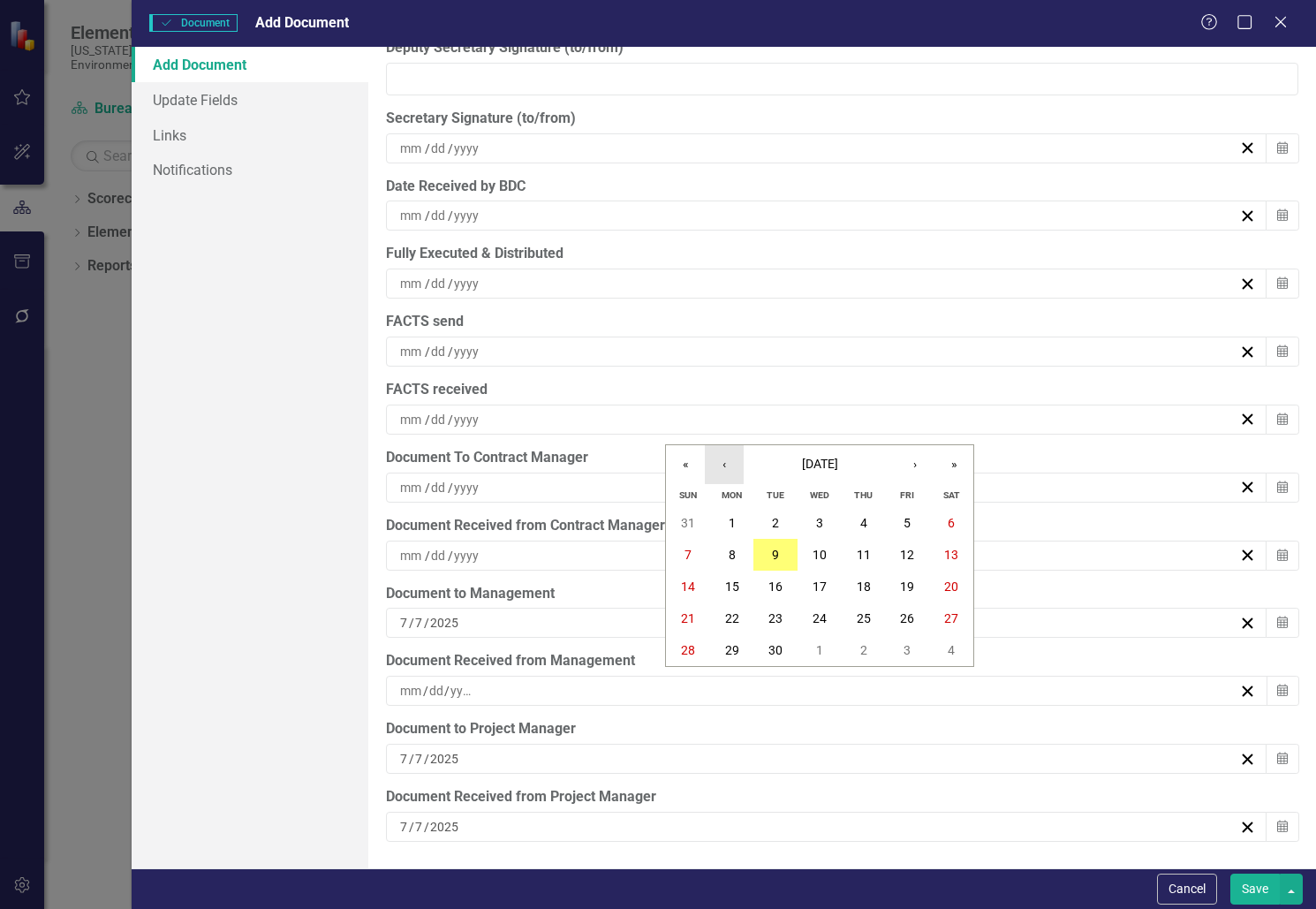
click at [728, 466] on button "‹" at bounding box center [724, 464] width 39 height 39
click at [866, 652] on abbr "28" at bounding box center [864, 650] width 14 height 14
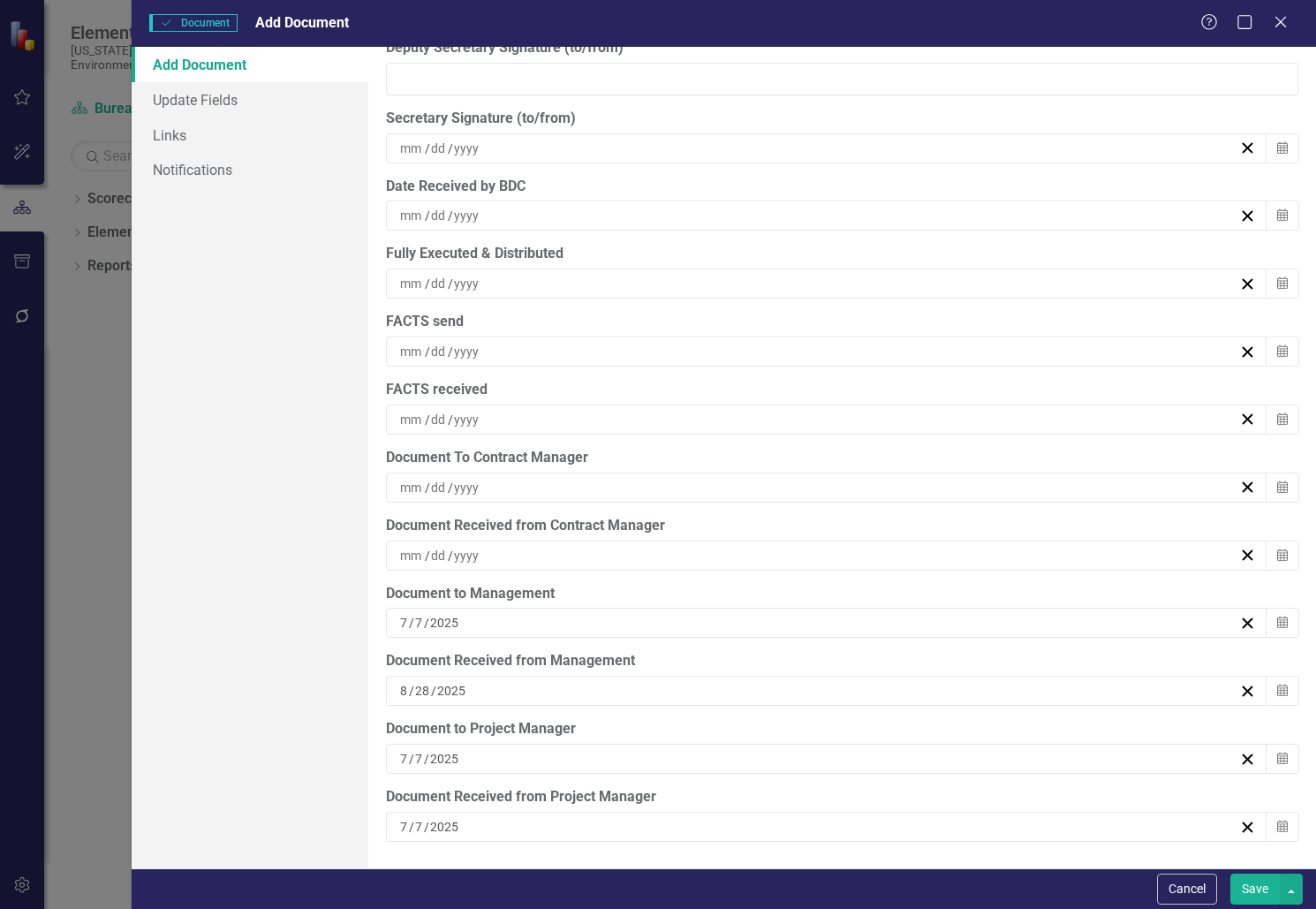
drag, startPoint x: 557, startPoint y: 278, endPoint x: 488, endPoint y: 285, distance: 69.4
drag, startPoint x: 488, startPoint y: 285, endPoint x: 486, endPoint y: 277, distance: 8.2
click at [486, 277] on div "/ /" at bounding box center [818, 283] width 842 height 17
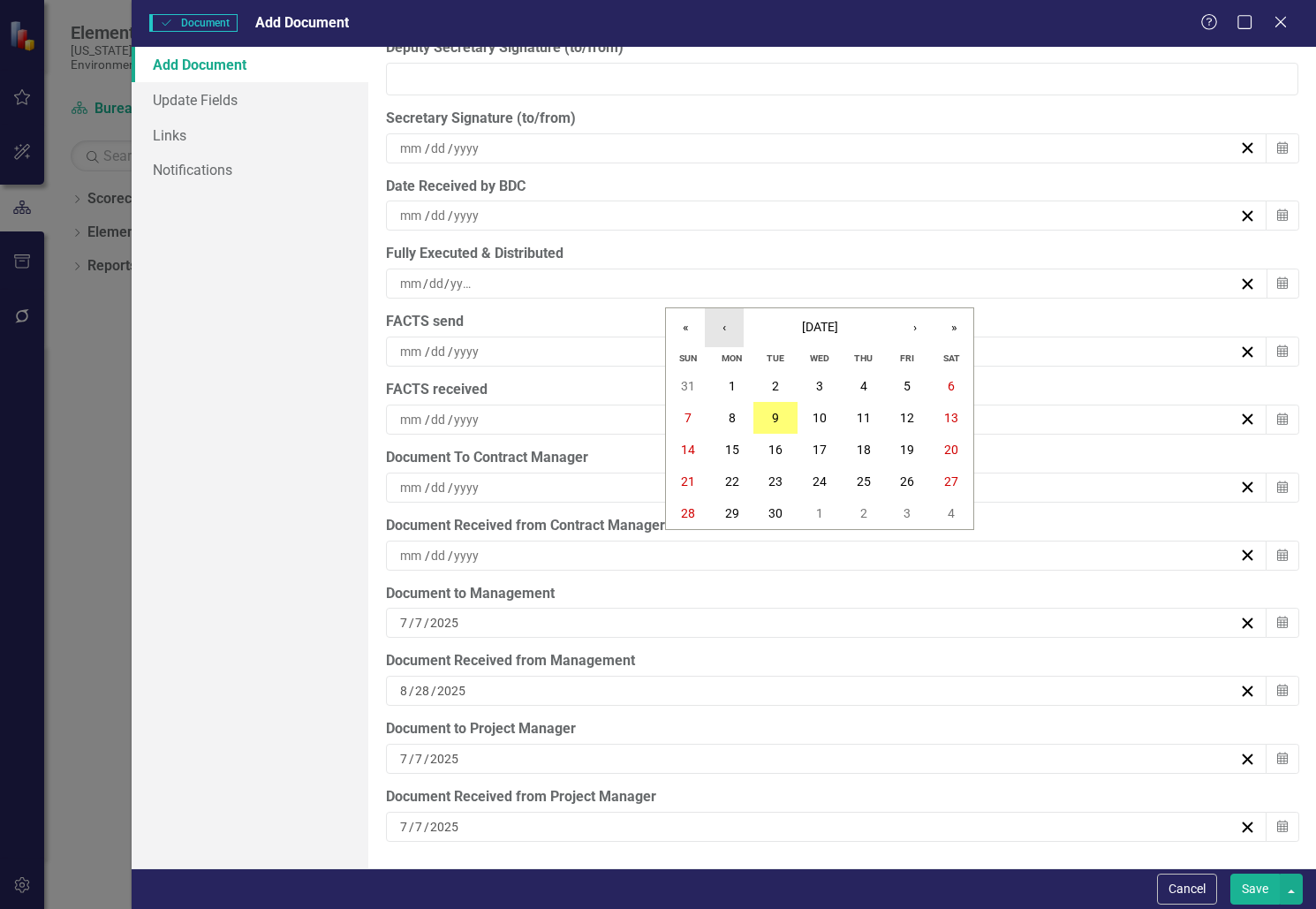
click at [729, 325] on button "‹" at bounding box center [724, 327] width 39 height 39
click at [861, 515] on abbr "28" at bounding box center [864, 513] width 14 height 14
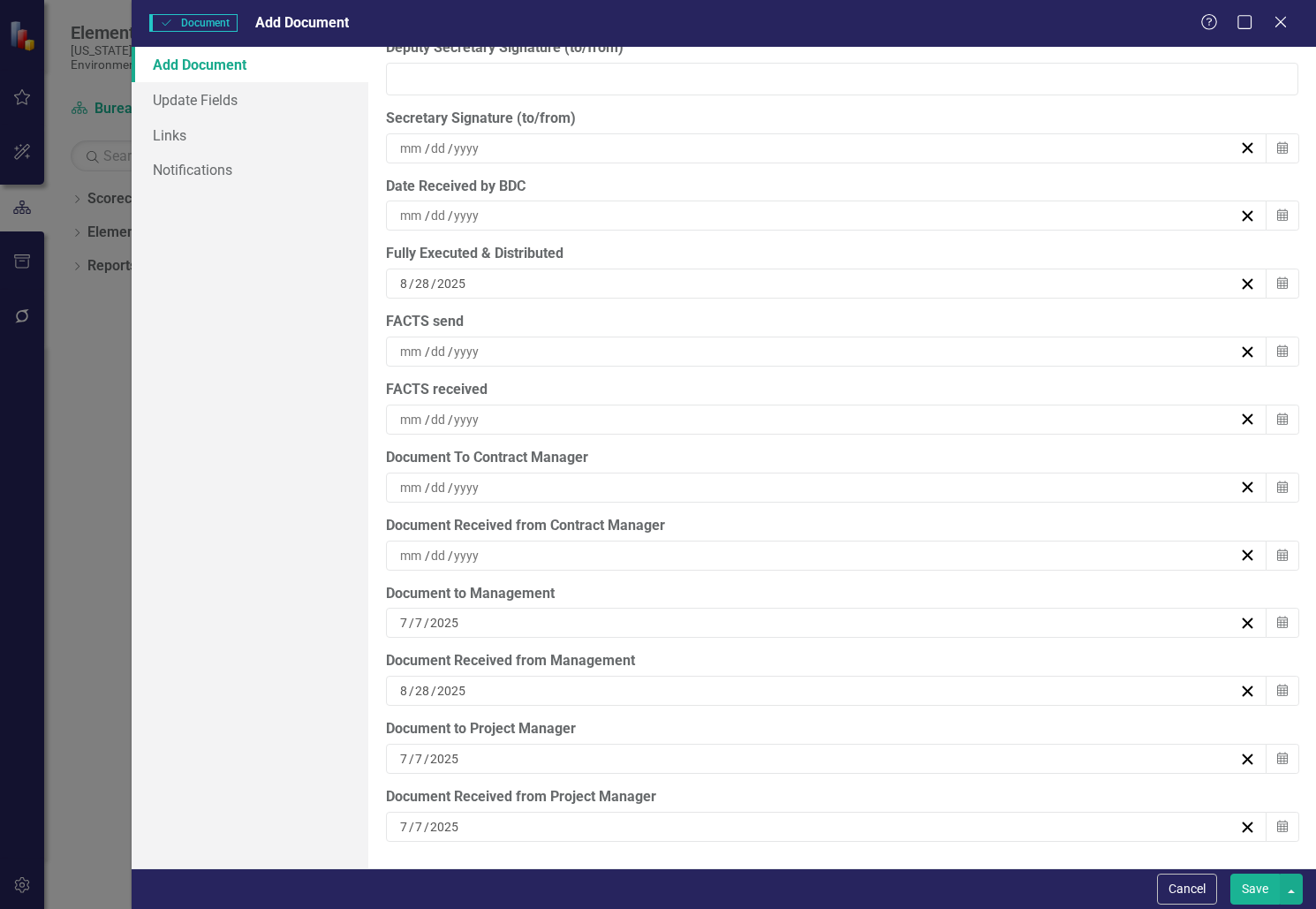
click at [544, 348] on div "/ /" at bounding box center [818, 351] width 842 height 17
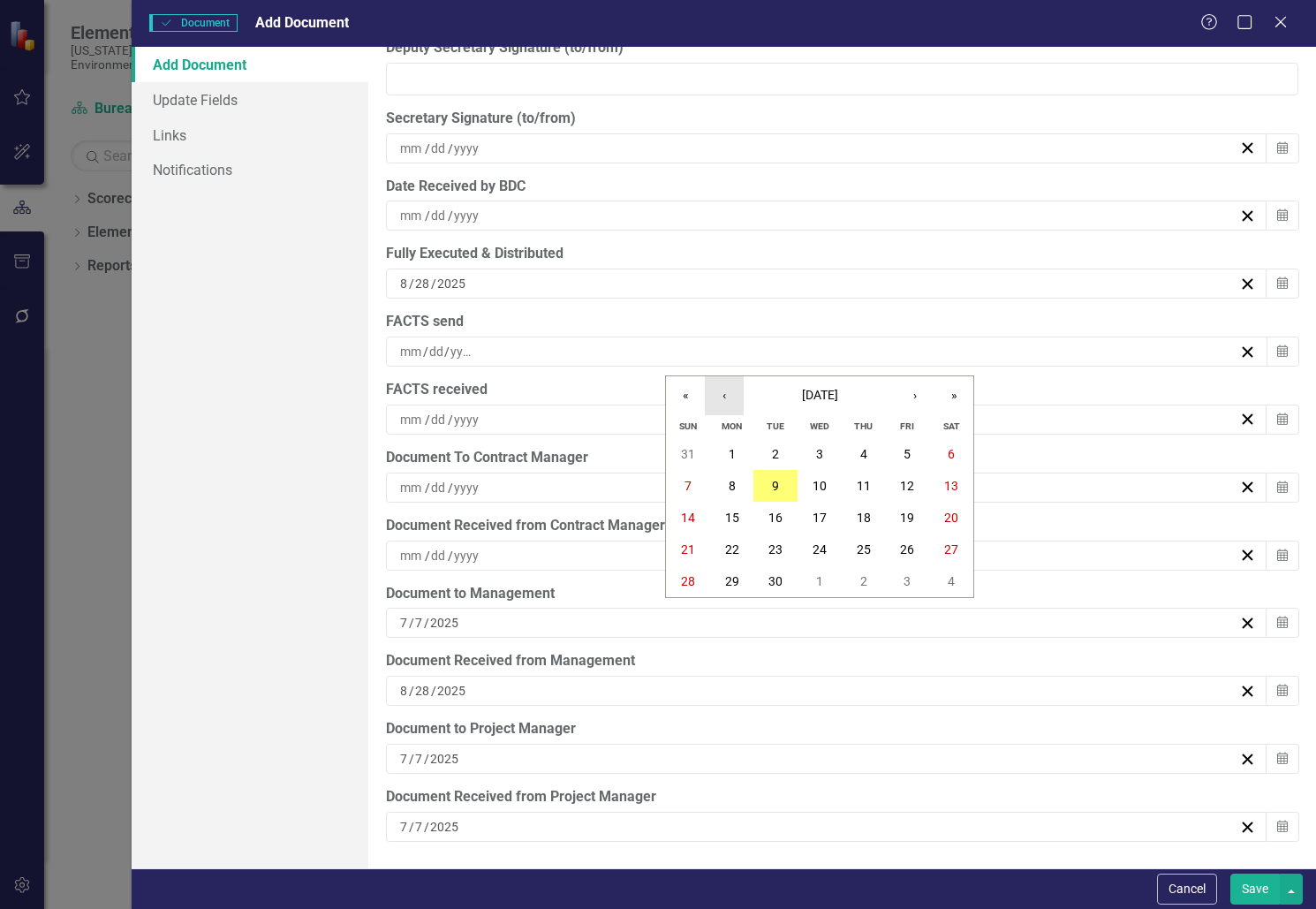
click at [724, 395] on button "‹" at bounding box center [724, 396] width 39 height 39
click at [870, 574] on abbr "28" at bounding box center [864, 580] width 14 height 14
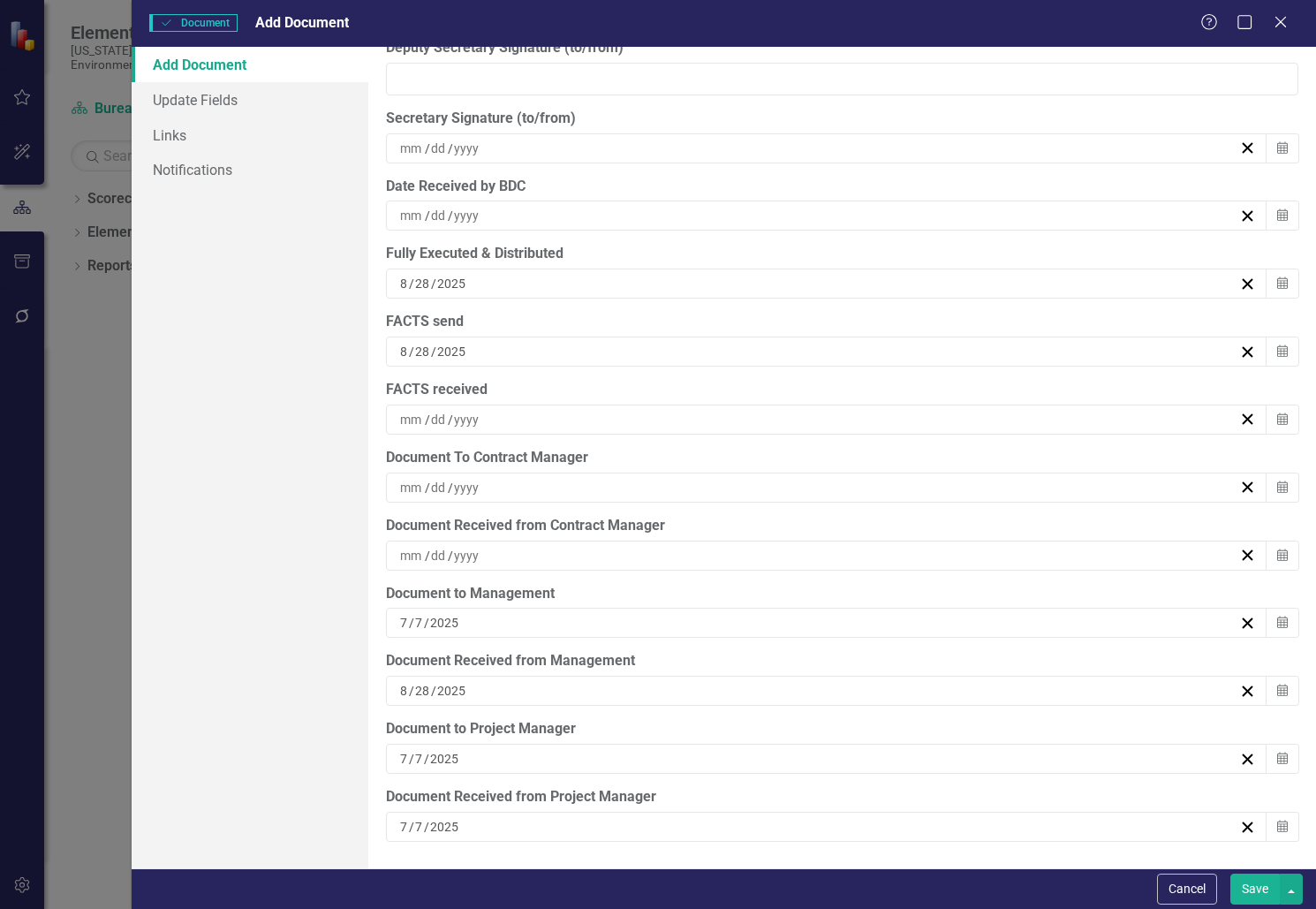
click at [560, 424] on div "/ /" at bounding box center [818, 418] width 842 height 17
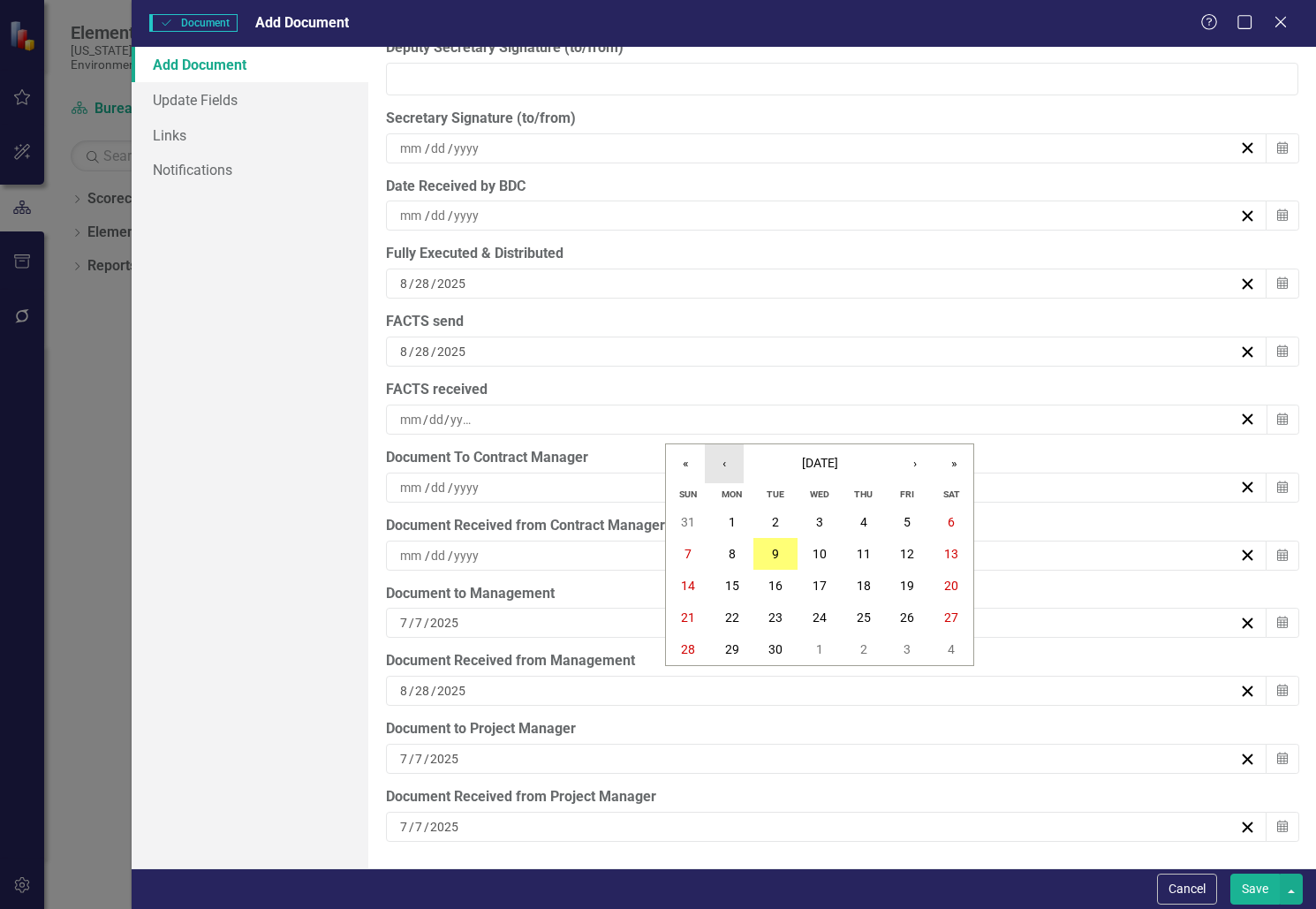
click at [719, 463] on button "‹" at bounding box center [724, 463] width 39 height 39
click at [874, 645] on button "28" at bounding box center [864, 649] width 44 height 32
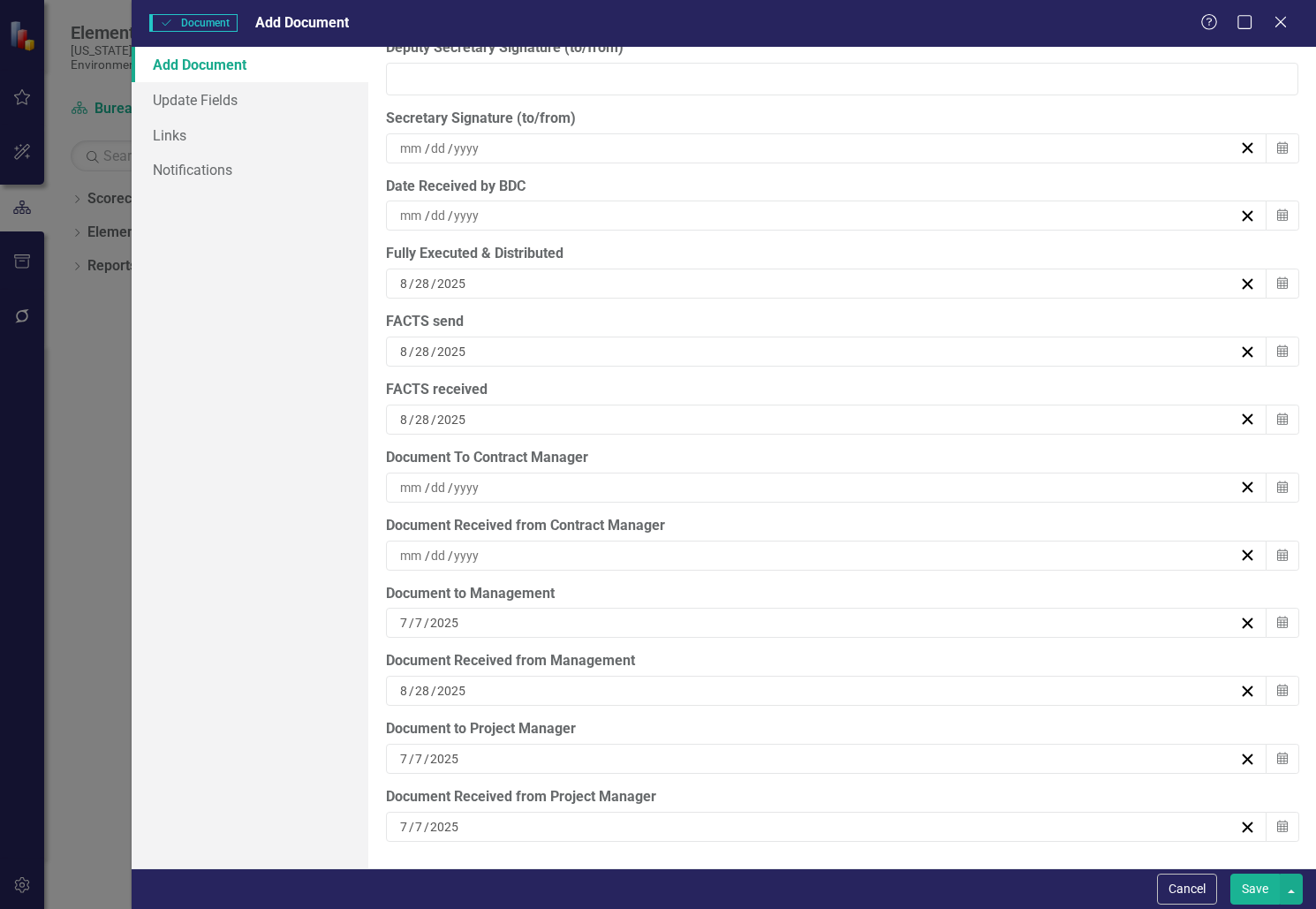
click at [1254, 889] on button "Save" at bounding box center [1255, 889] width 49 height 31
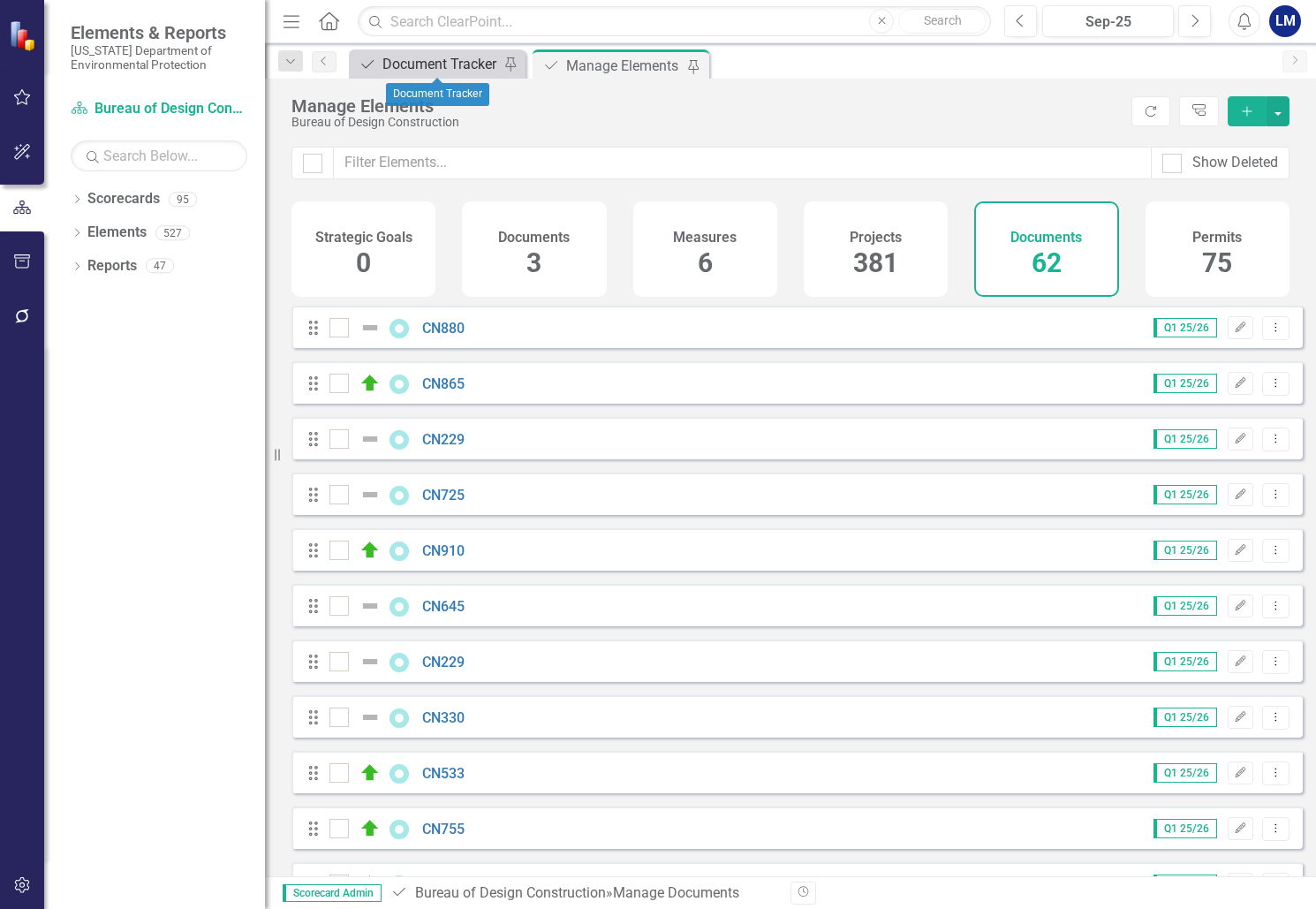
click at [400, 61] on div "Document Tracker" at bounding box center [441, 64] width 117 height 22
